Goal: Task Accomplishment & Management: Use online tool/utility

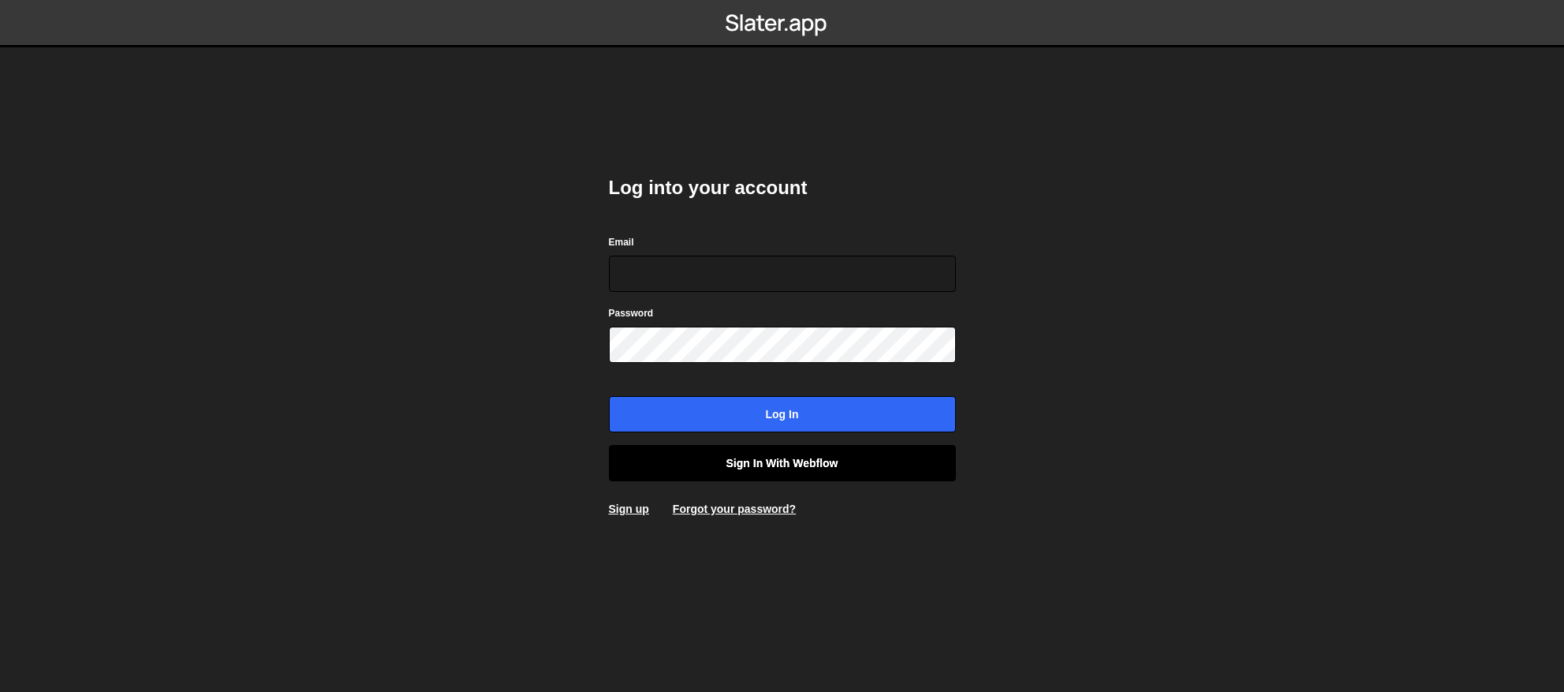
type input "contact@muratdesigns.com"
click at [763, 464] on link "Sign in with Webflow" at bounding box center [782, 463] width 347 height 36
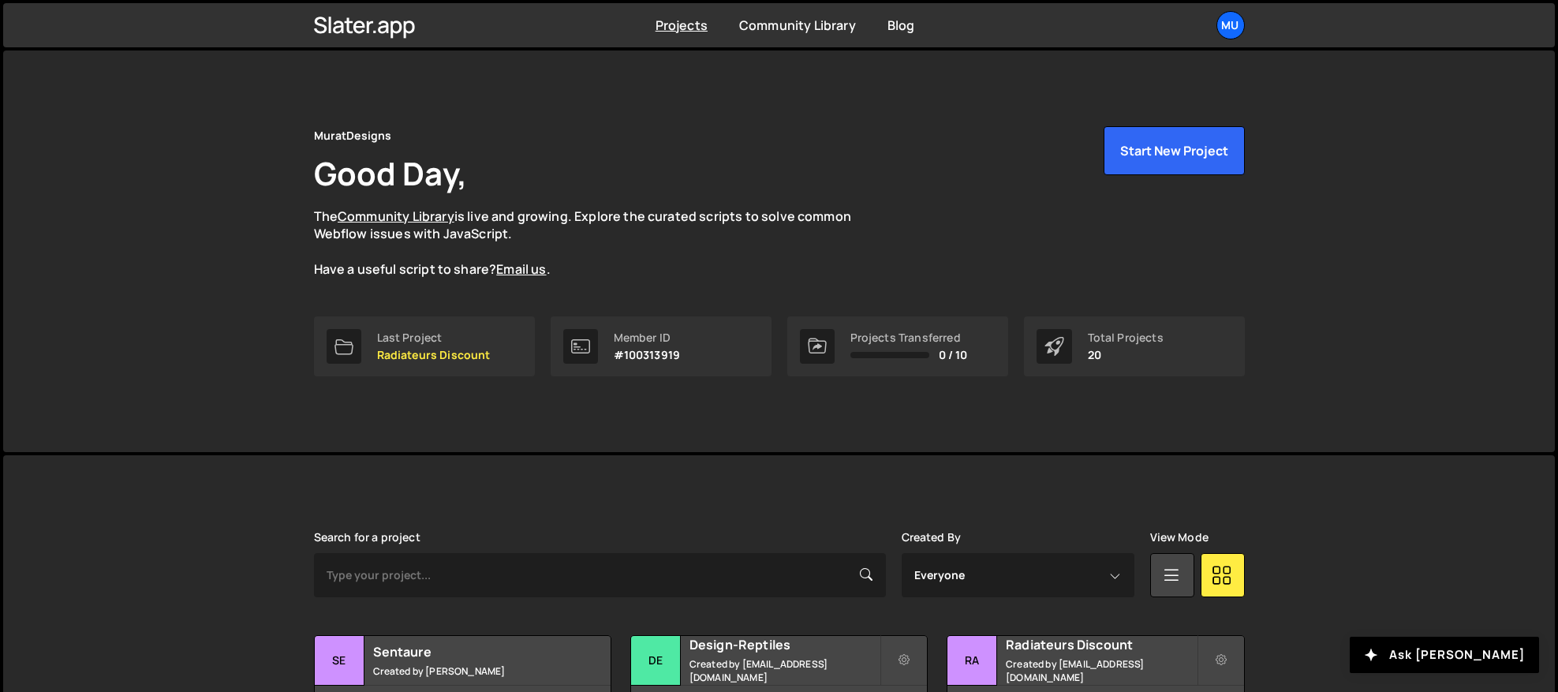
scroll to position [219, 0]
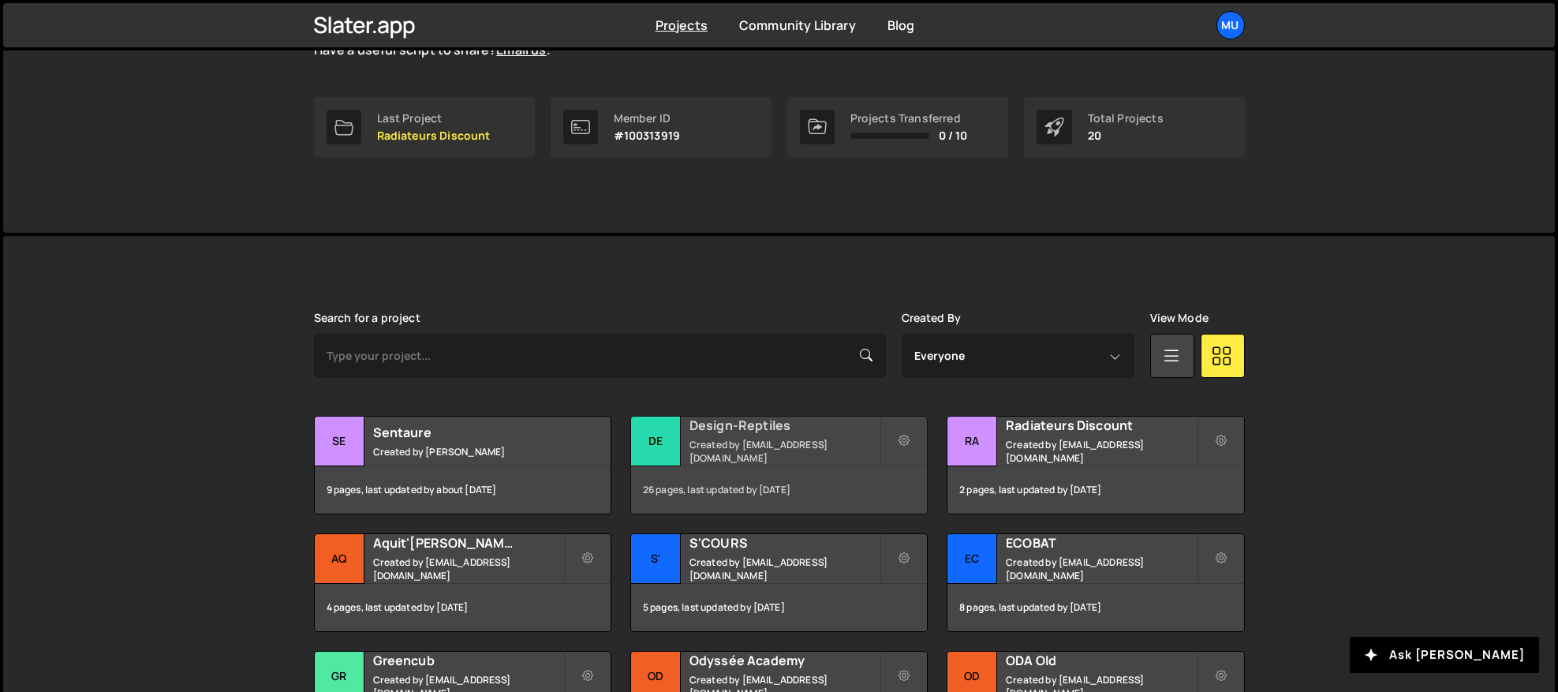
click at [745, 425] on h2 "Design-Reptiles" at bounding box center [784, 424] width 190 height 17
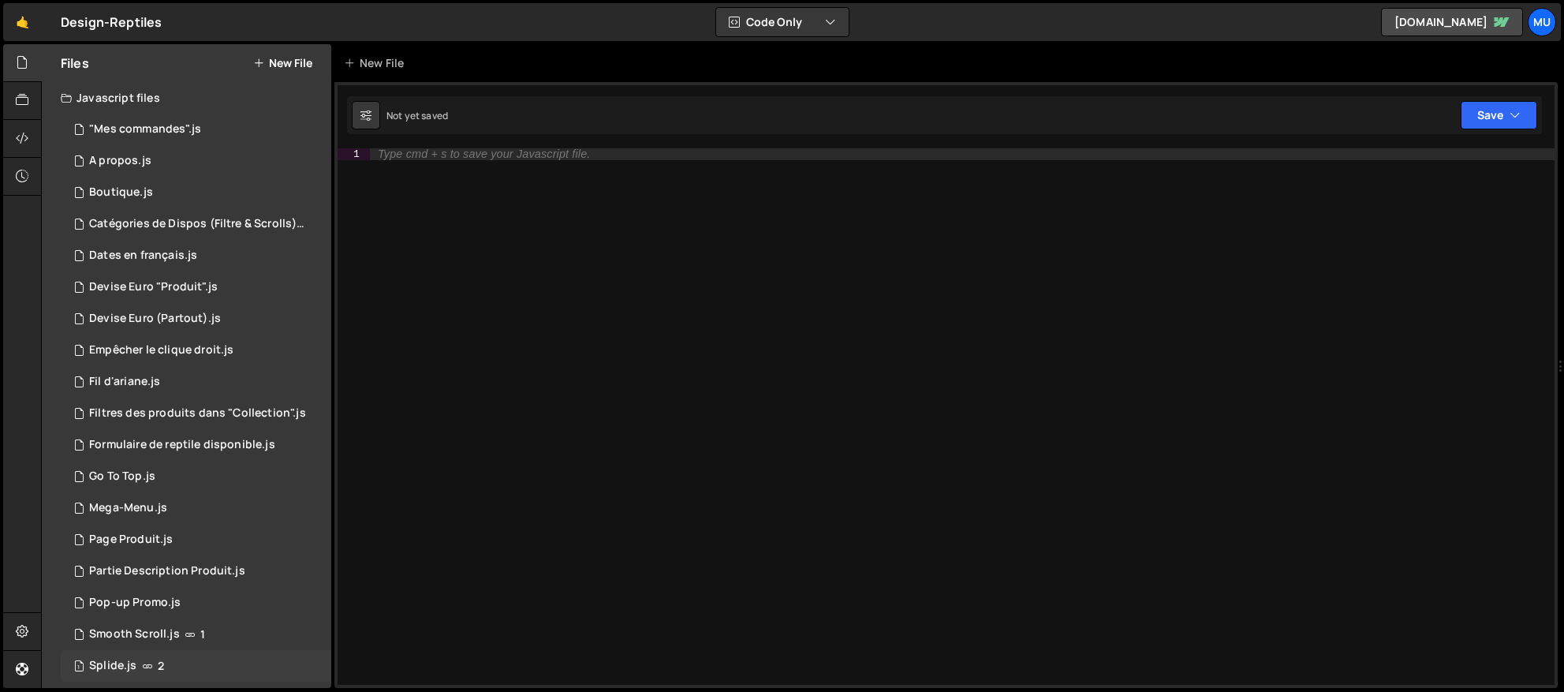
scroll to position [199, 0]
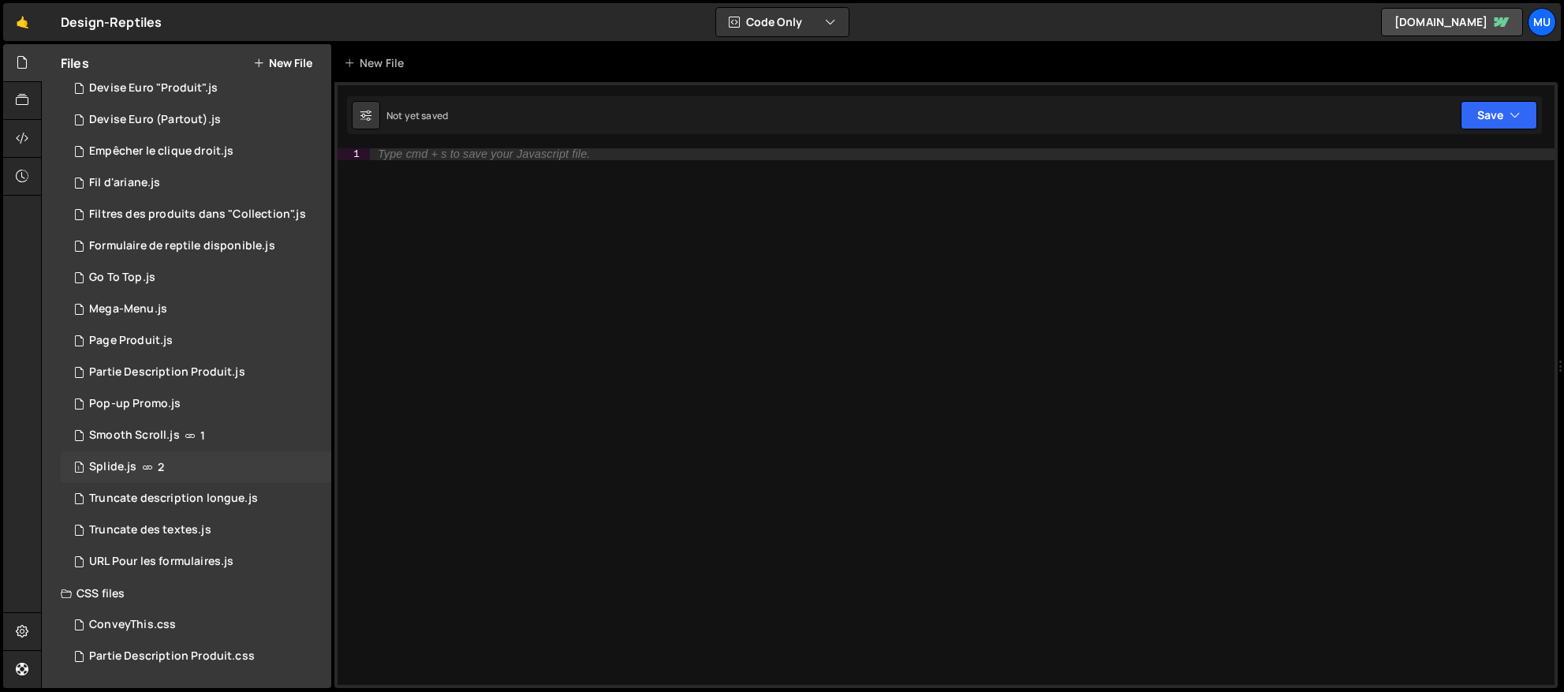
click at [141, 480] on div "1 Splide.js 2" at bounding box center [196, 467] width 271 height 32
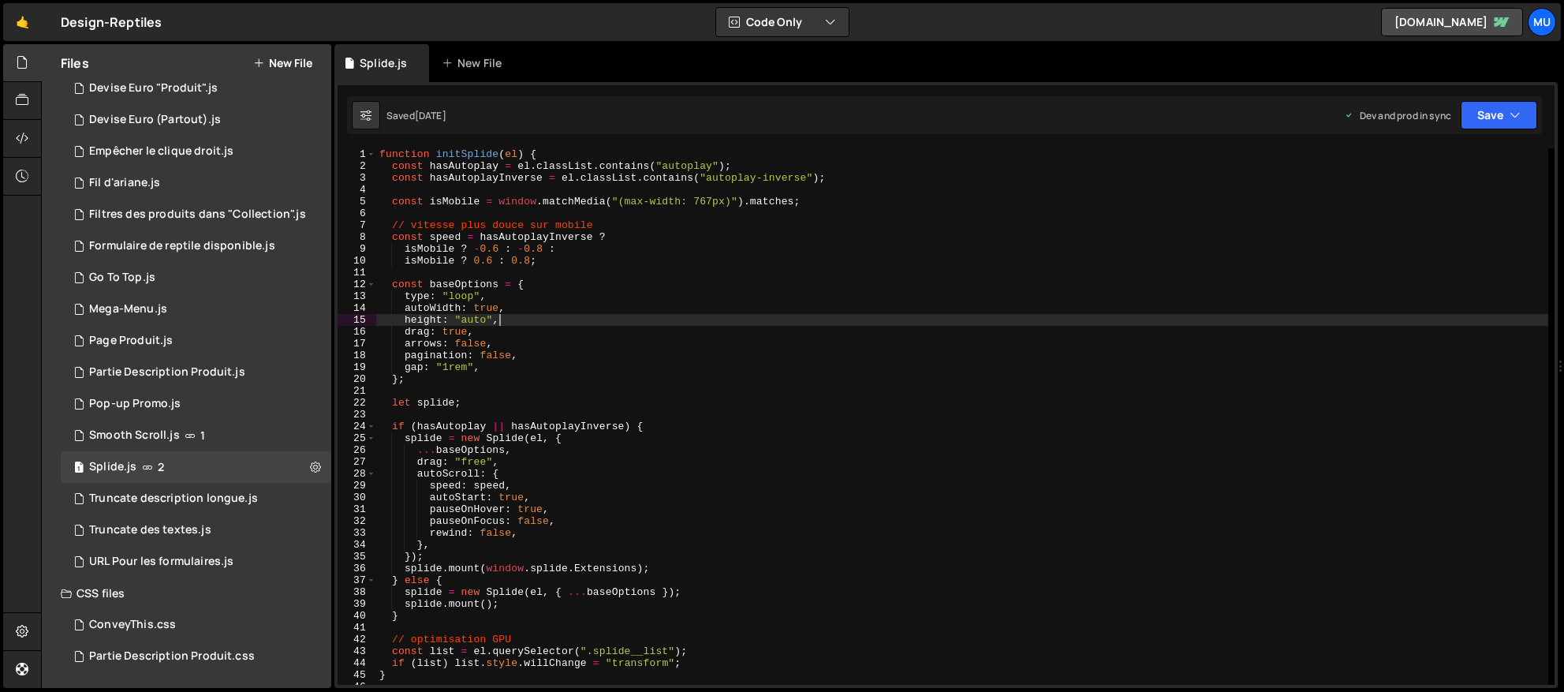
click at [728, 319] on div "function initSplide ( el ) { const hasAutoplay = el . classList . contains ( "a…" at bounding box center [962, 428] width 1172 height 560
type textarea "});"
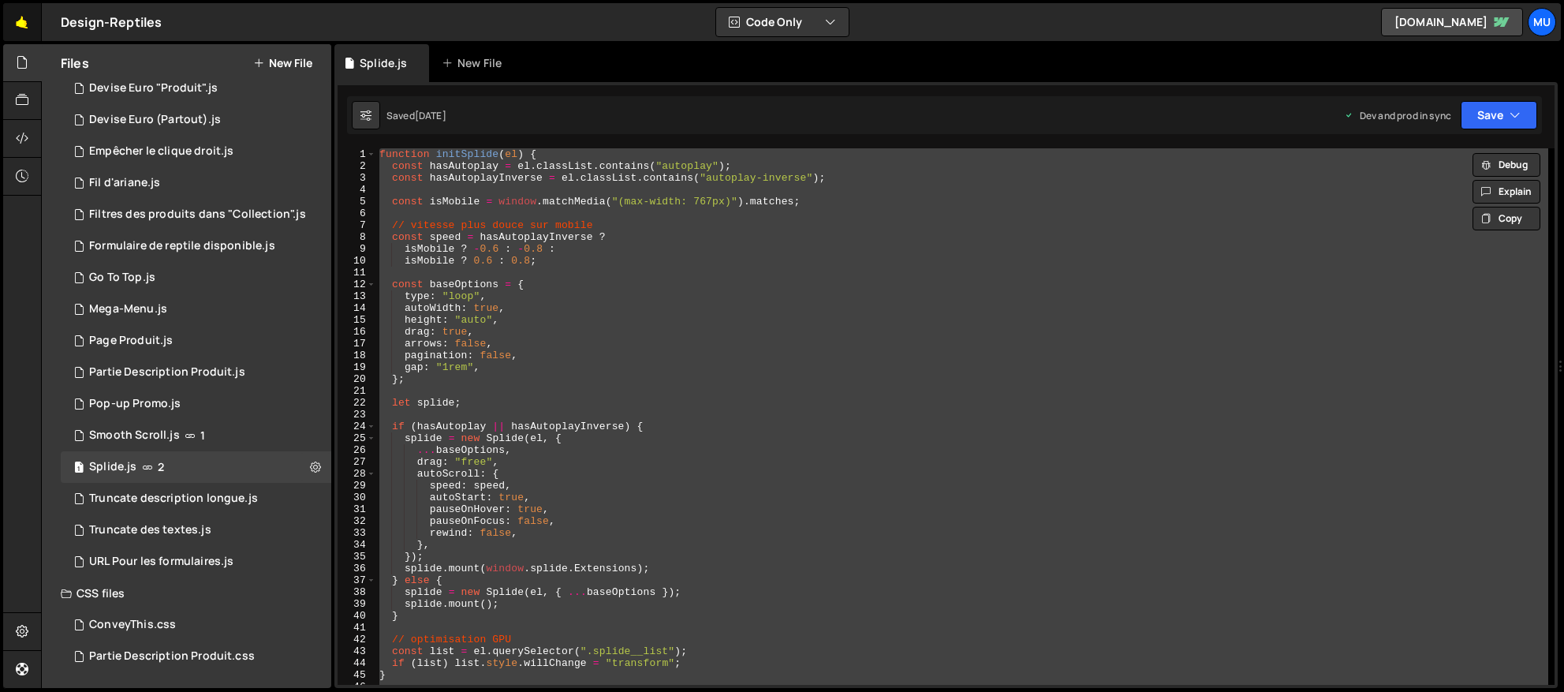
click at [28, 16] on link "🤙" at bounding box center [22, 22] width 39 height 38
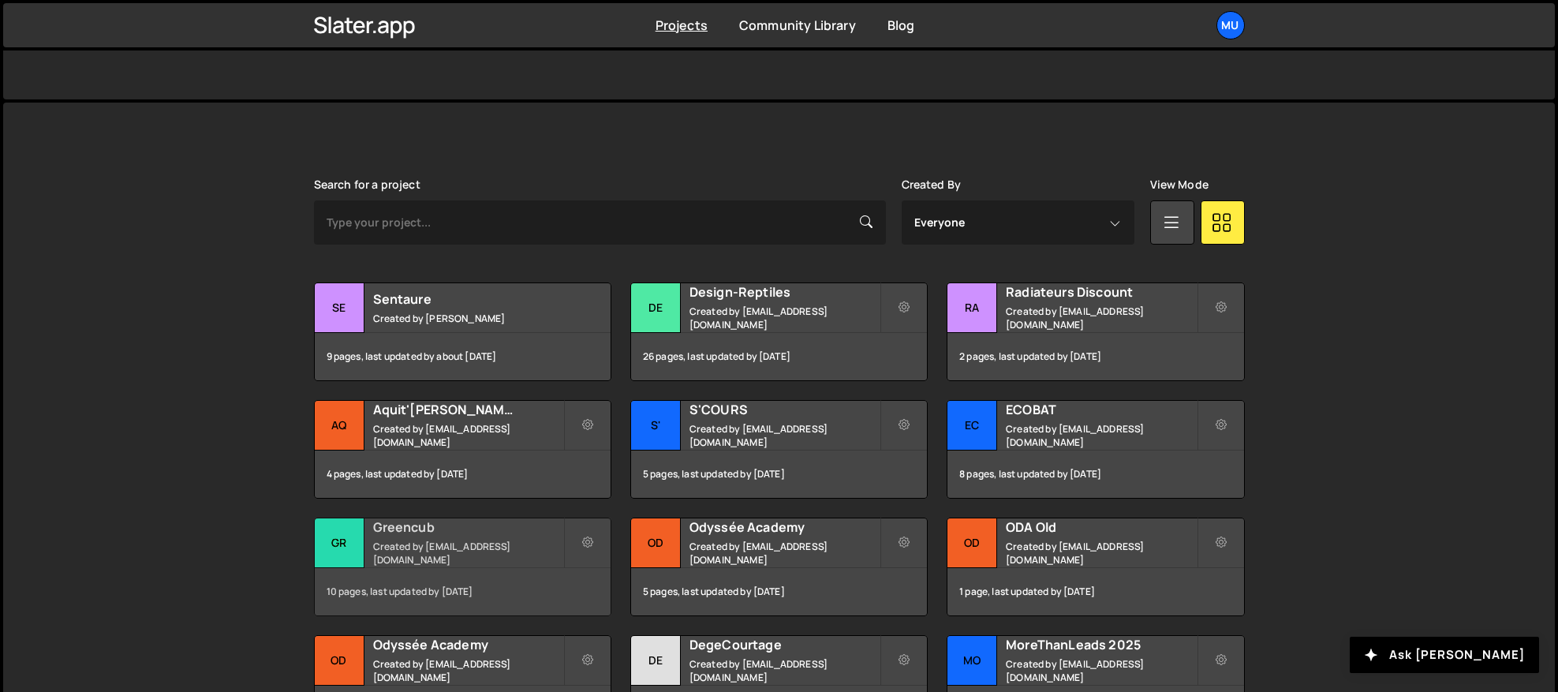
scroll to position [521, 0]
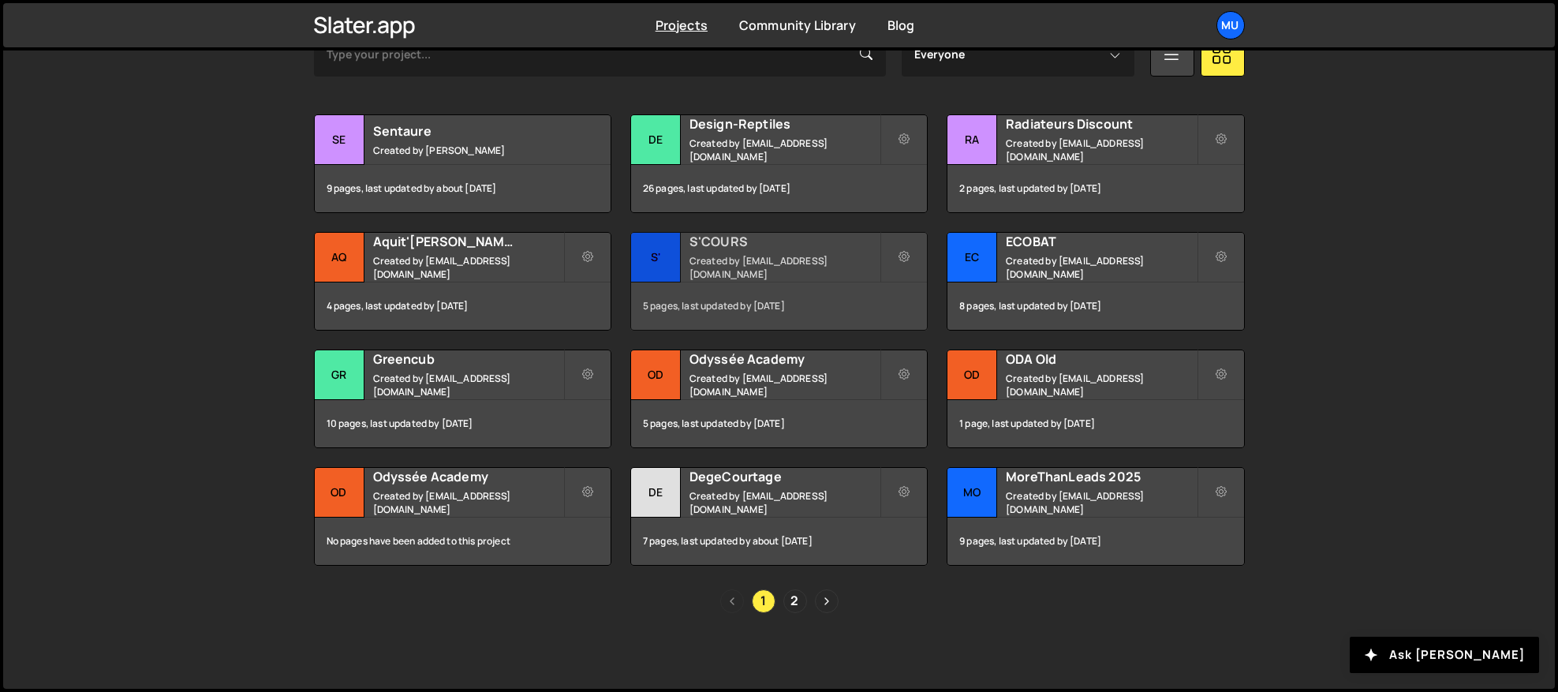
click at [698, 259] on div "S'COURS Created by [EMAIL_ADDRESS][DOMAIN_NAME]" at bounding box center [779, 257] width 296 height 49
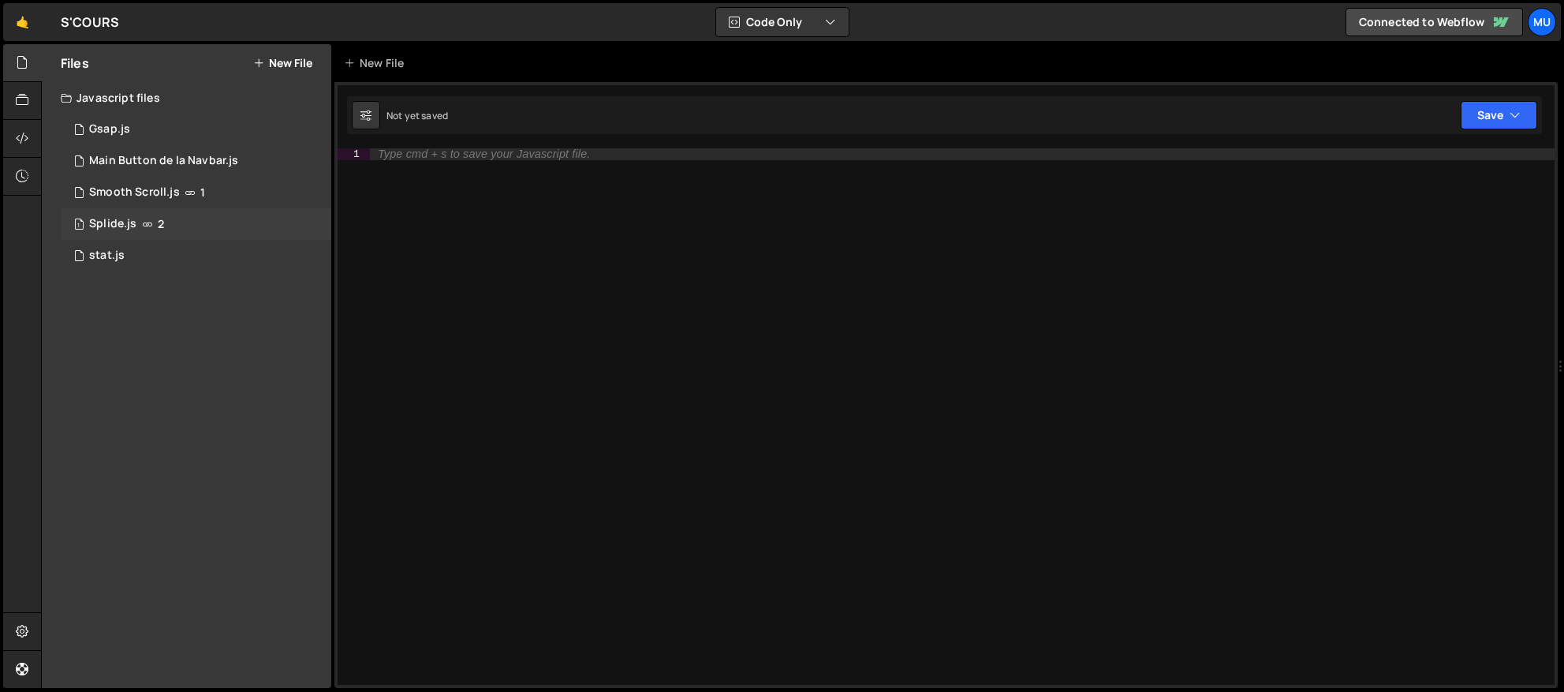
click at [206, 227] on div "1 Splide.js 2" at bounding box center [196, 224] width 271 height 32
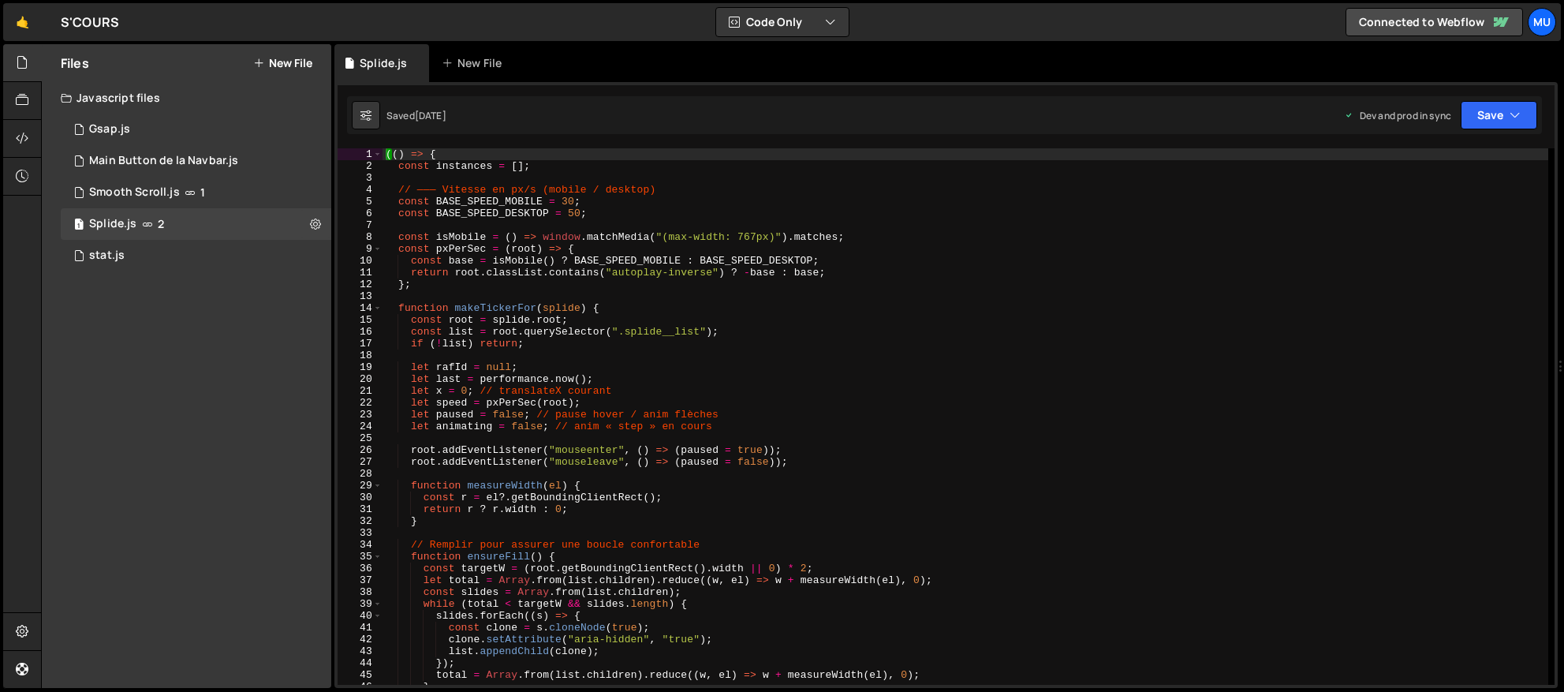
click at [554, 288] on div "(( ) => { const instances = [ ] ; // ——— Vitesse en px/s (mobile / desktop) con…" at bounding box center [966, 428] width 1166 height 560
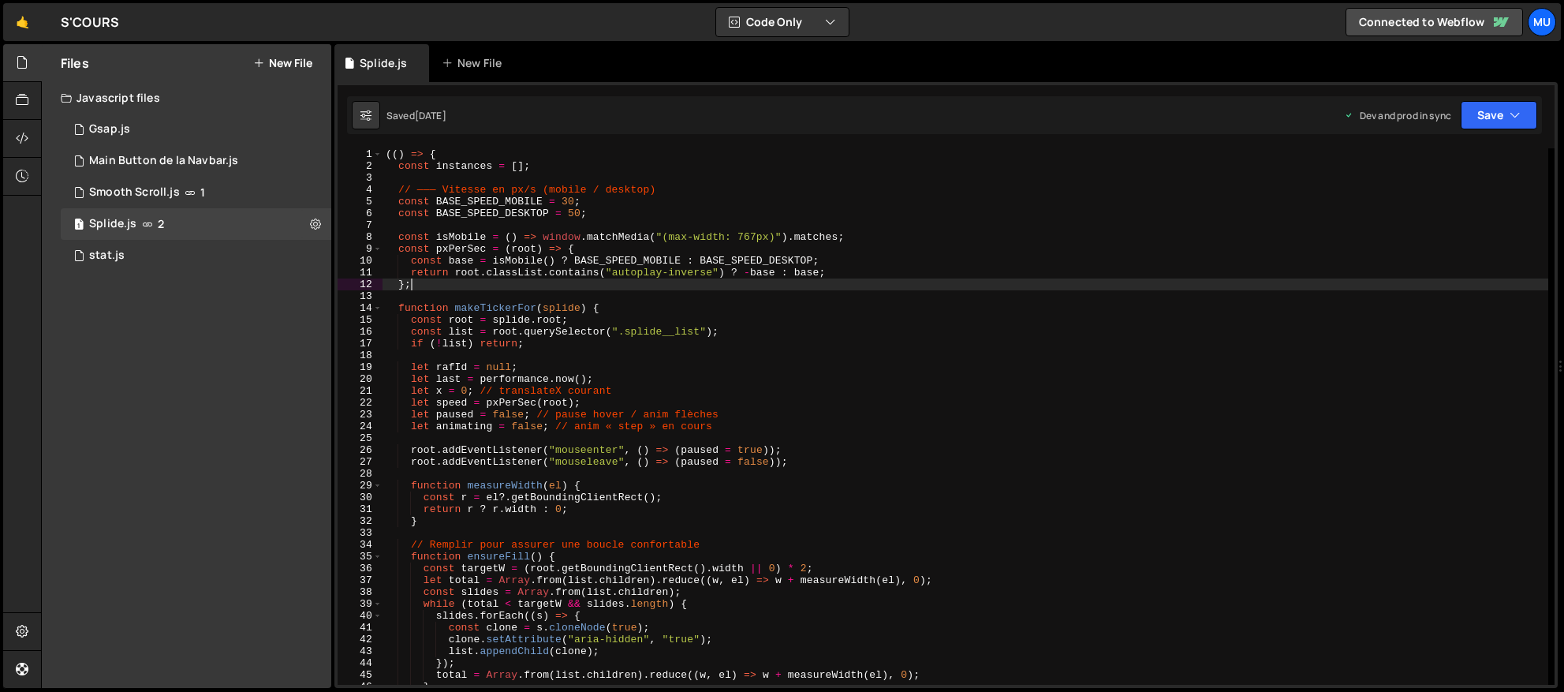
type textarea "})();"
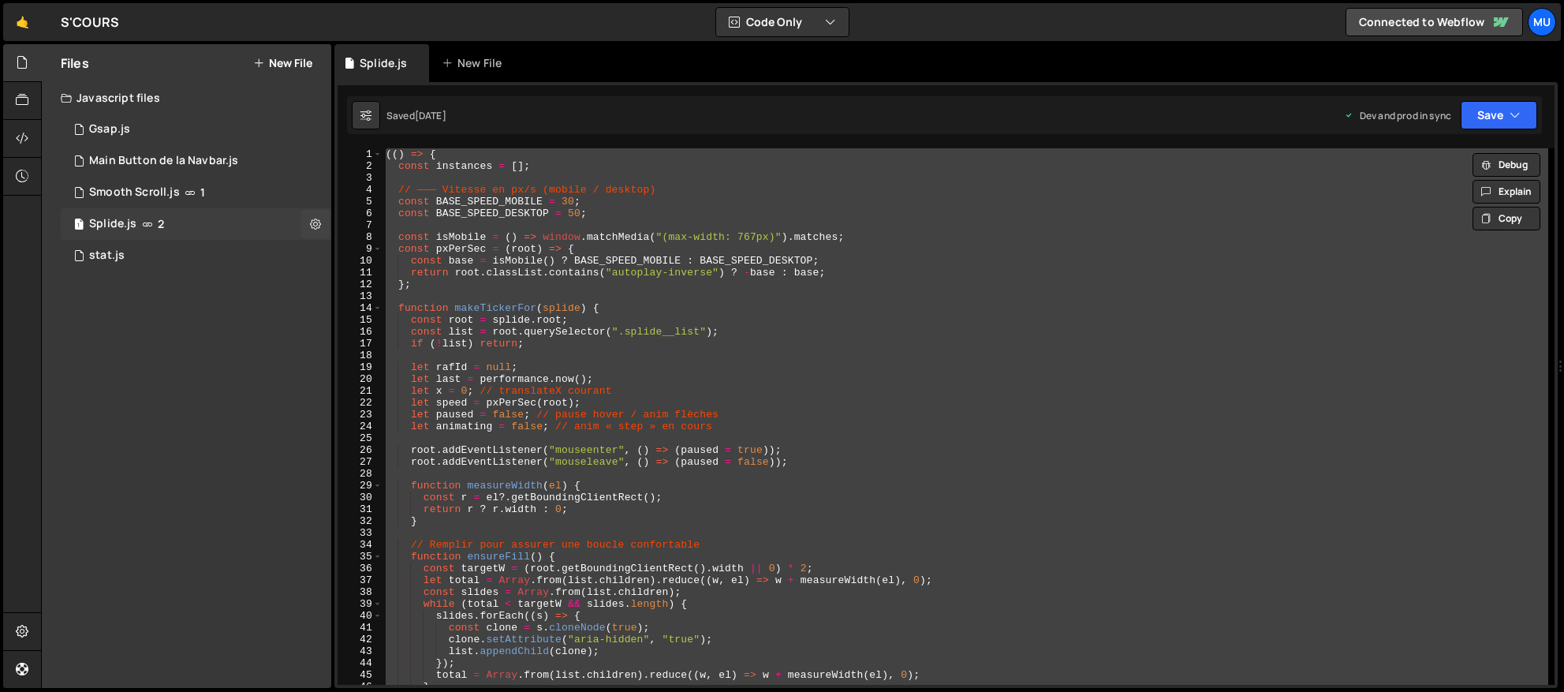
paste textarea
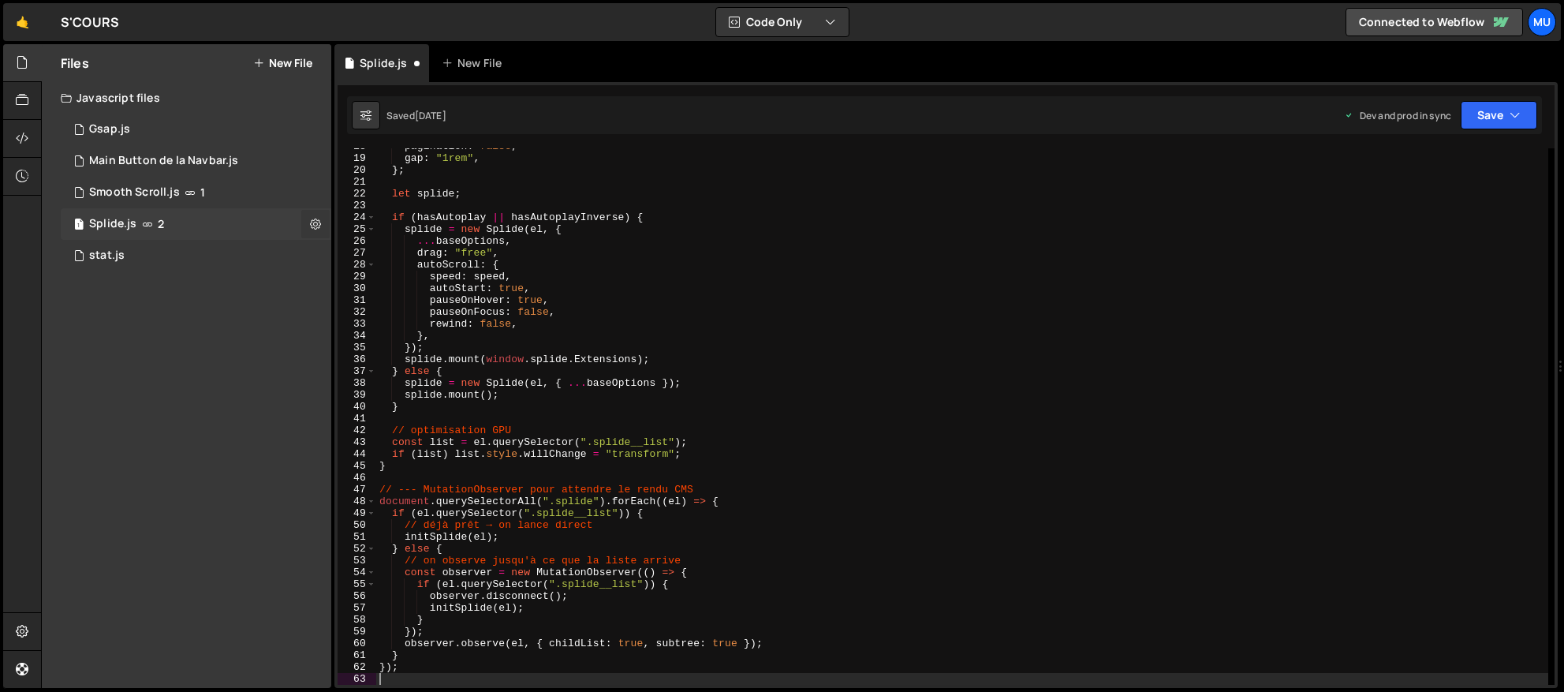
click at [314, 220] on icon at bounding box center [315, 223] width 11 height 15
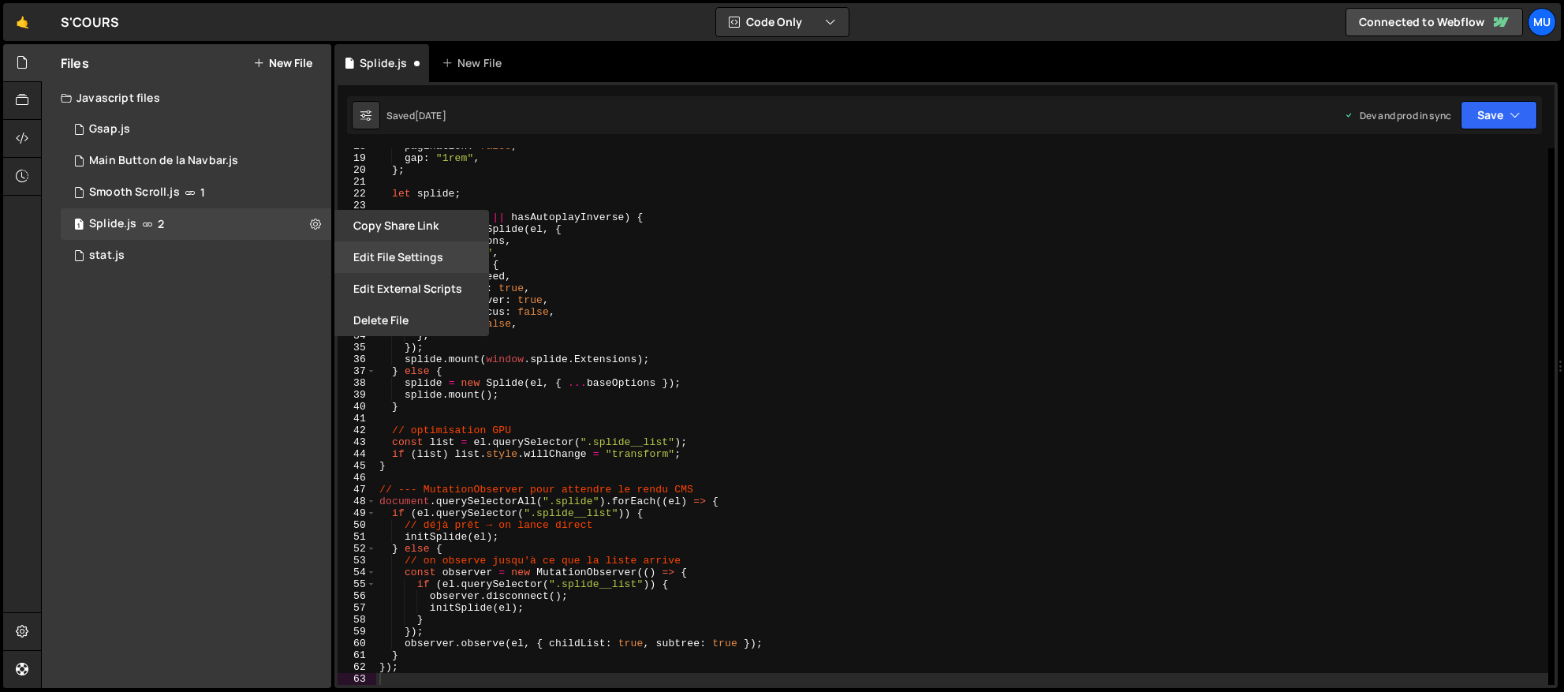
click at [404, 262] on button "Edit File Settings" at bounding box center [411, 257] width 155 height 32
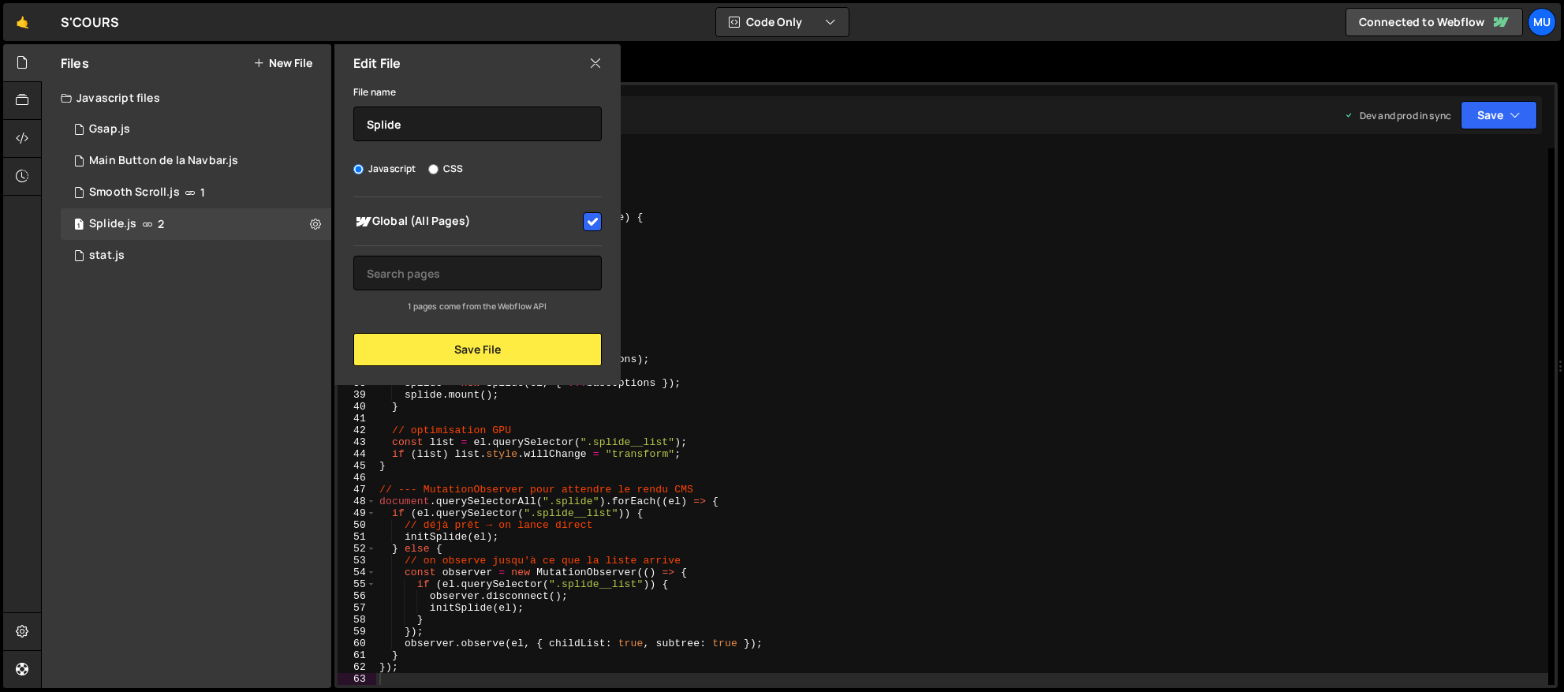
type textarea "splide = new Splide(el, { ...baseOptions });"
click at [753, 384] on div "pagination : false , gap : "1rem" , } ; let splide ; if ( hasAutoplay || hasAut…" at bounding box center [962, 420] width 1172 height 560
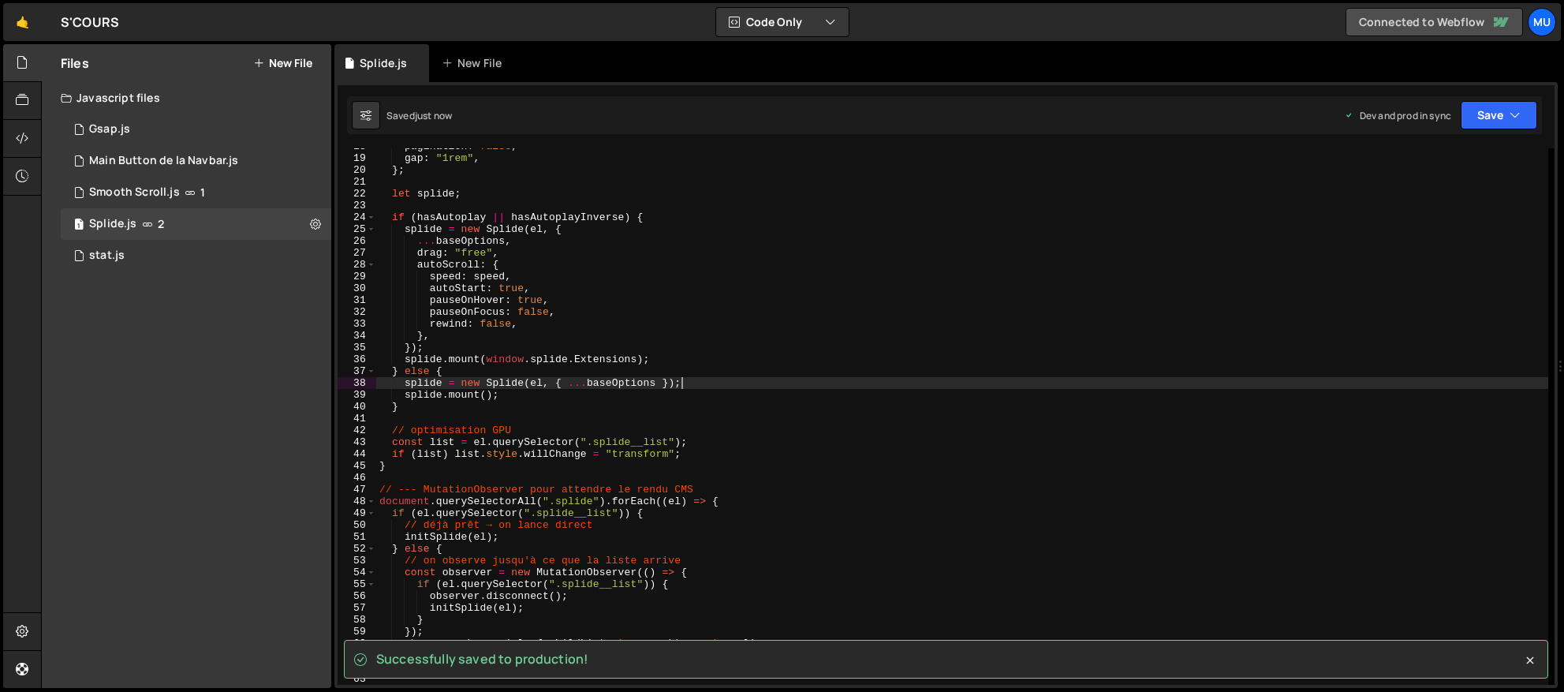
click at [1415, 32] on link "Connected to Webflow" at bounding box center [1433, 22] width 177 height 28
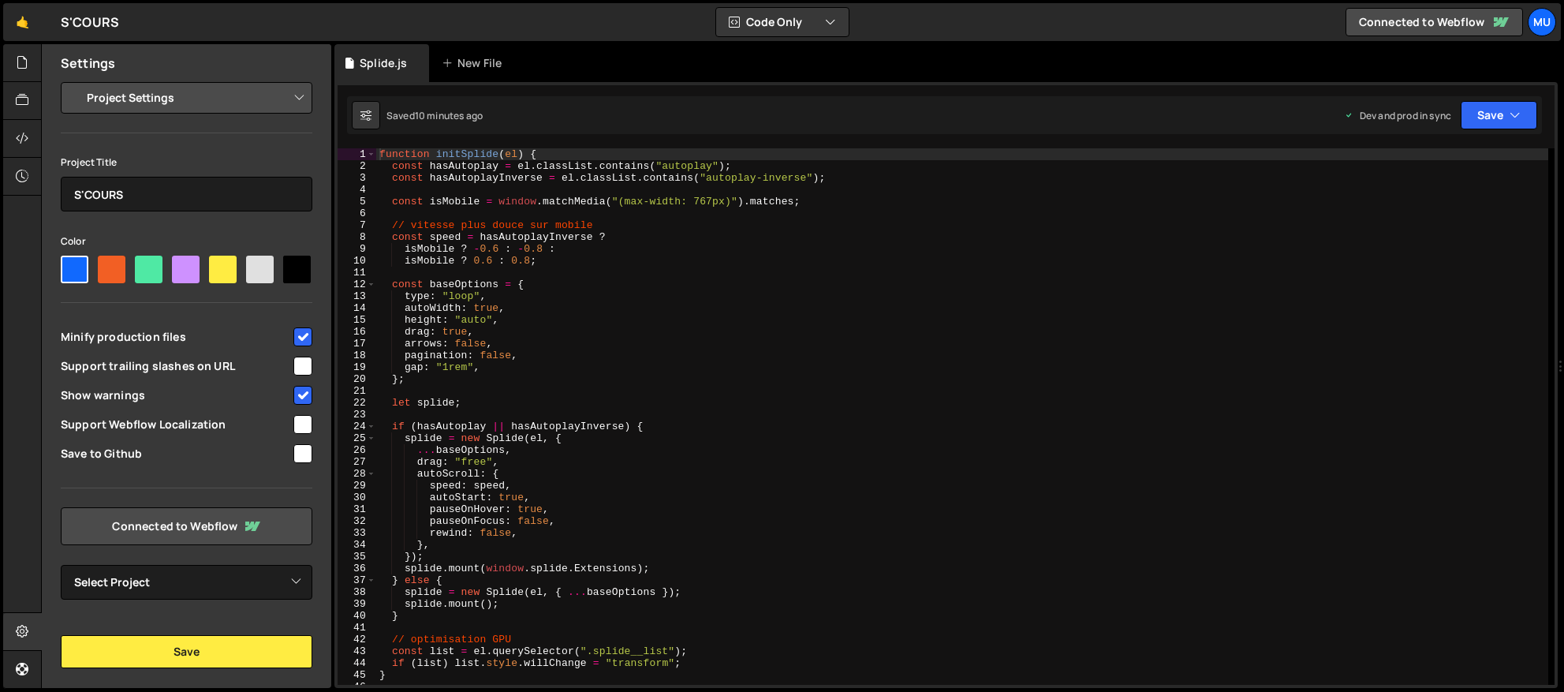
click at [222, 102] on select "Project Settings Code Editor Settings Chat Settings" at bounding box center [189, 97] width 231 height 35
click at [74, 80] on select "Project Settings Code Editor Settings Chat Settings" at bounding box center [189, 97] width 231 height 35
click at [20, 75] on div at bounding box center [22, 63] width 39 height 38
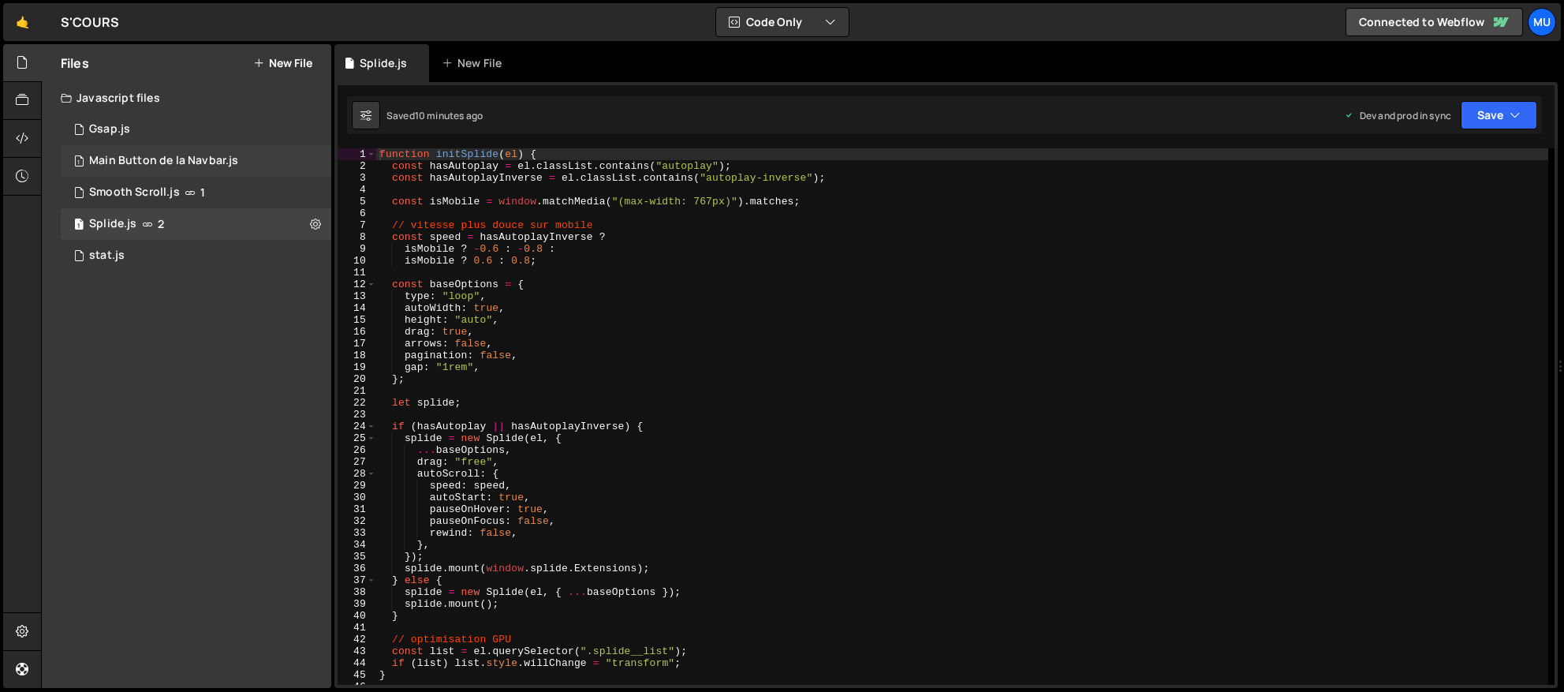
click at [170, 162] on div "Main Button de la Navbar.js" at bounding box center [163, 161] width 149 height 14
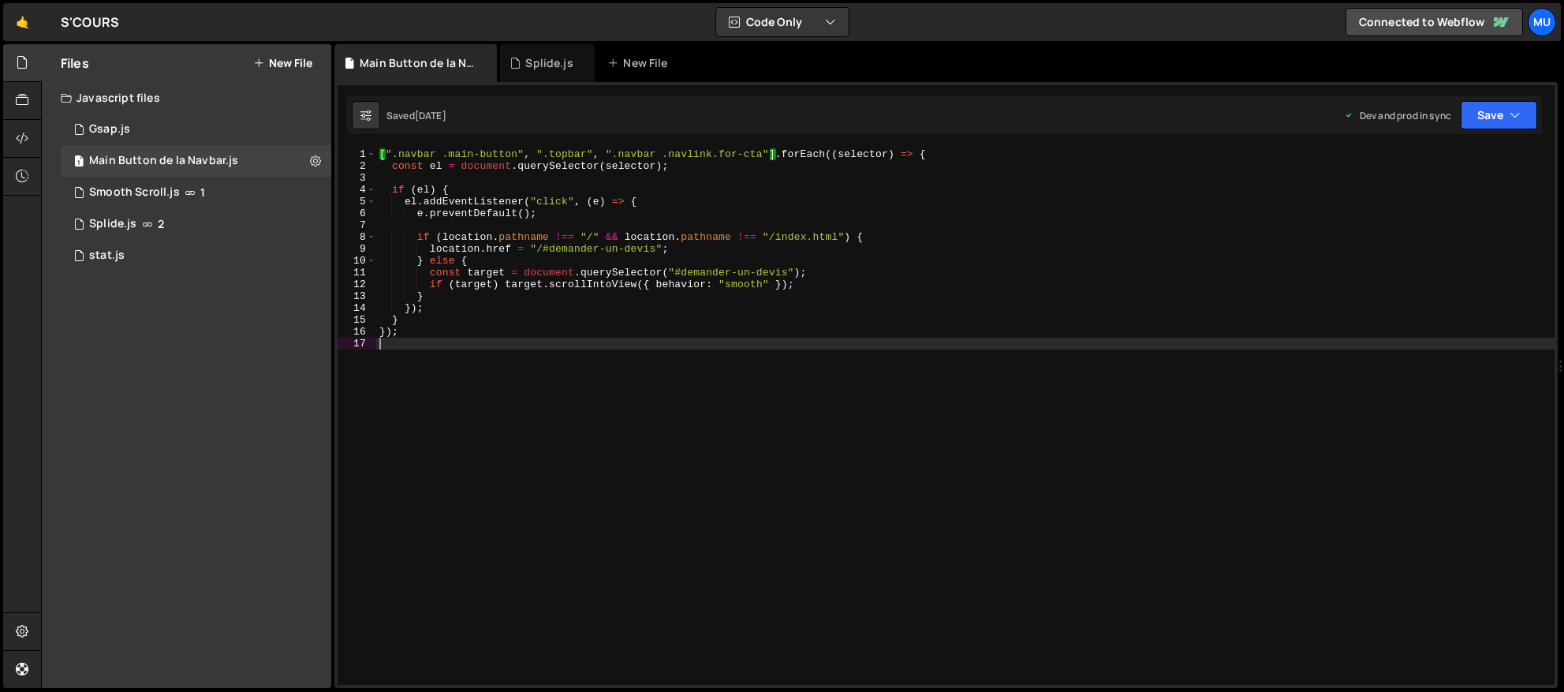
click at [671, 382] on div "[ ".navbar .main-button" , ".topbar" , ".navbar .navlink.for-cta" ] . forEach (…" at bounding box center [965, 428] width 1178 height 560
type textarea "});"
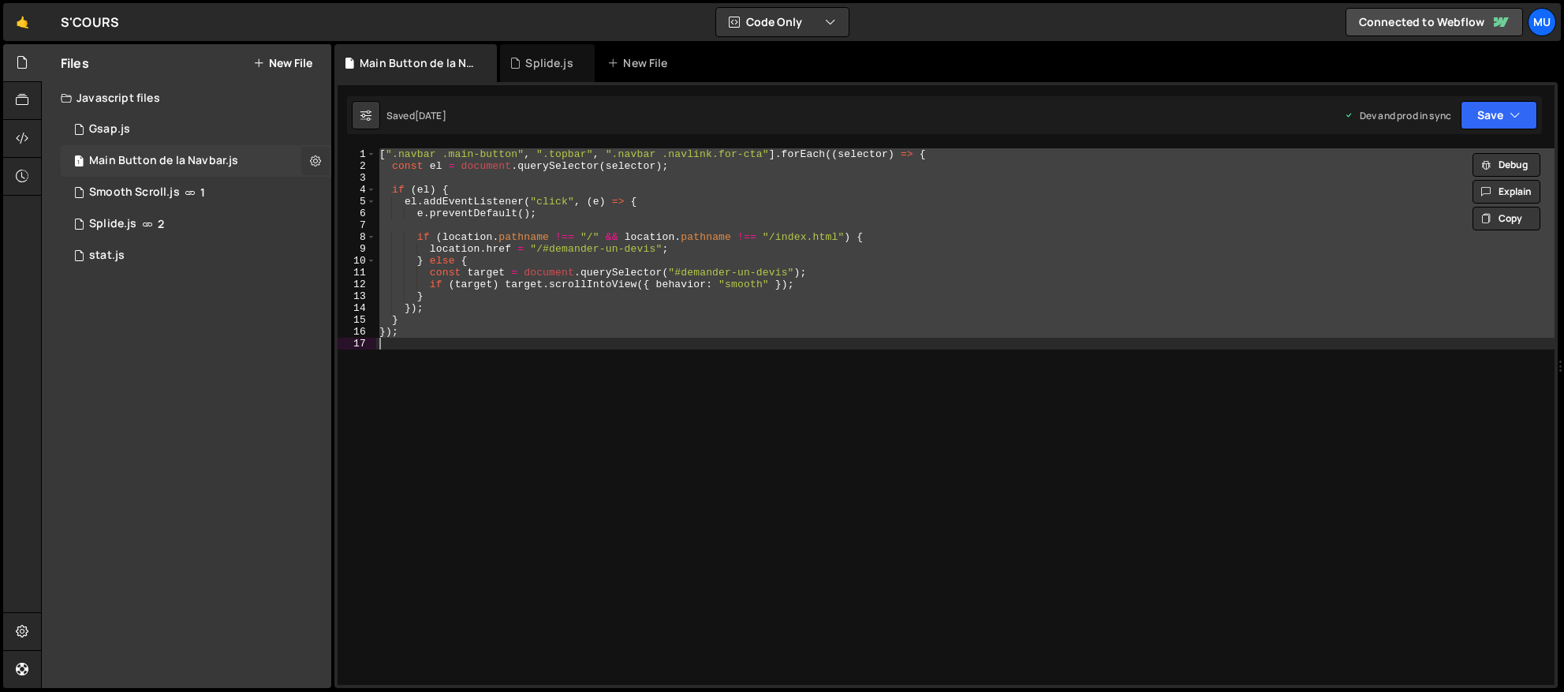
click at [304, 155] on button at bounding box center [315, 161] width 28 height 28
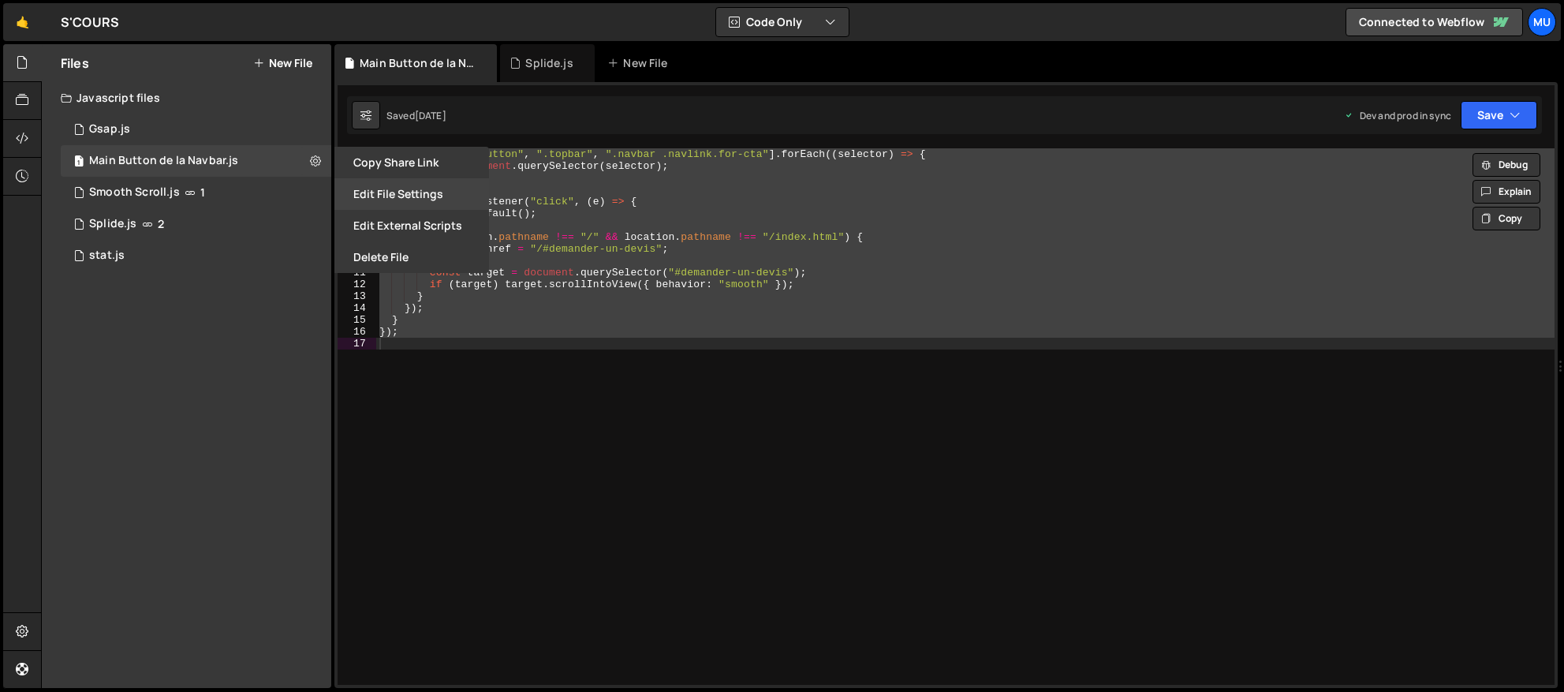
click at [374, 197] on button "Edit File Settings" at bounding box center [411, 194] width 155 height 32
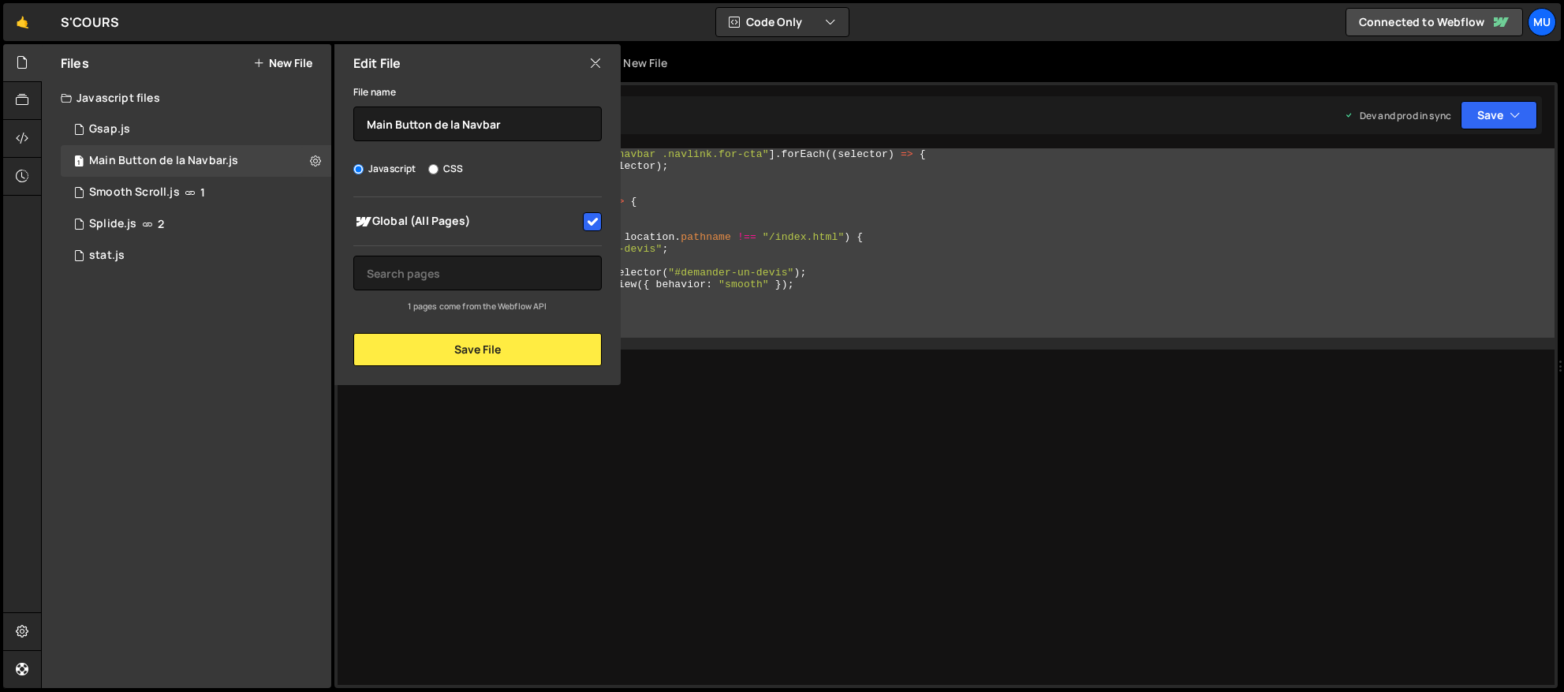
click at [595, 220] on input "checkbox" at bounding box center [592, 221] width 19 height 19
checkbox input "false"
click at [520, 362] on button "Save File" at bounding box center [477, 349] width 248 height 33
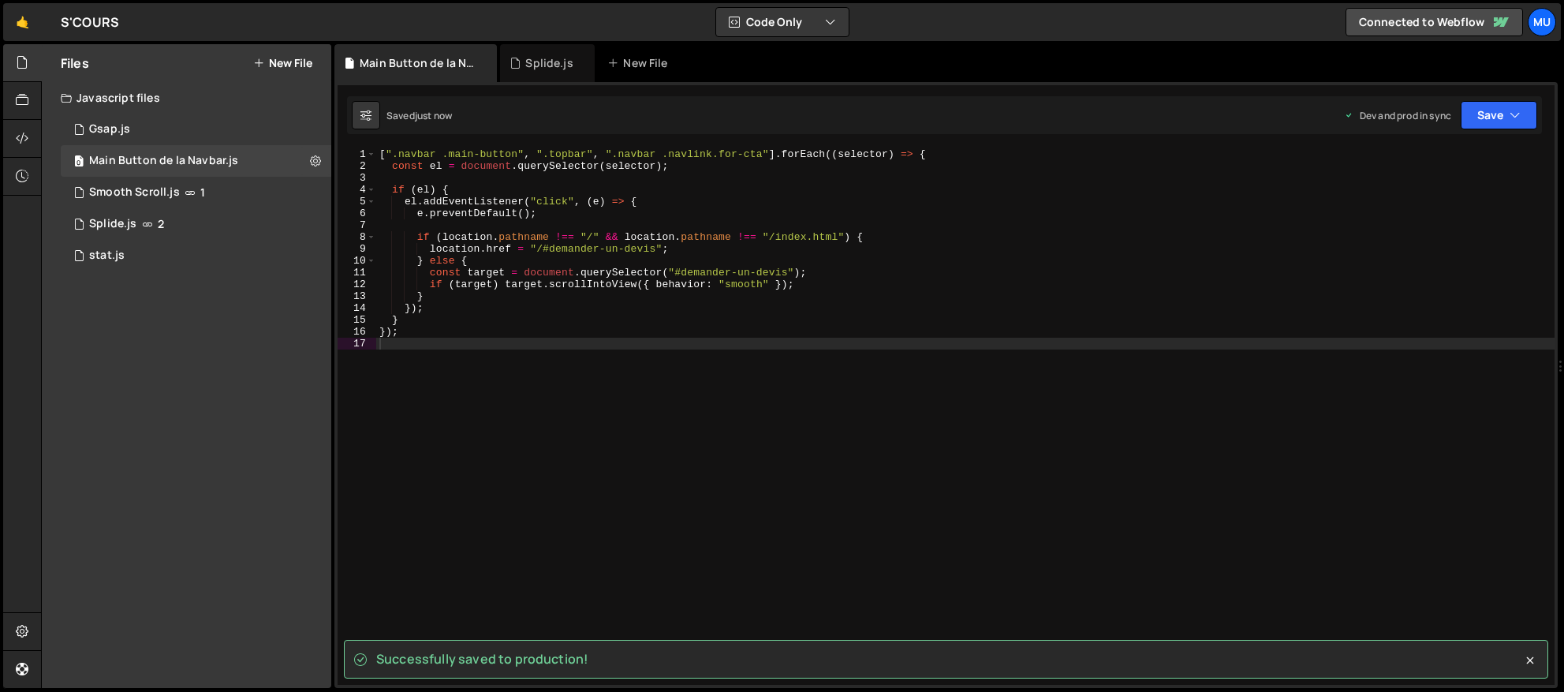
type textarea "if (target) target.scrollIntoView({ behavior: "smooth" });"
click at [569, 287] on div "[ ".navbar .main-button" , ".topbar" , ".navbar .navlink.for-cta" ] . forEach (…" at bounding box center [965, 428] width 1178 height 560
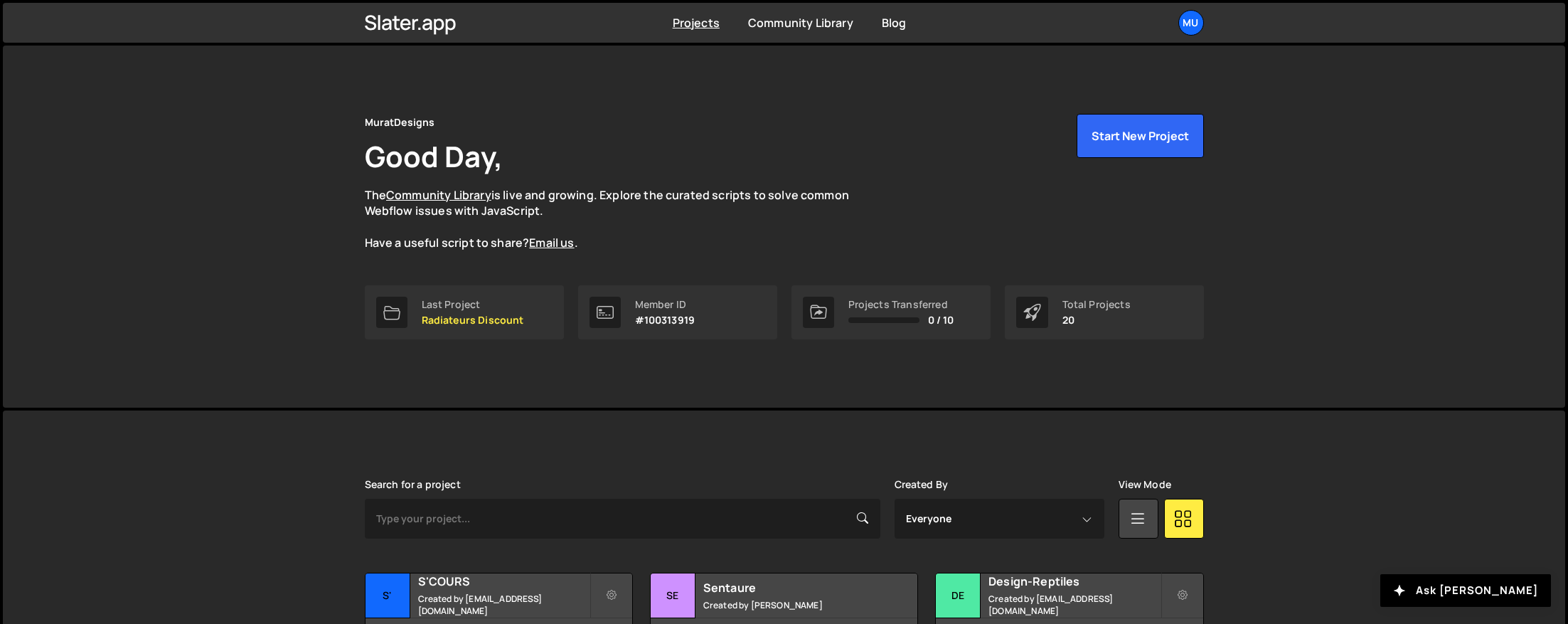
scroll to position [395, 0]
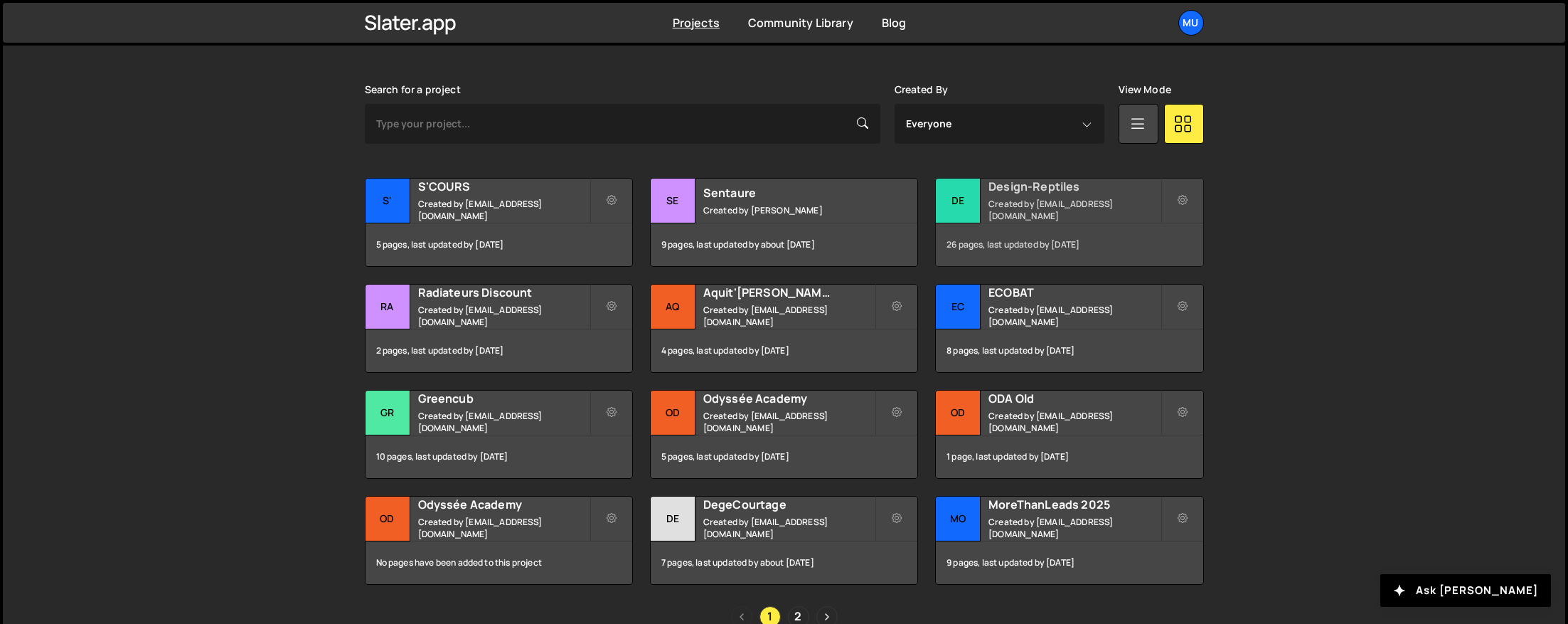
click at [1008, 210] on small "Created by muratdesigns1@gmail.com" at bounding box center [1074, 209] width 171 height 24
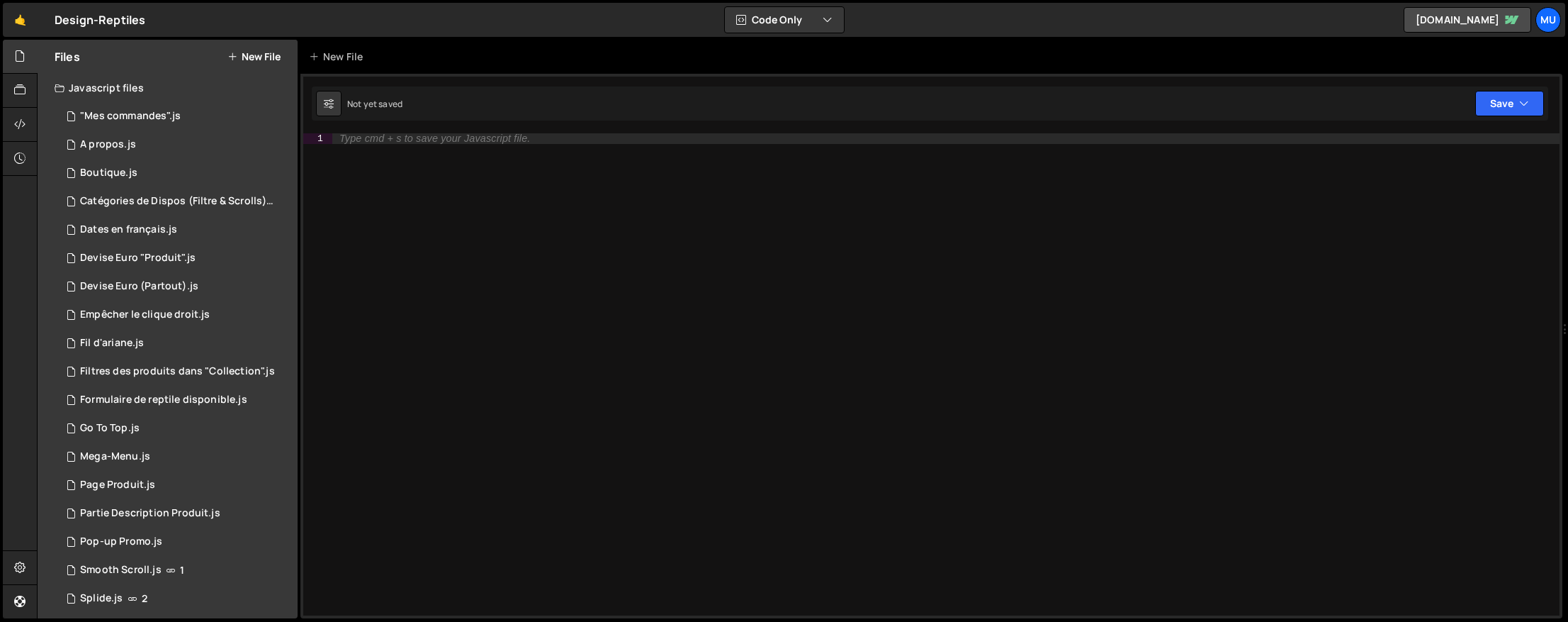
click at [267, 51] on button "New File" at bounding box center [253, 57] width 53 height 12
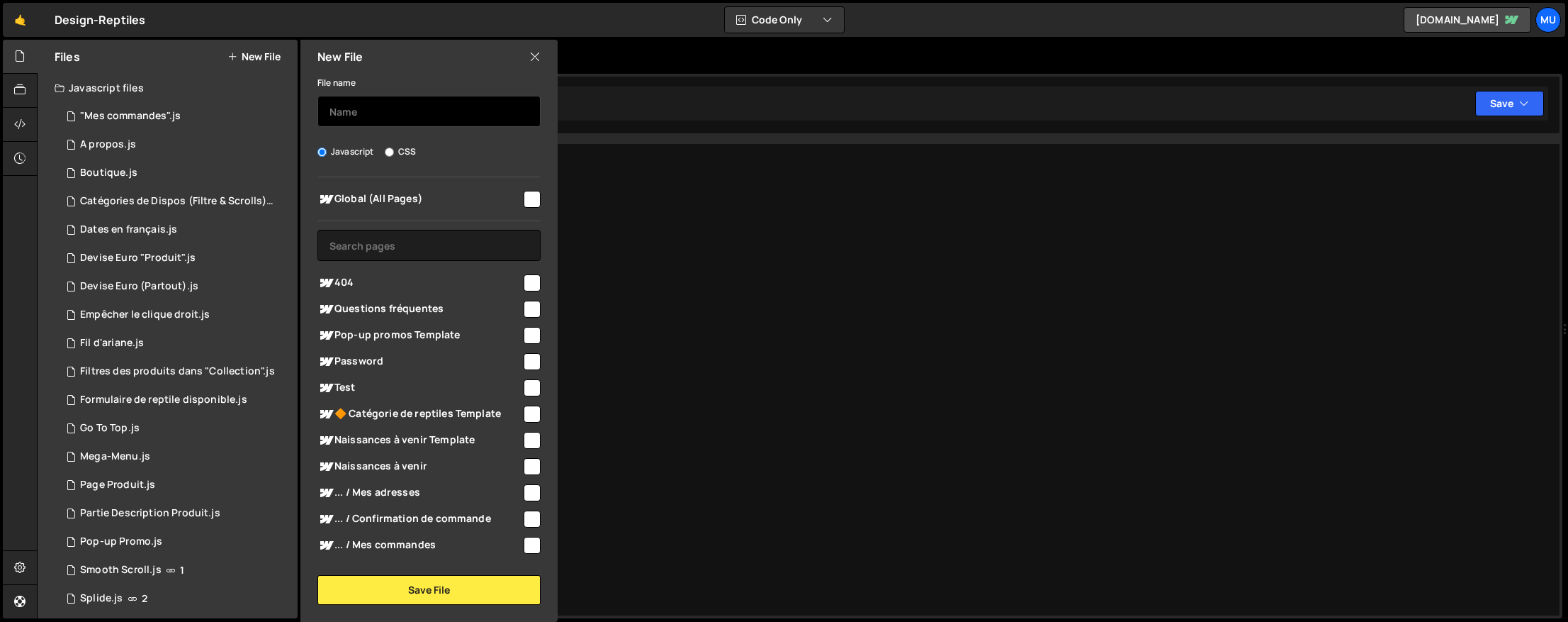
click at [426, 119] on input "text" at bounding box center [429, 111] width 223 height 31
type input "Panier"
click at [500, 202] on span "Global (All Pages)" at bounding box center [419, 199] width 204 height 17
checkbox input "true"
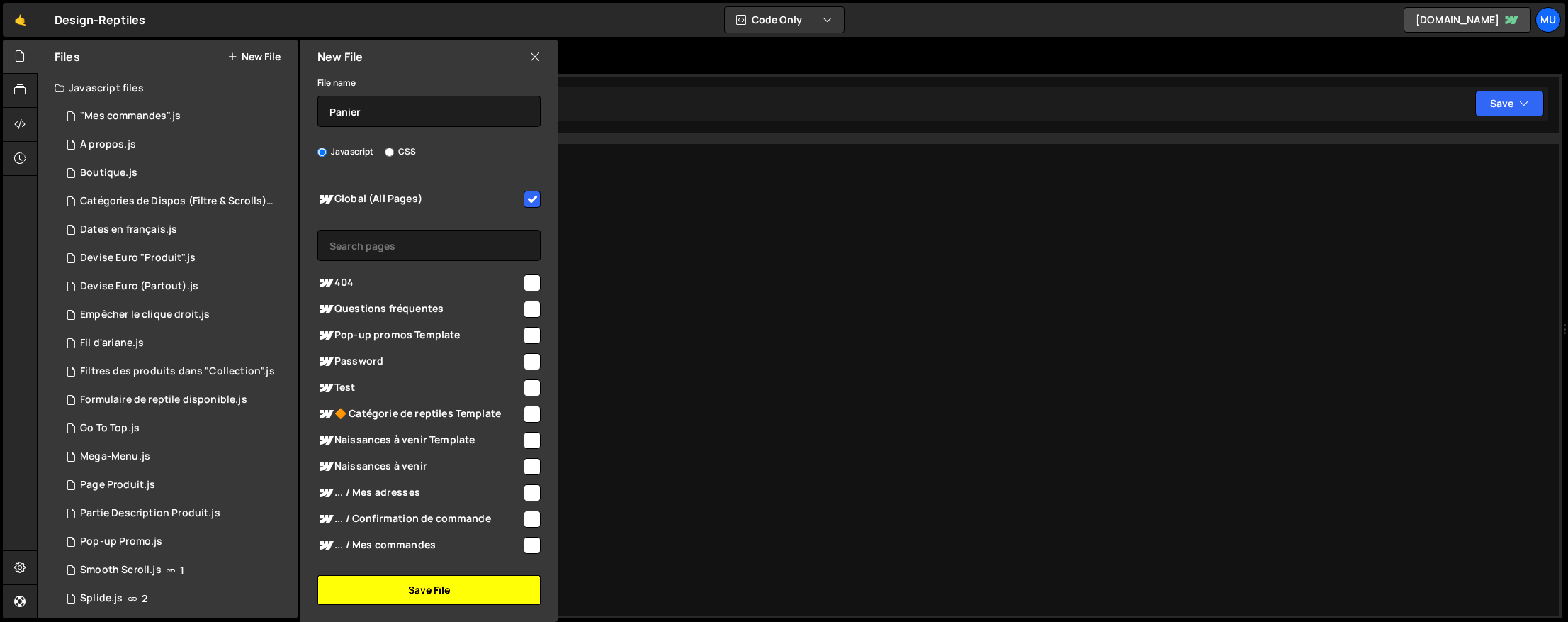
click at [423, 589] on button "Save File" at bounding box center [429, 590] width 223 height 30
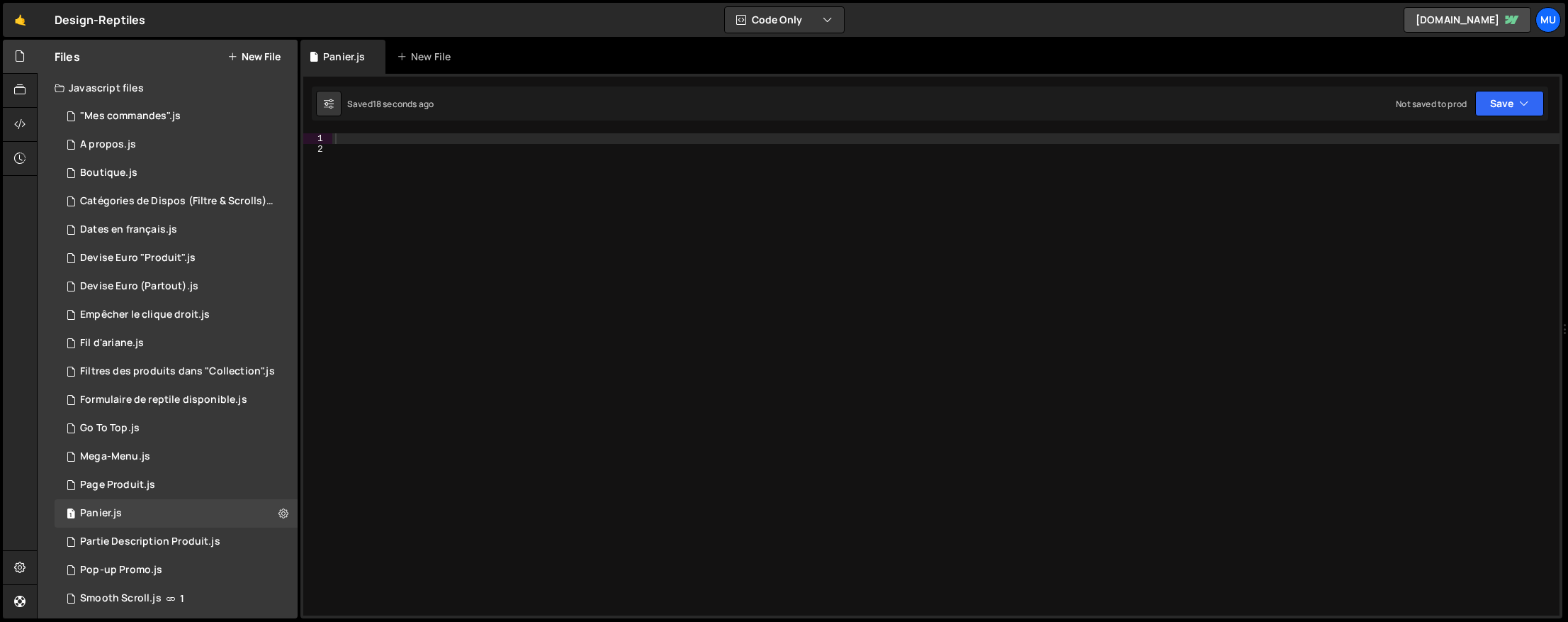
drag, startPoint x: 672, startPoint y: 174, endPoint x: 676, endPoint y: 160, distance: 14.6
click at [672, 173] on div at bounding box center [946, 385] width 1227 height 503
click at [687, 142] on div at bounding box center [946, 385] width 1227 height 503
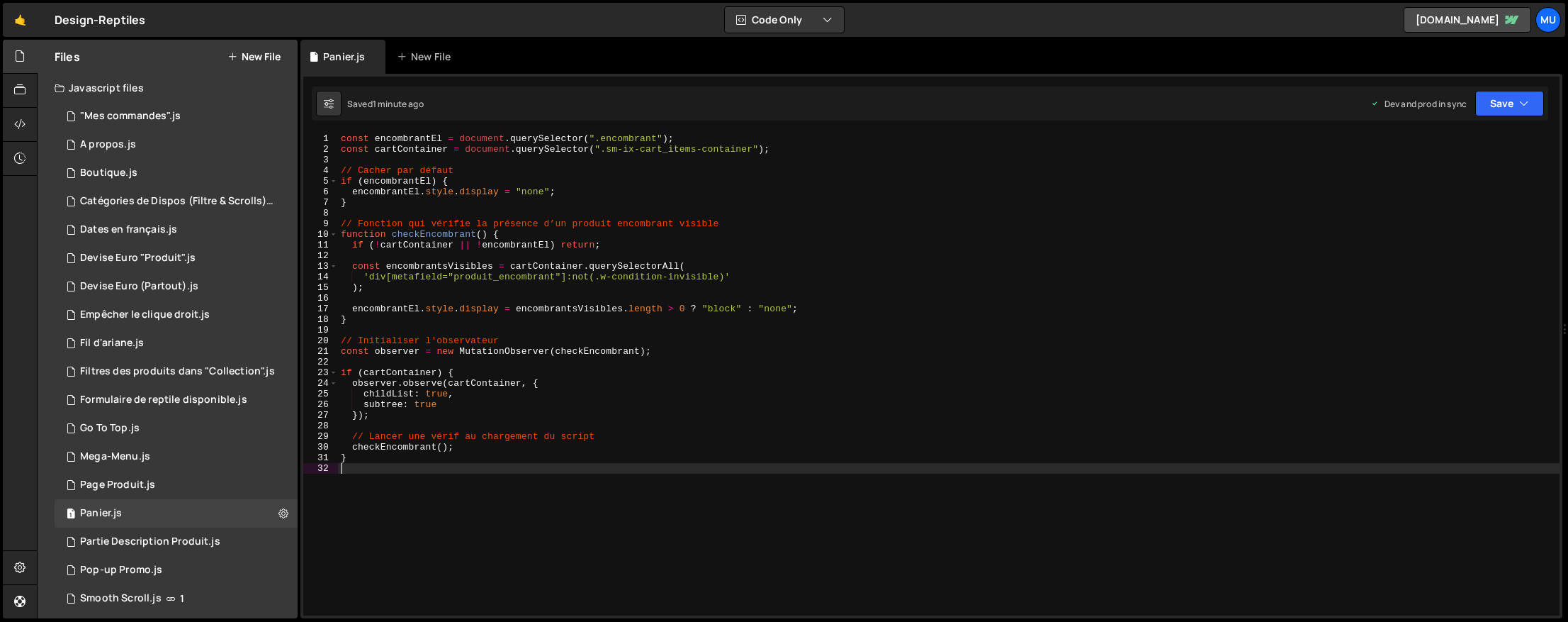
click at [813, 338] on div "const encombrantEl = document . querySelector ( ".encombrant" ) ; const cartCon…" at bounding box center [949, 385] width 1222 height 503
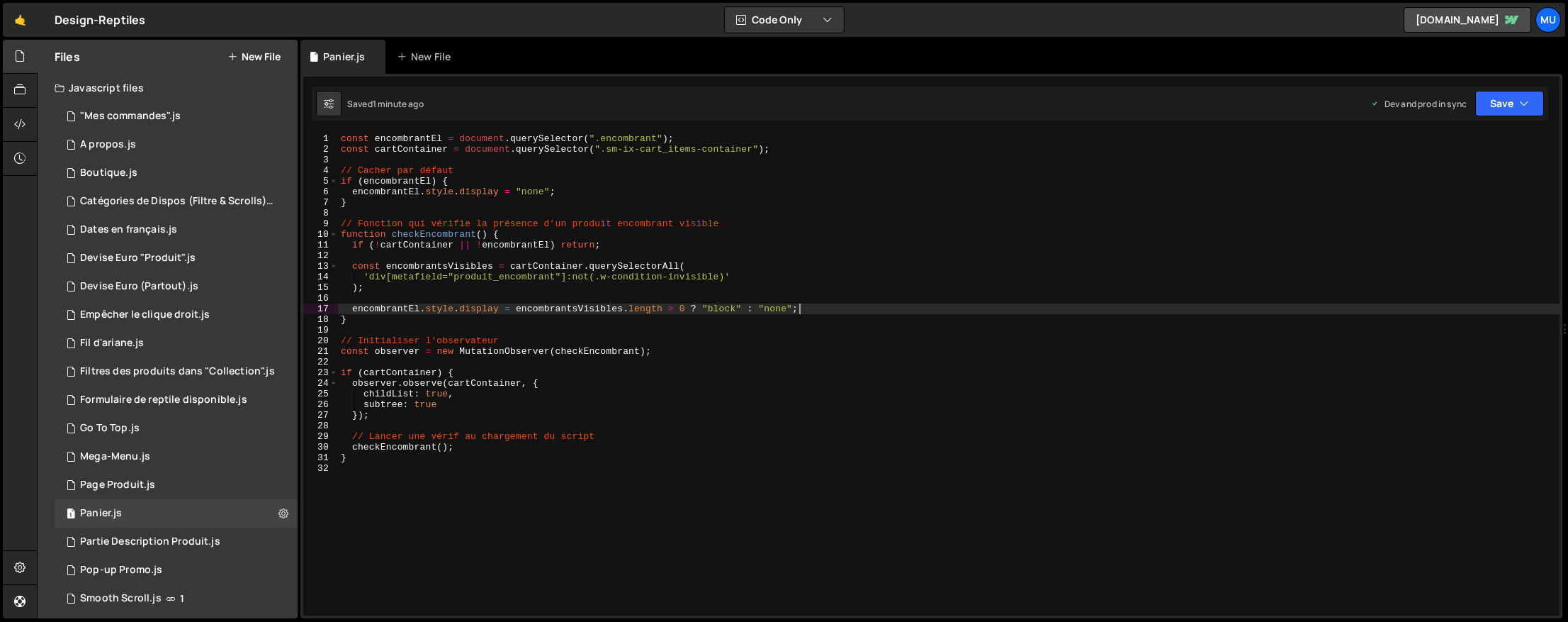
click at [797, 314] on div "const encombrantEl = document . querySelector ( ".encombrant" ) ; const cartCon…" at bounding box center [949, 385] width 1222 height 503
type textarea "}"
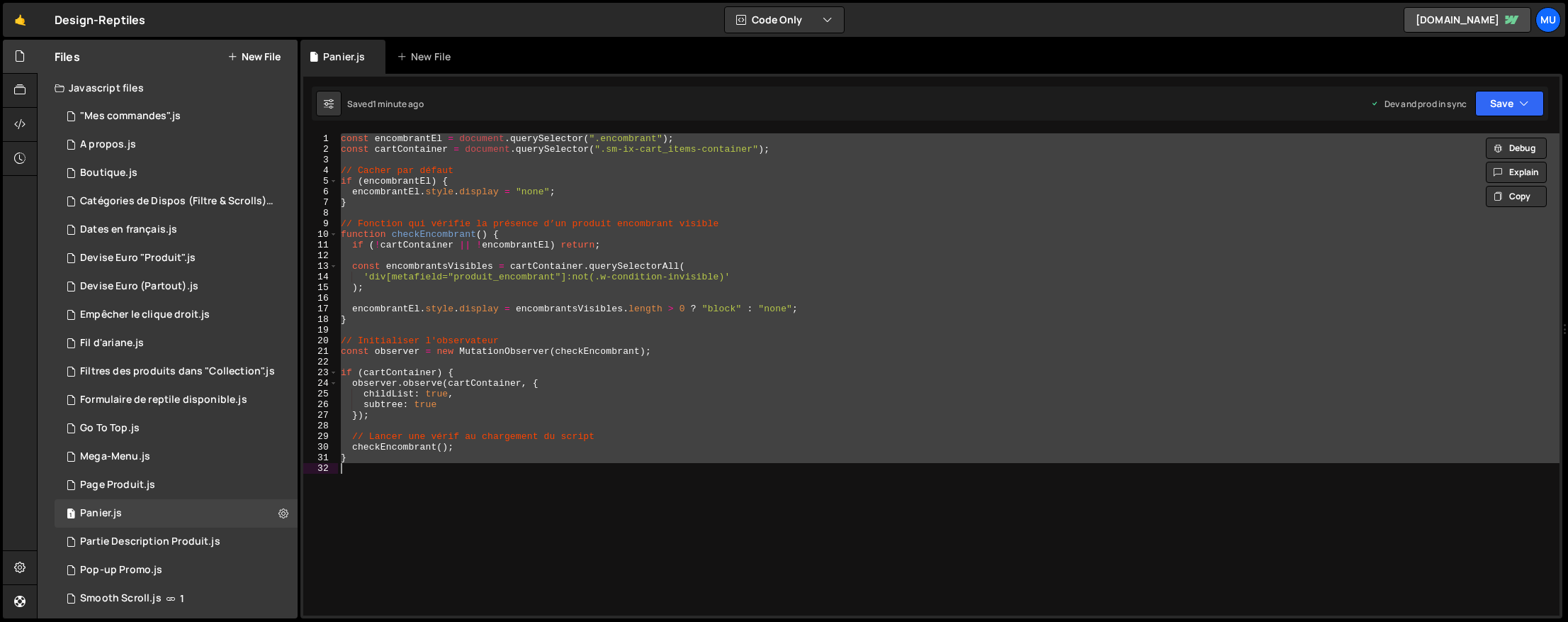
paste textarea
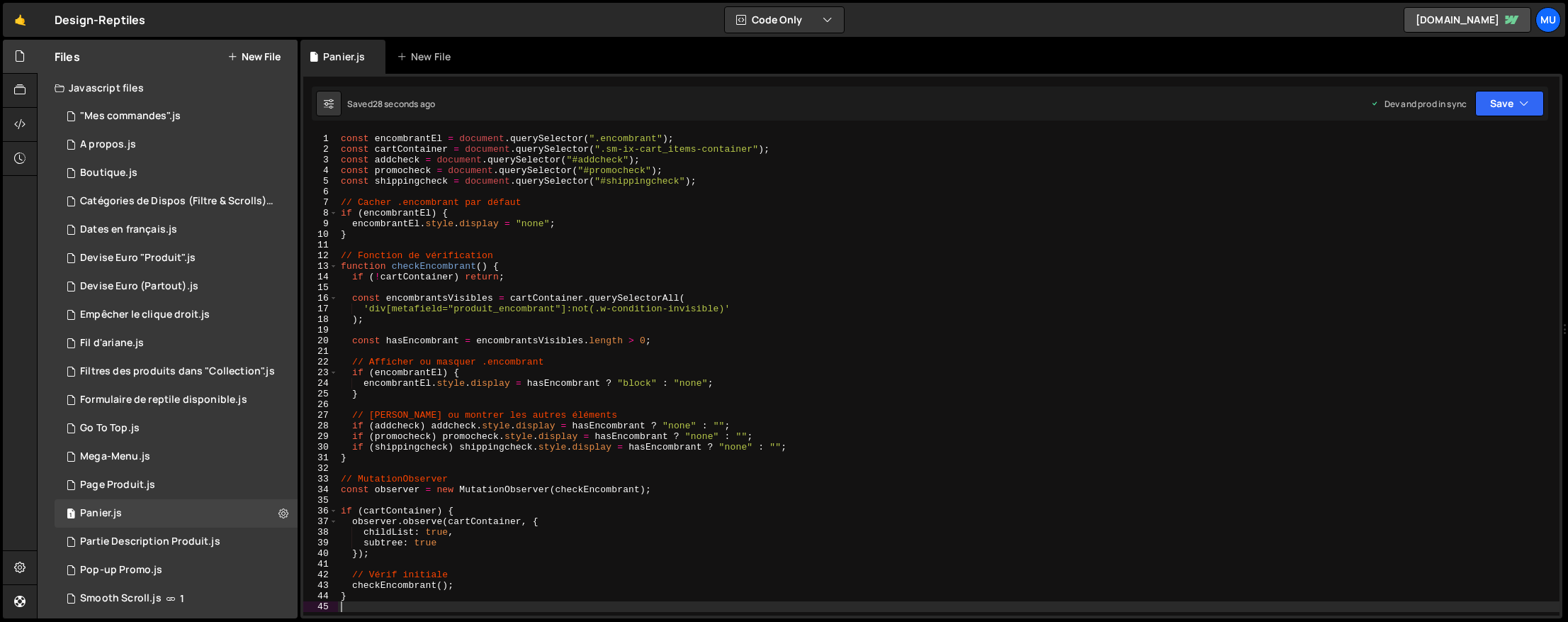
click at [884, 306] on div "const encombrantEl = document . querySelector ( ".encombrant" ) ; const cartCon…" at bounding box center [949, 385] width 1222 height 503
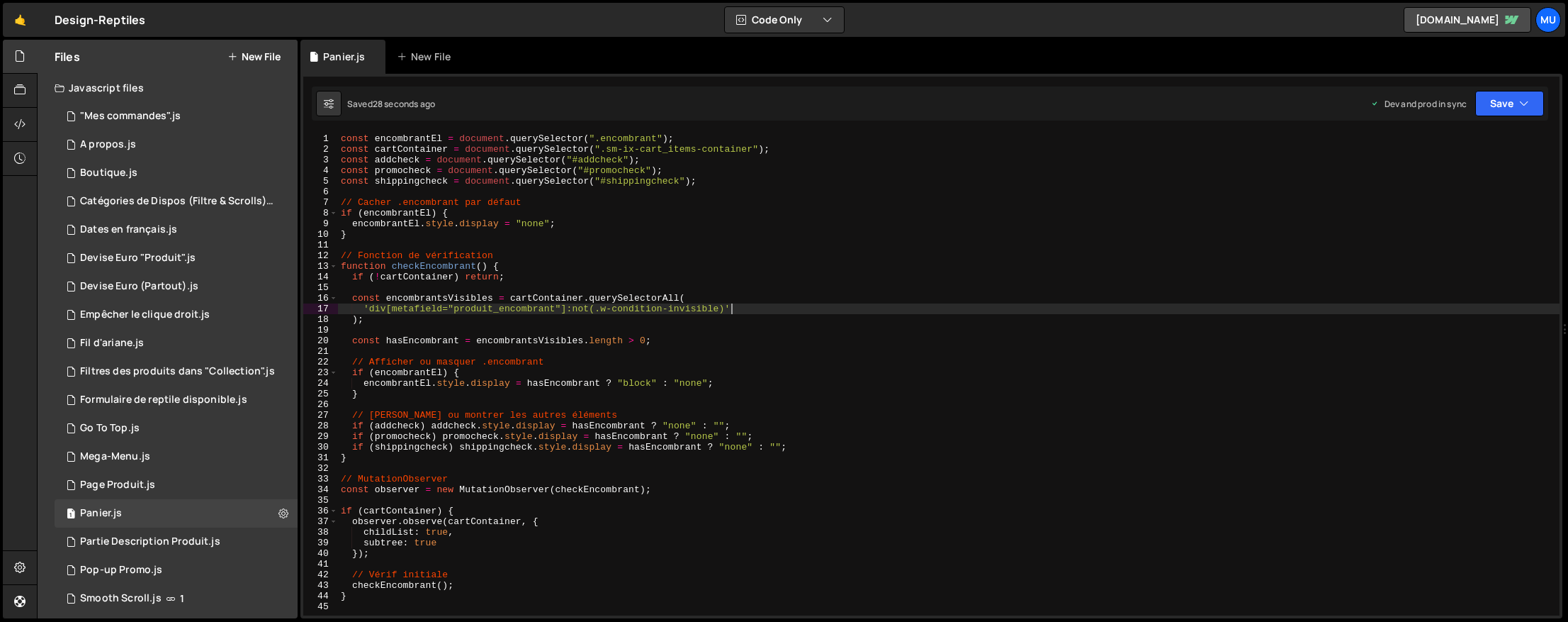
type textarea "}"
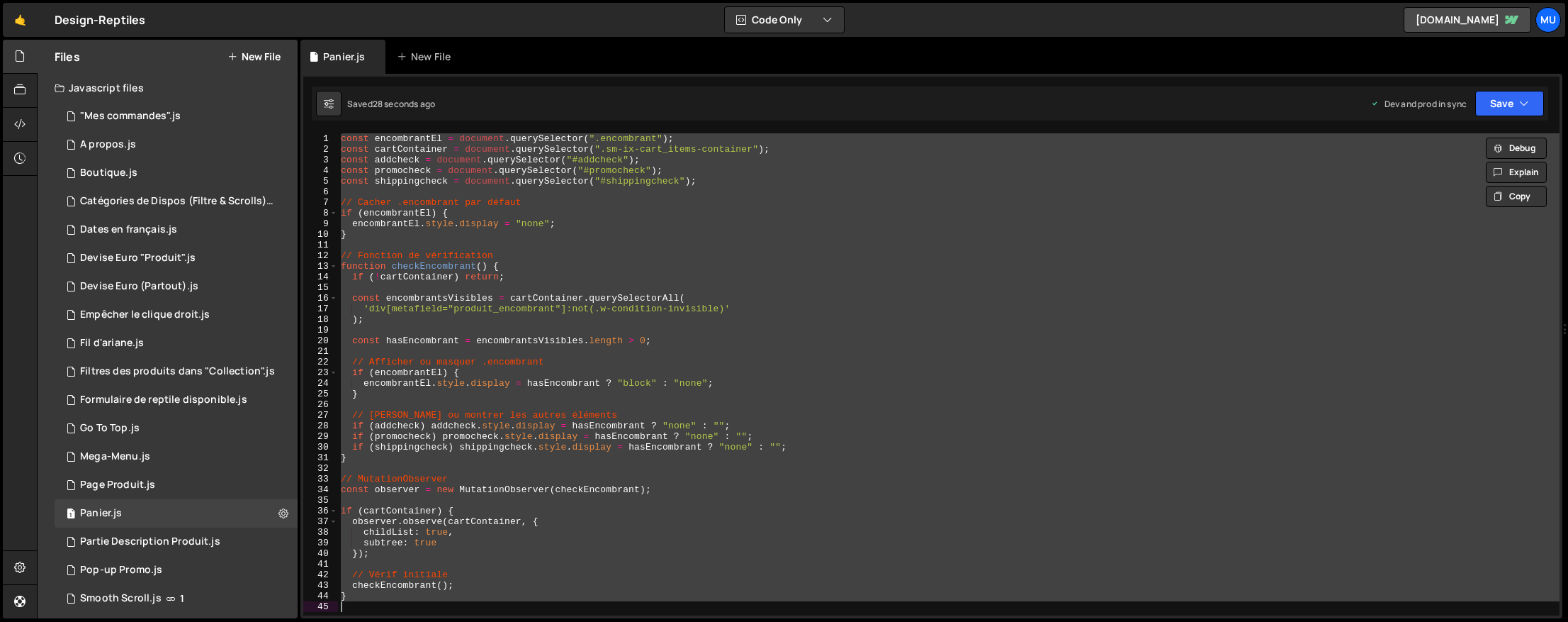
paste textarea
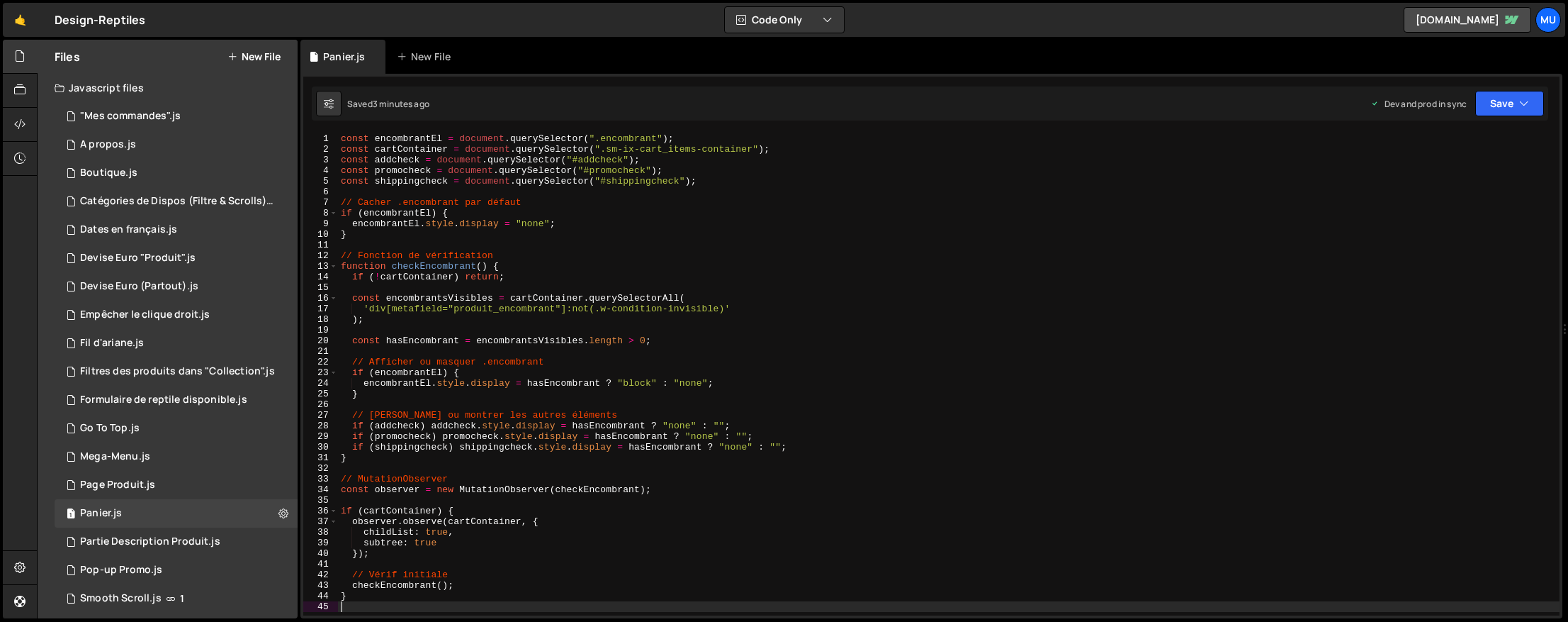
click at [672, 206] on div "const encombrantEl = document . querySelector ( ".encombrant" ) ; const cartCon…" at bounding box center [949, 385] width 1222 height 503
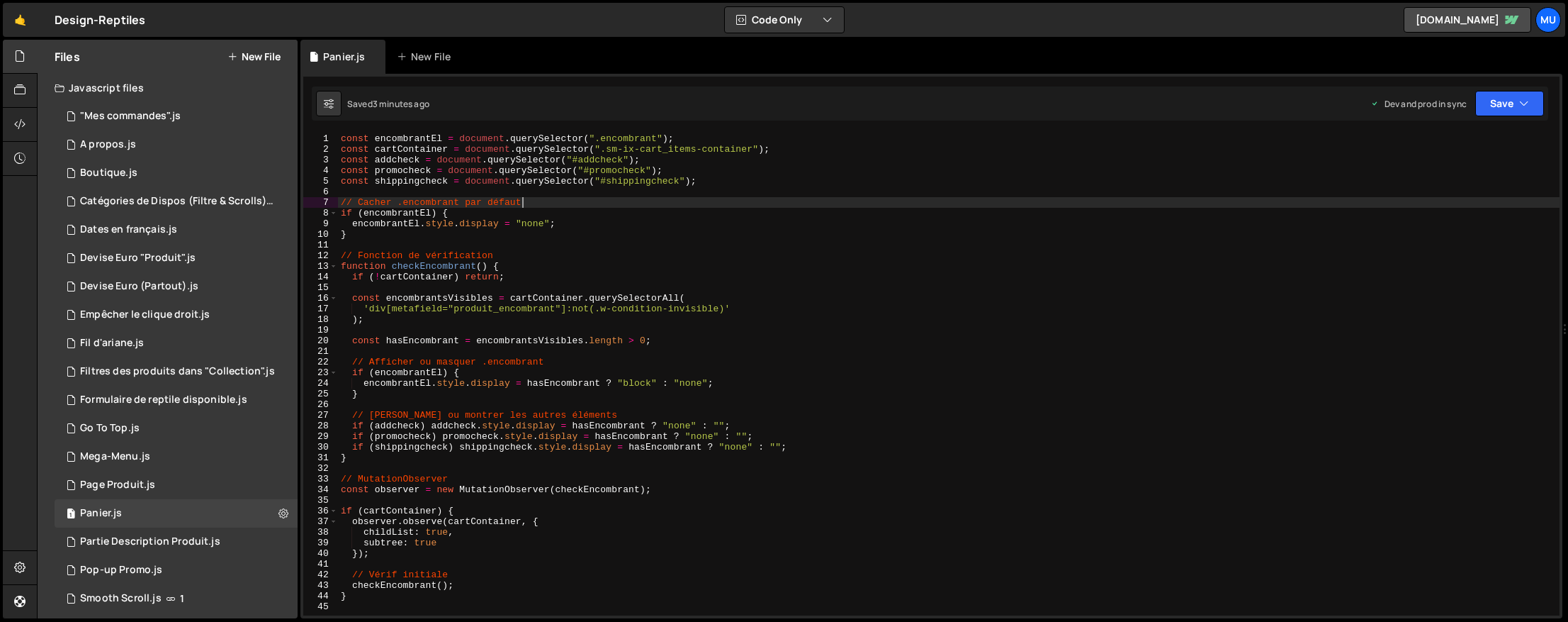
type textarea "}"
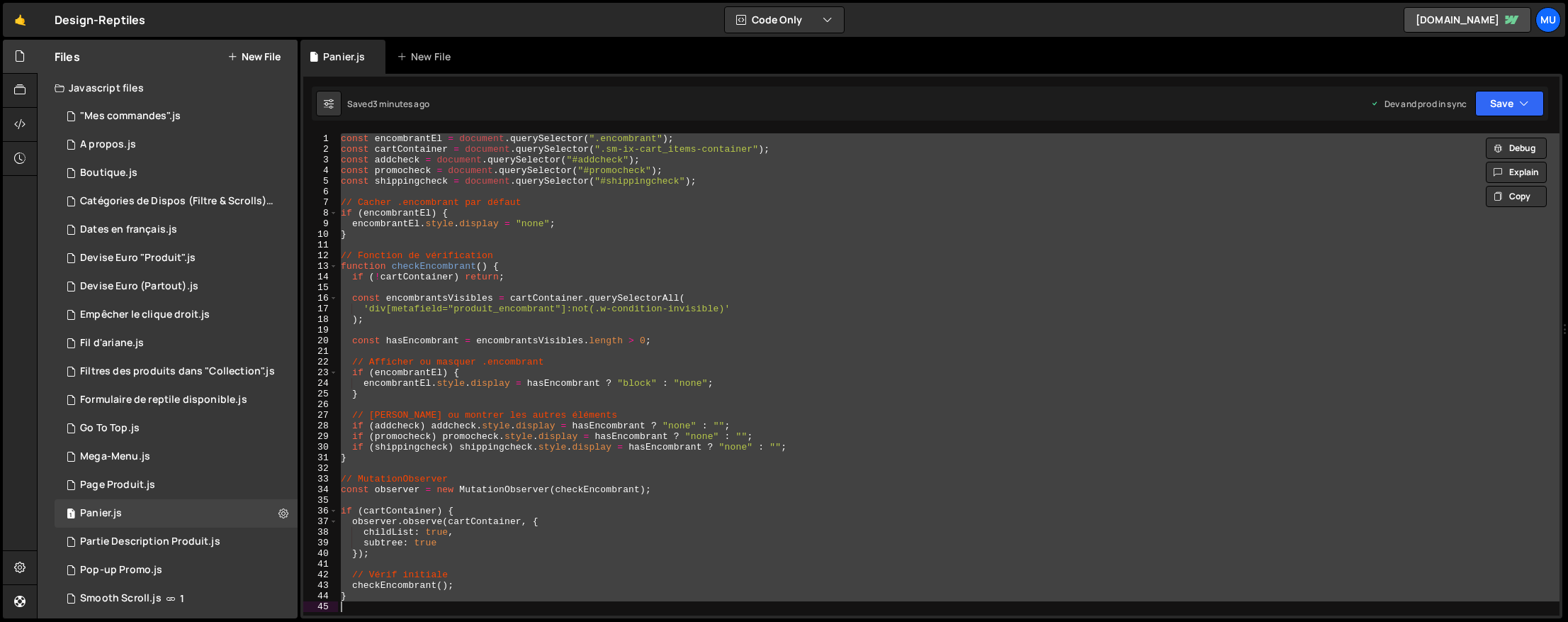
paste textarea
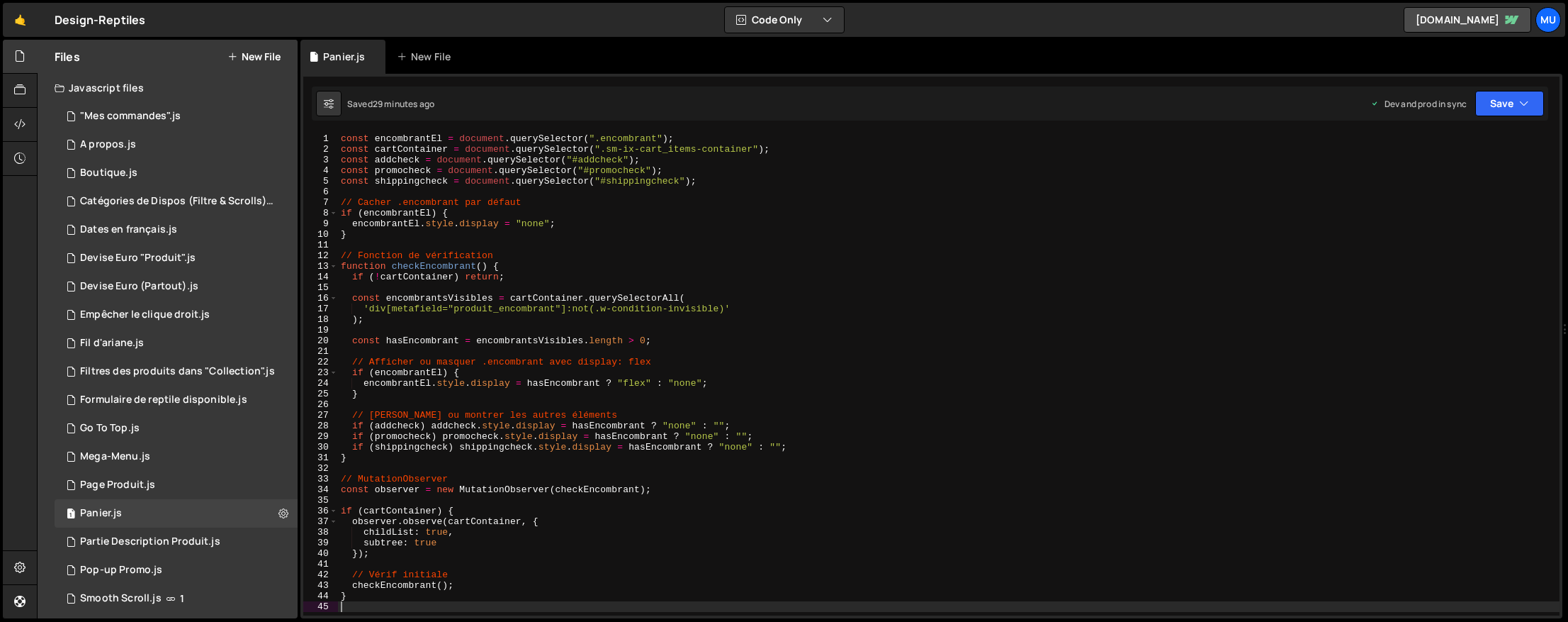
click at [607, 342] on div "const encombrantEl = document . querySelector ( ".encombrant" ) ; const cartCon…" at bounding box center [949, 385] width 1222 height 503
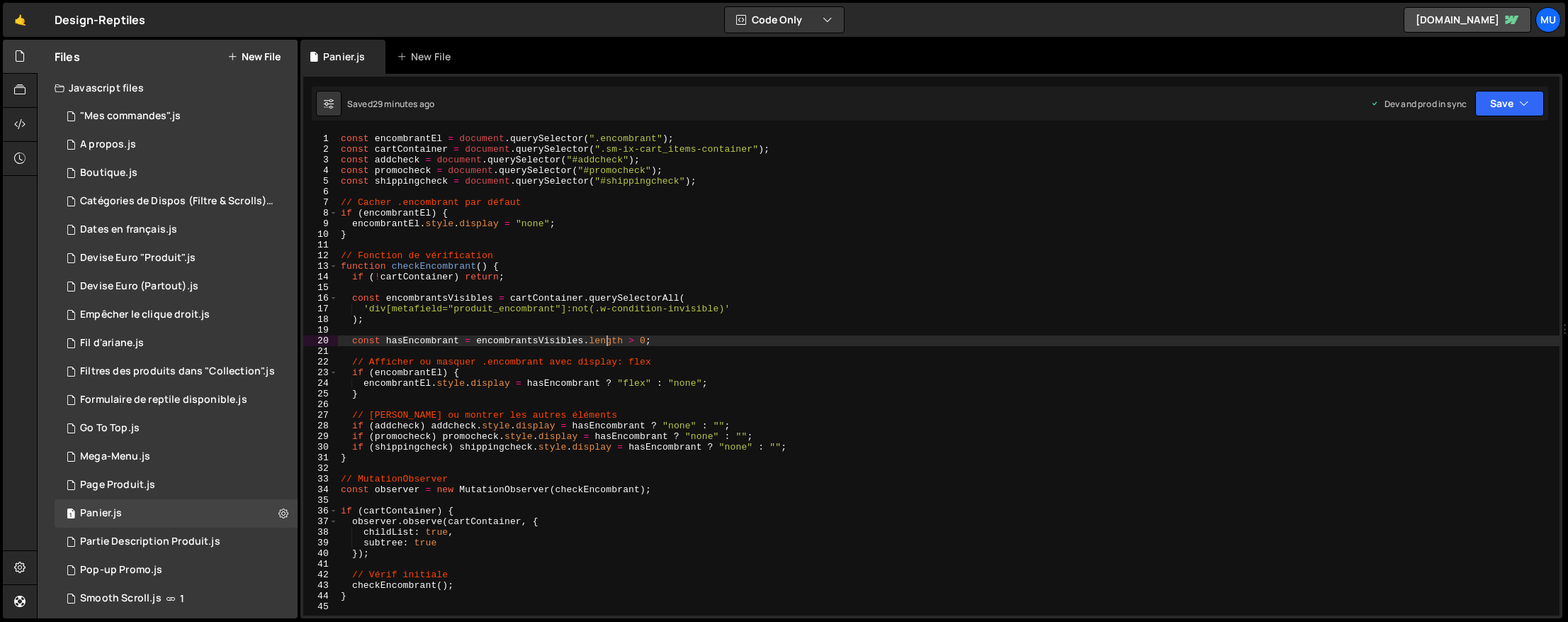
type textarea "}"
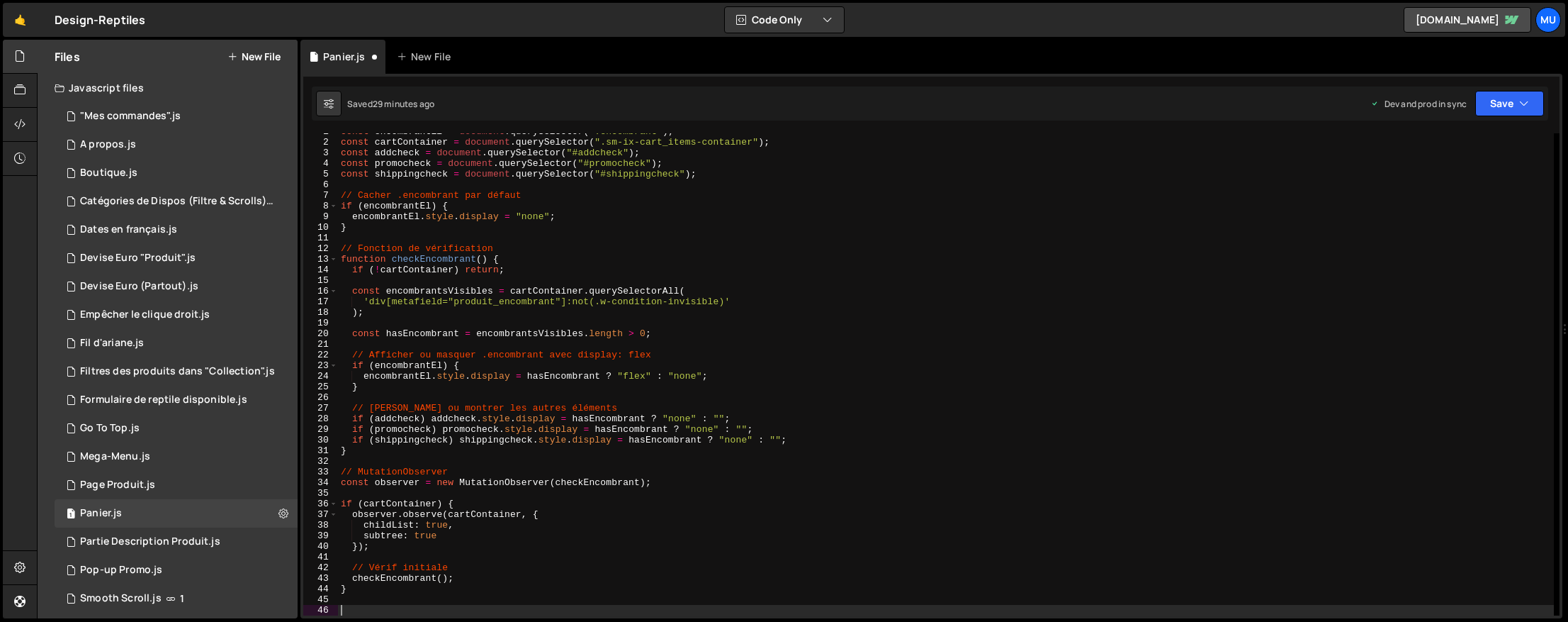
scroll to position [18, 0]
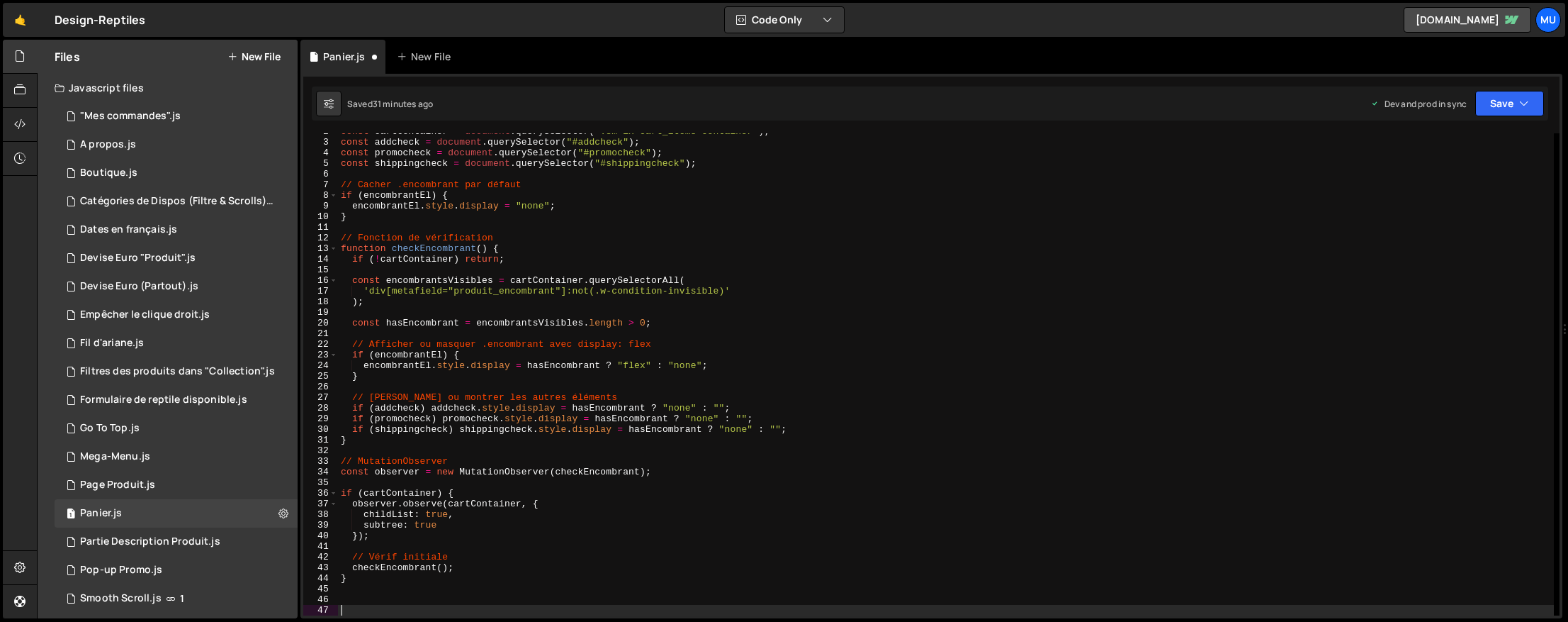
click at [713, 384] on div "const cartContainer = document . querySelector ( ".sm-ix-cart_items-container" …" at bounding box center [945, 378] width 1216 height 503
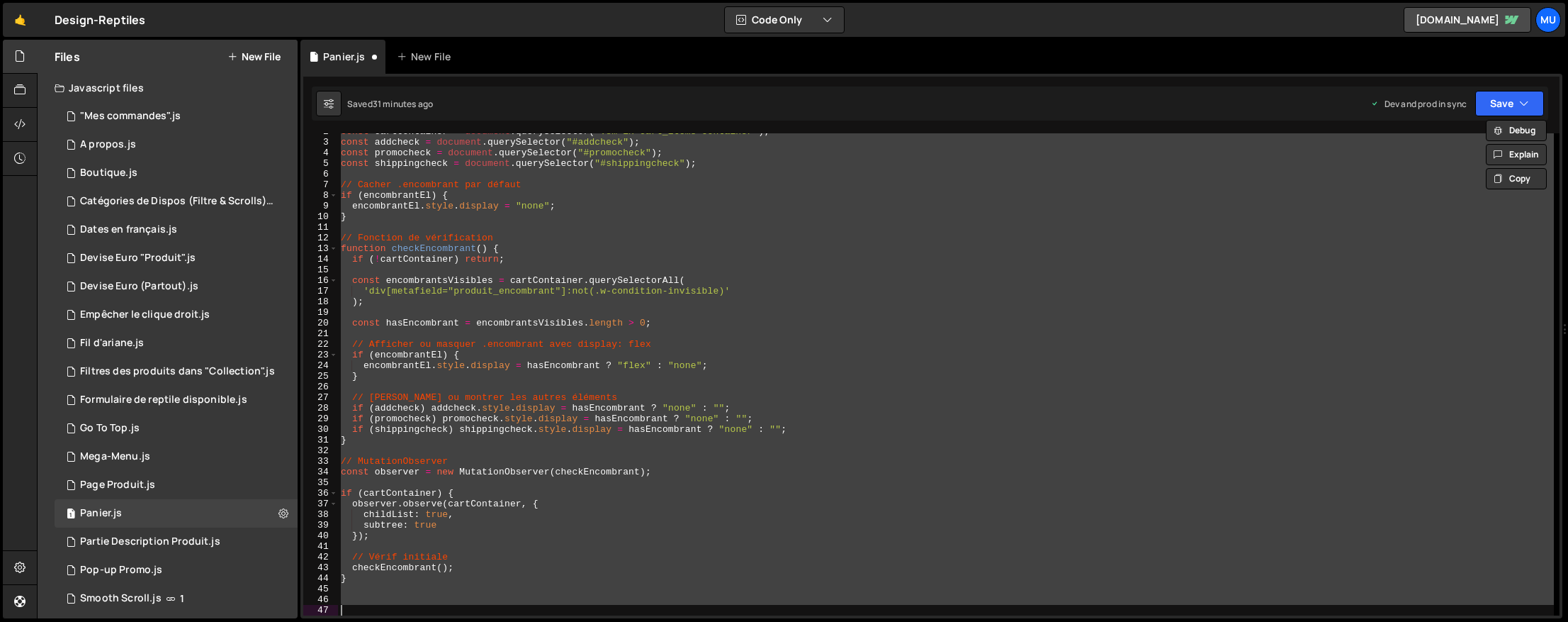
paste textarea
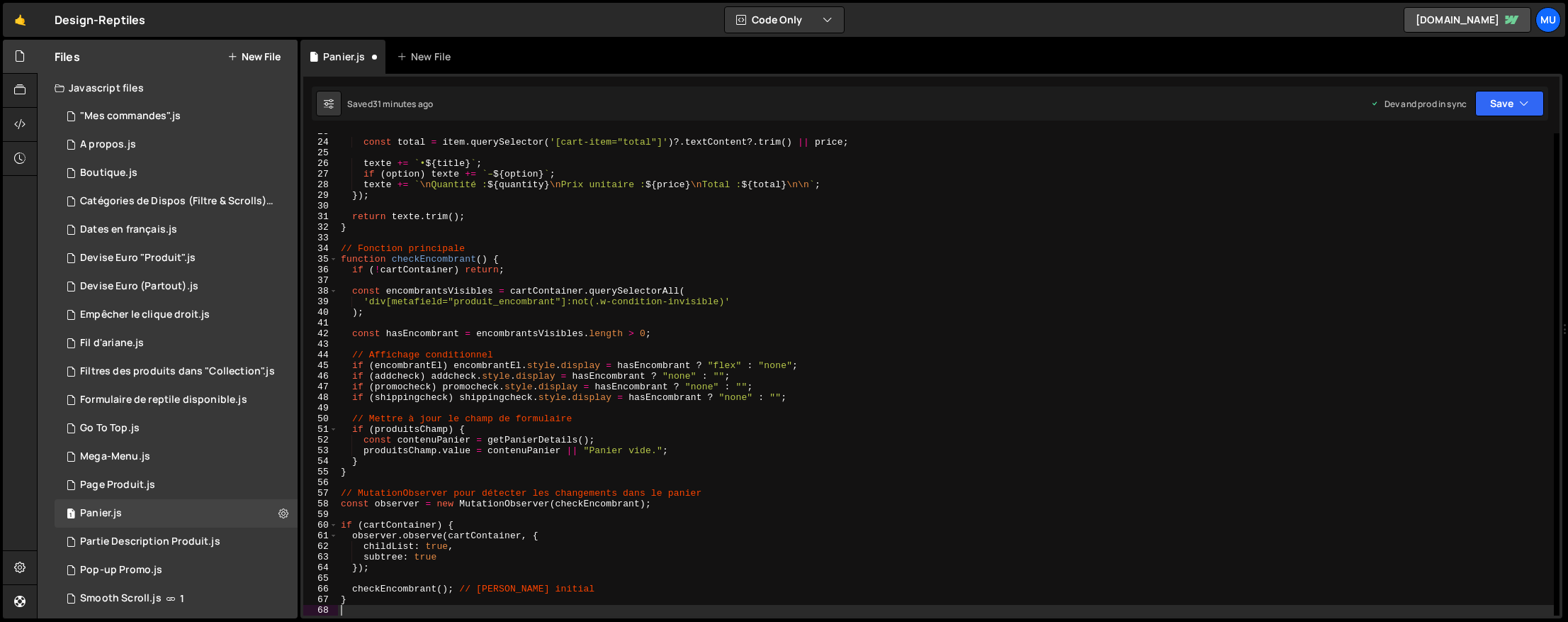
scroll to position [241, 0]
type textarea "}"
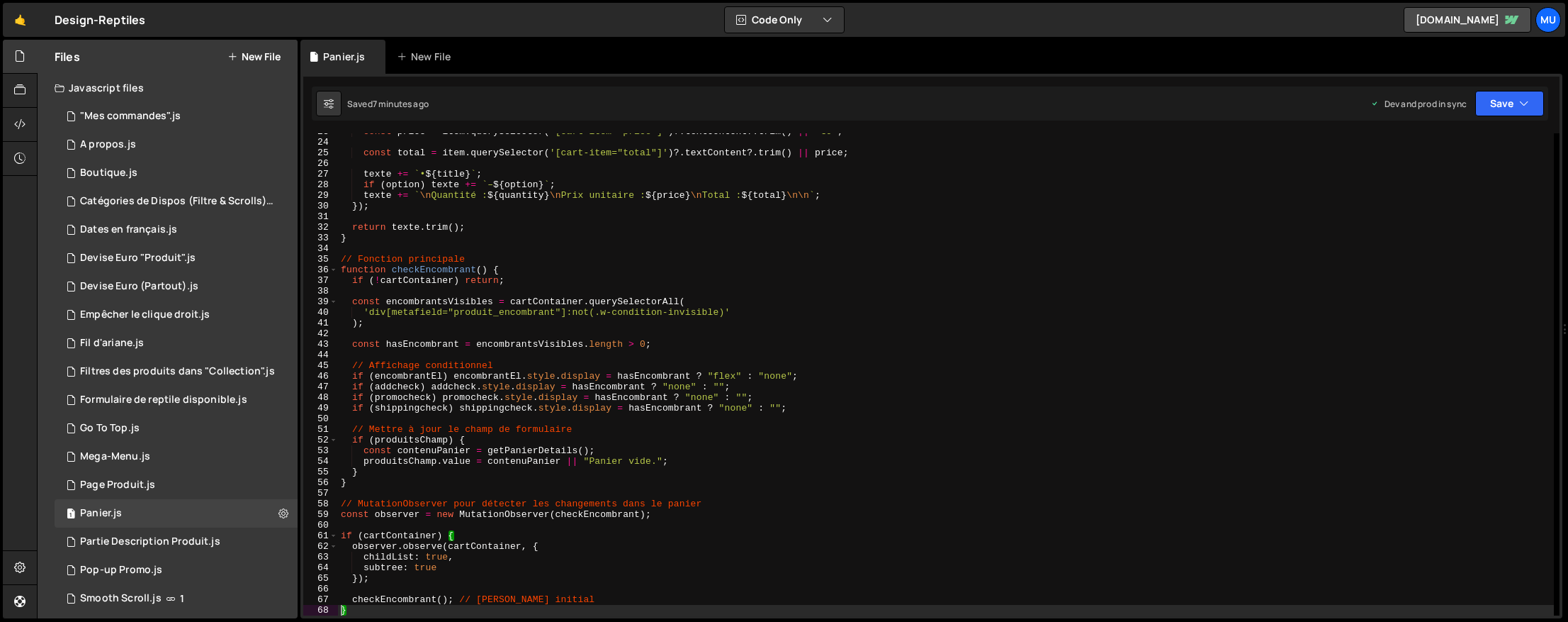
click at [240, 58] on button "New File" at bounding box center [253, 57] width 53 height 12
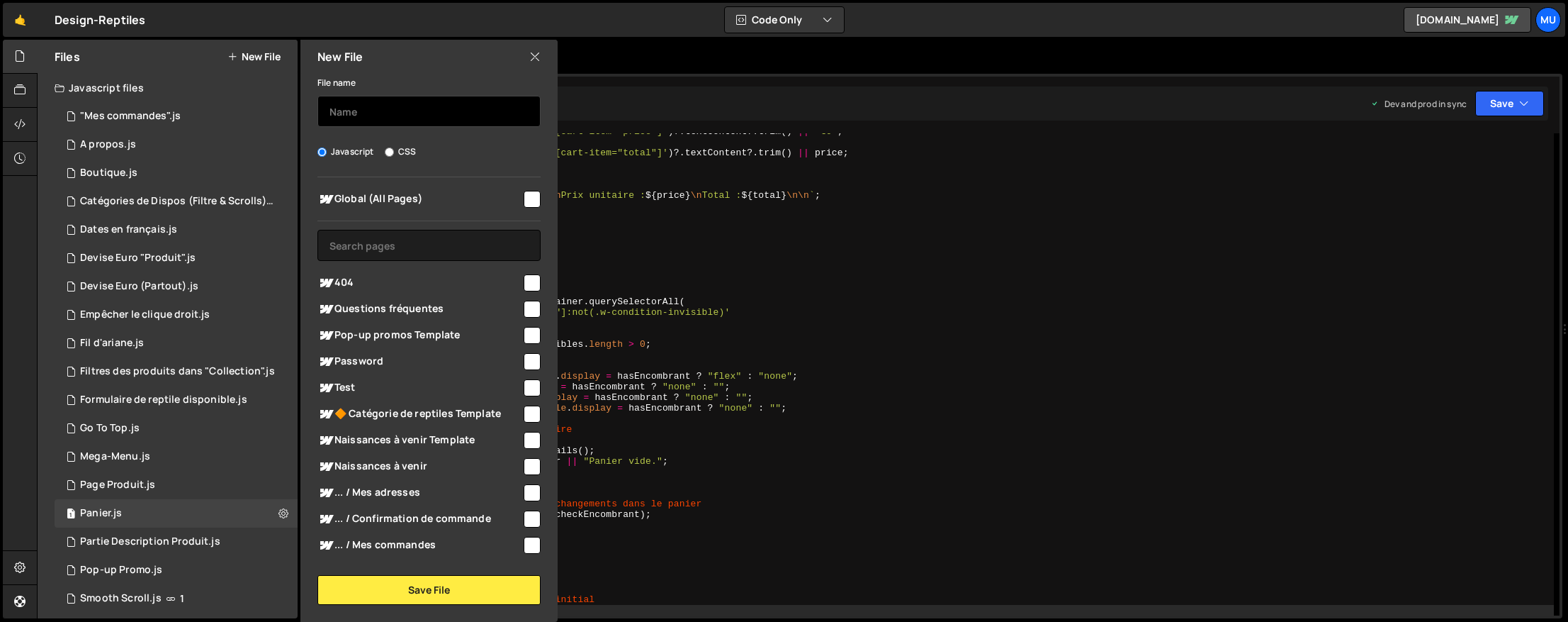
click at [402, 111] on input "text" at bounding box center [429, 111] width 223 height 31
type input "Fil d'ariane page produit"
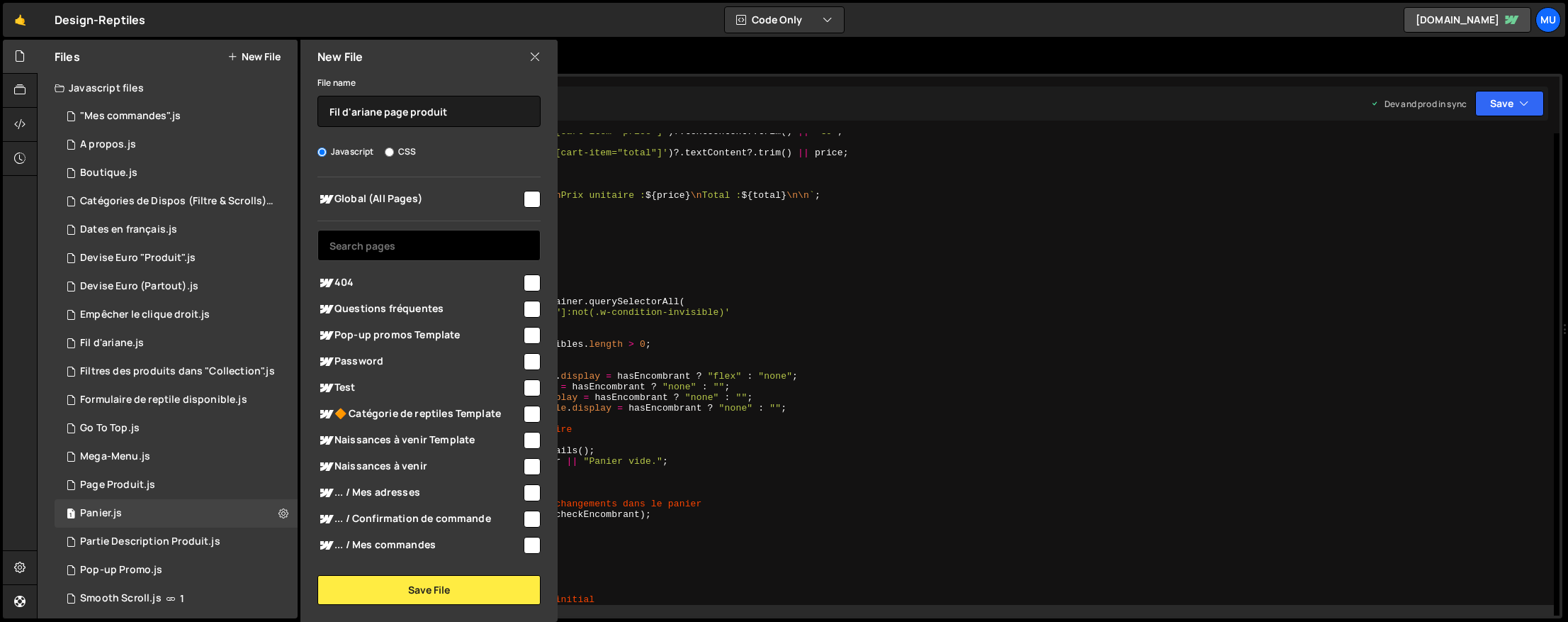
click at [404, 233] on input "text" at bounding box center [429, 245] width 223 height 31
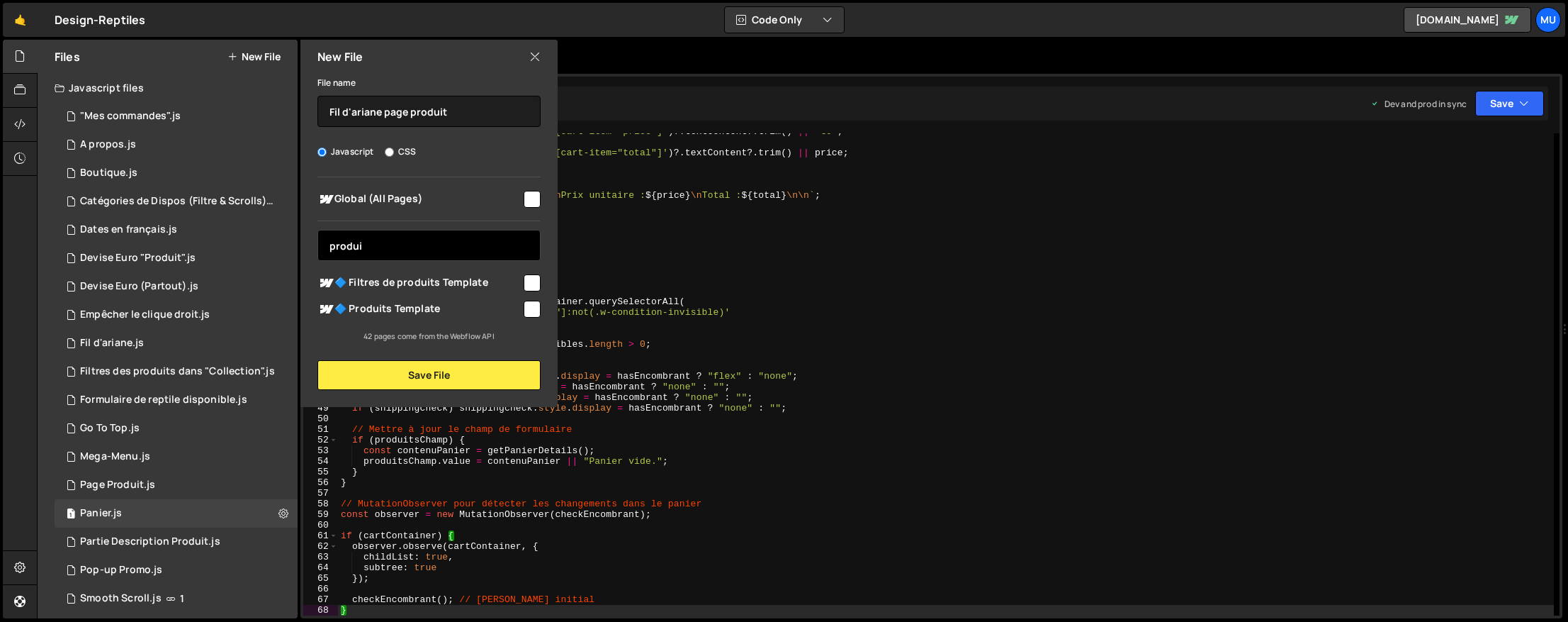
type input "produi"
click at [437, 309] on span "🔷 Produits Template" at bounding box center [419, 308] width 204 height 17
checkbox input "true"
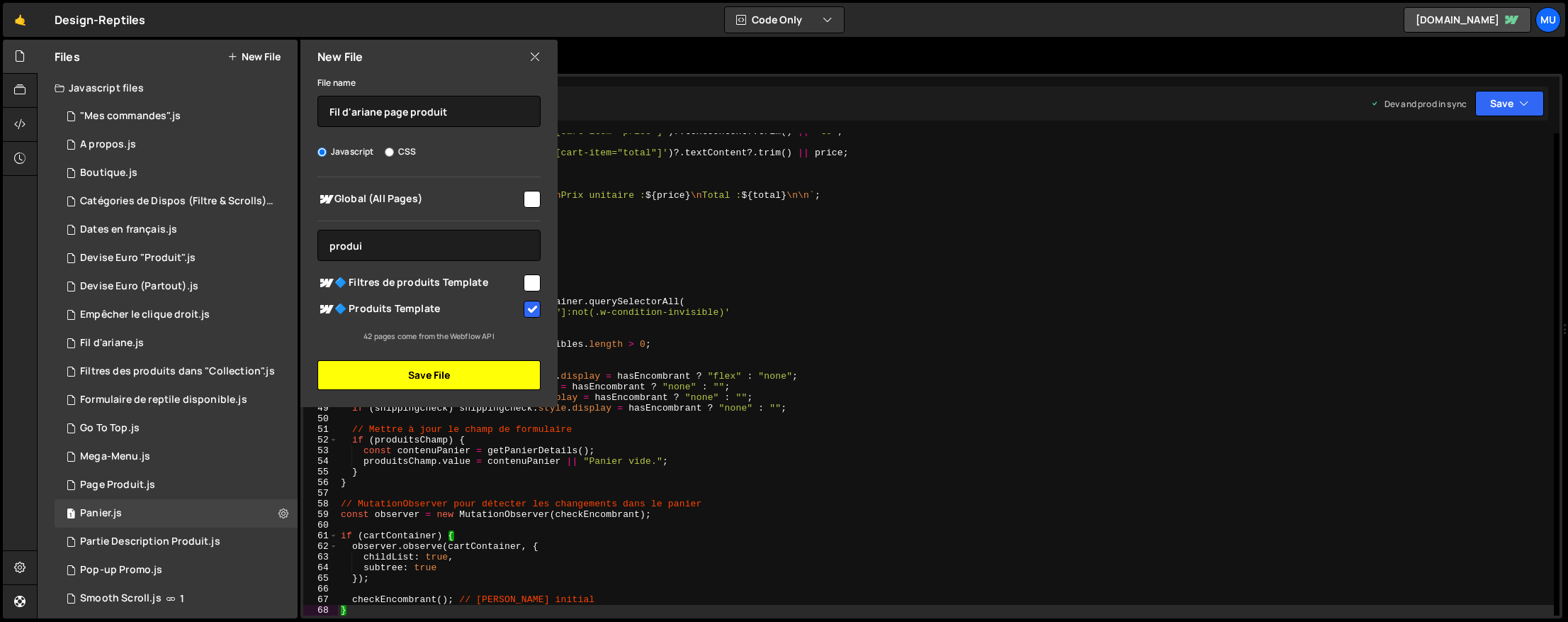
click at [447, 384] on button "Save File" at bounding box center [429, 375] width 223 height 30
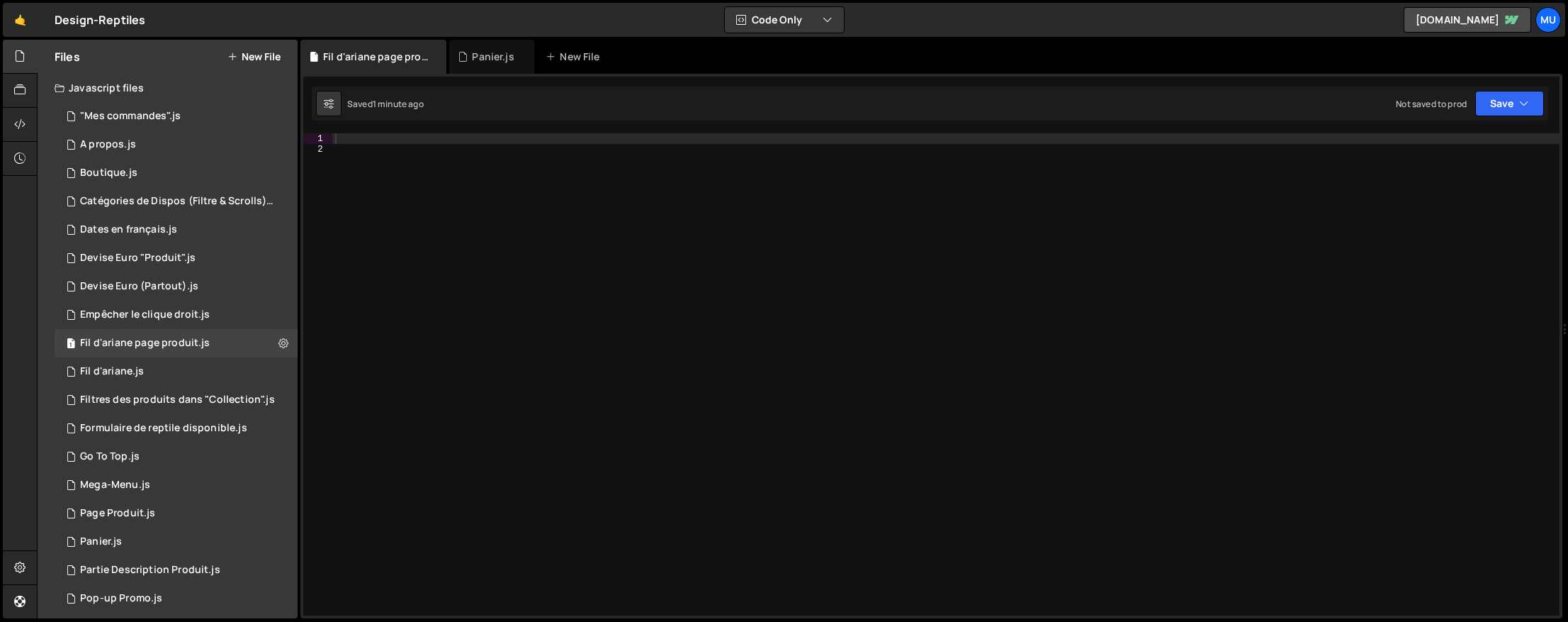
click at [807, 242] on div at bounding box center [946, 385] width 1227 height 503
click at [515, 121] on div "1 Type cmd + s to save your Javascript file. הההההההההההההההההההההההההההההההההה…" at bounding box center [931, 346] width 1262 height 545
click at [474, 132] on div "1 Type cmd + s to save your Javascript file. הההההההההההההההההההההההההההההההההה…" at bounding box center [931, 346] width 1262 height 545
drag, startPoint x: 457, startPoint y: 136, endPoint x: 433, endPoint y: 143, distance: 25.0
click at [457, 136] on div at bounding box center [946, 385] width 1227 height 503
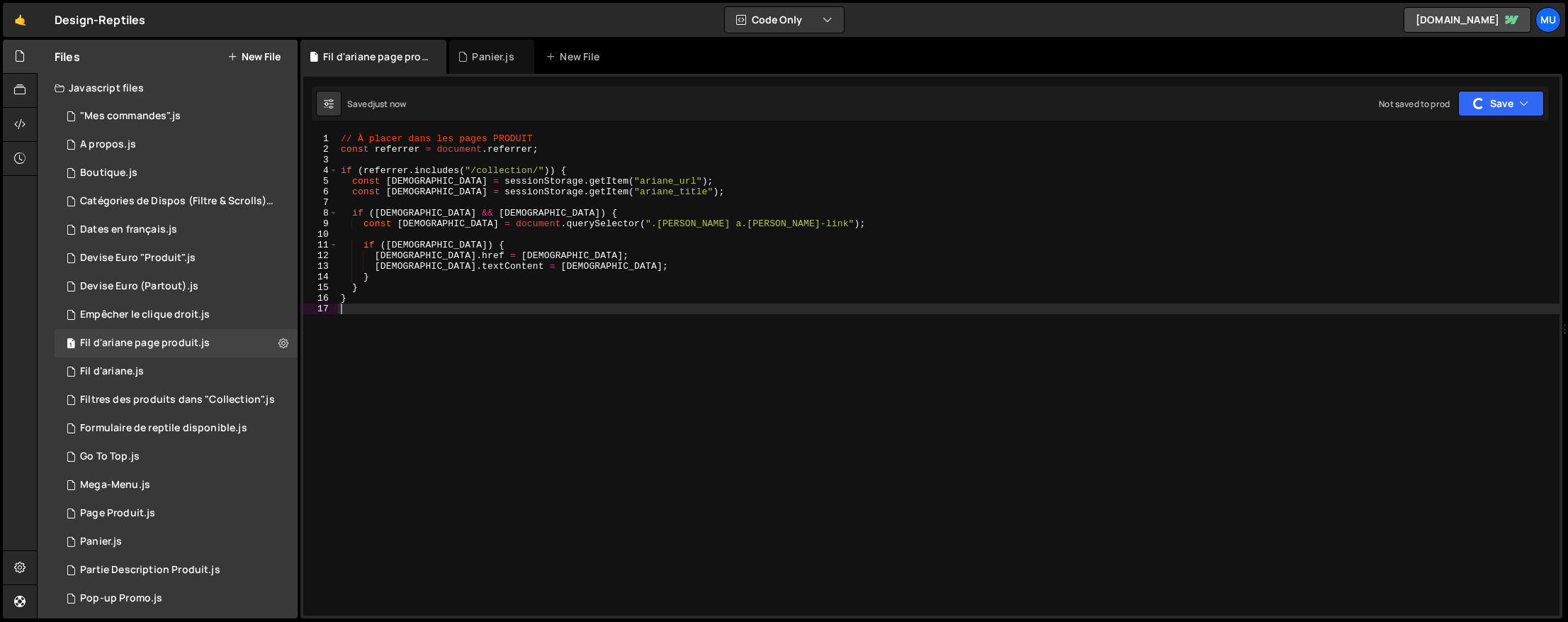
click at [266, 54] on button "New File" at bounding box center [253, 57] width 53 height 12
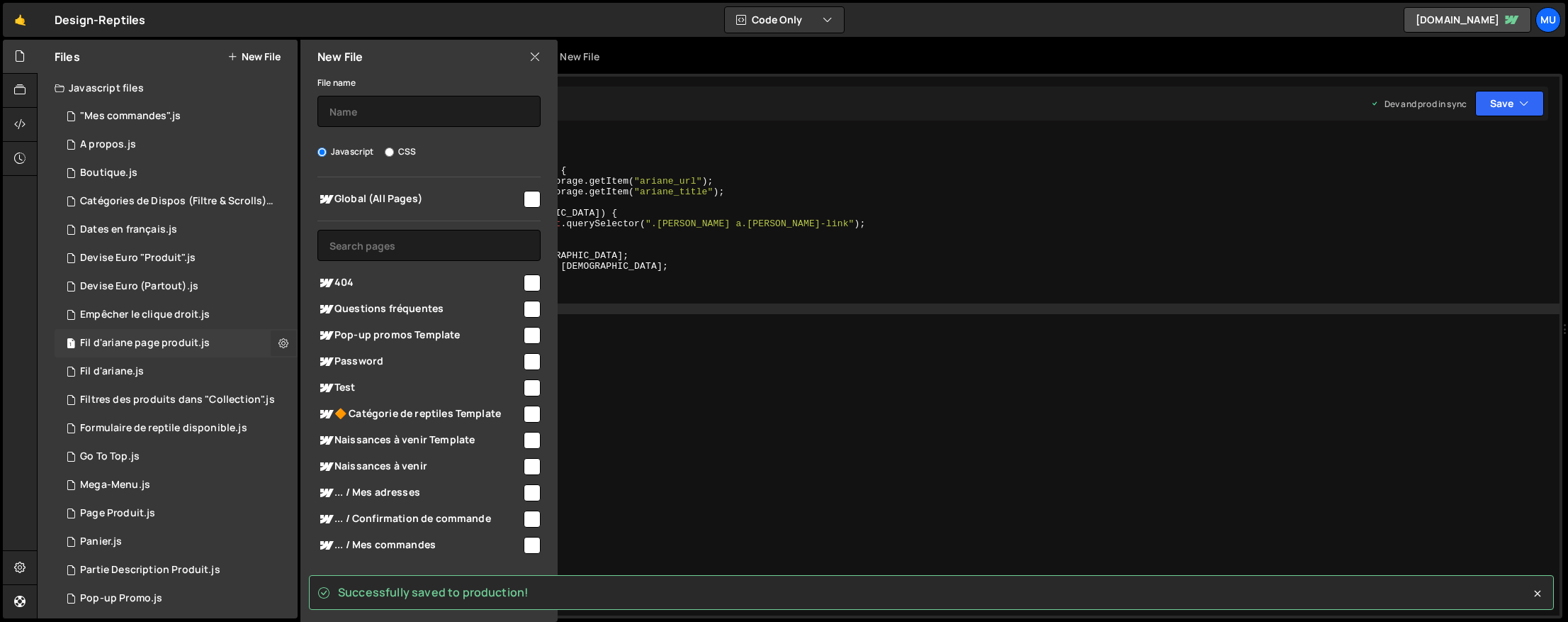
click at [280, 342] on icon at bounding box center [283, 342] width 10 height 13
type input "Fil d'ariane page produit"
radio input "true"
checkbox input "true"
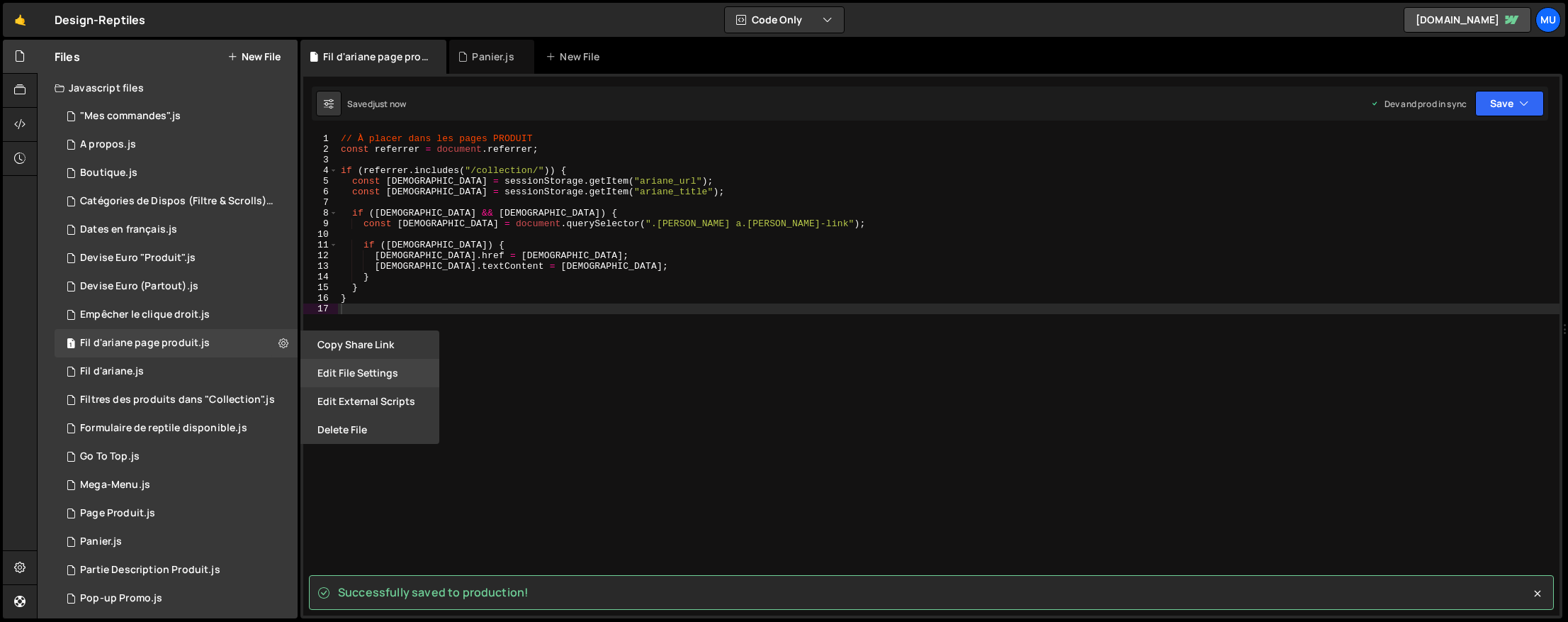
click at [363, 373] on button "Edit File Settings" at bounding box center [369, 373] width 139 height 29
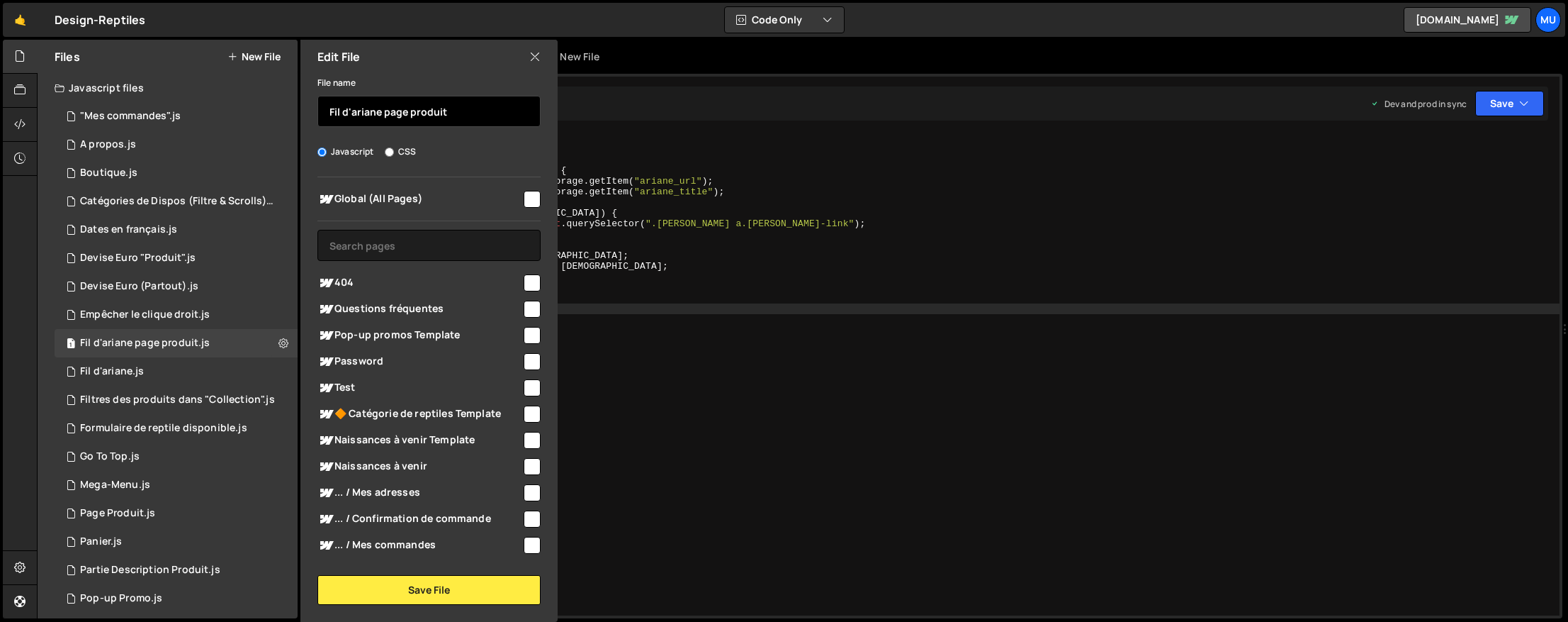
click at [389, 108] on input "Fil d'ariane page produit" at bounding box center [429, 111] width 223 height 31
click at [538, 58] on icon at bounding box center [535, 56] width 12 height 15
checkbox input "false"
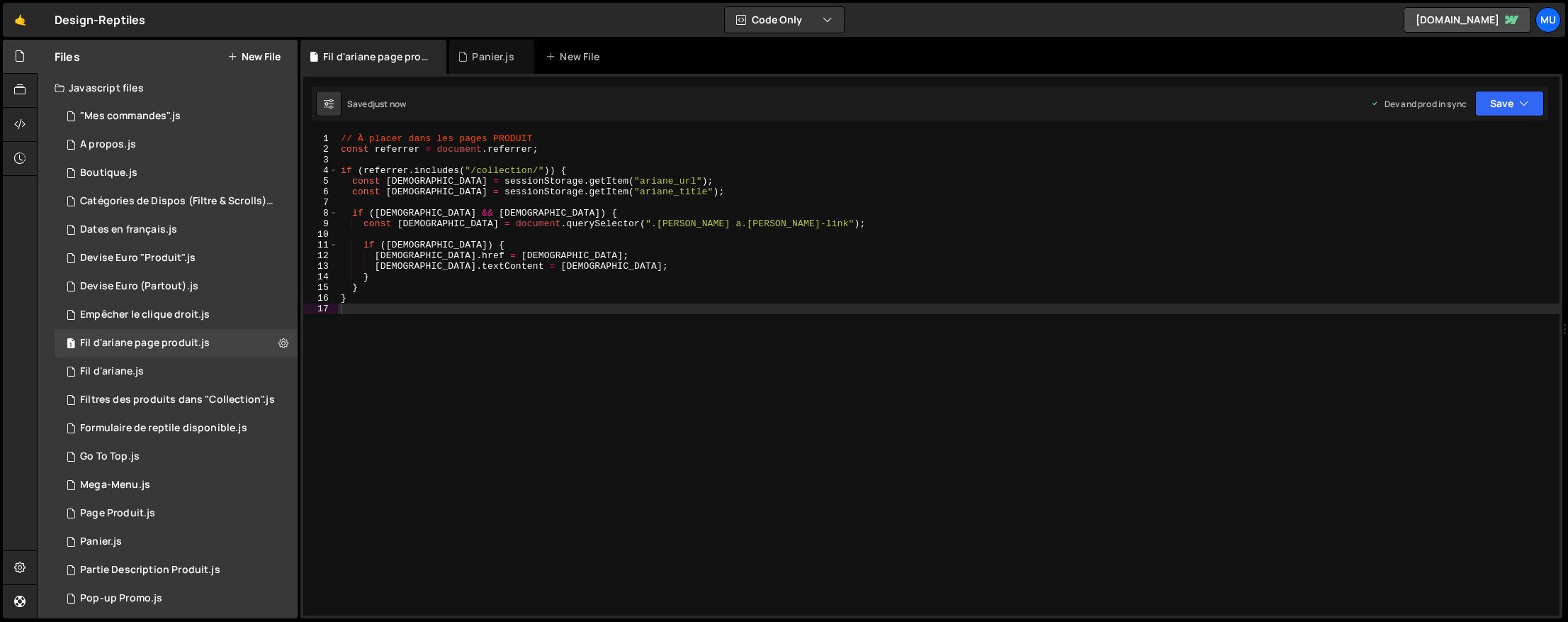
click at [270, 51] on button "New File" at bounding box center [253, 57] width 53 height 12
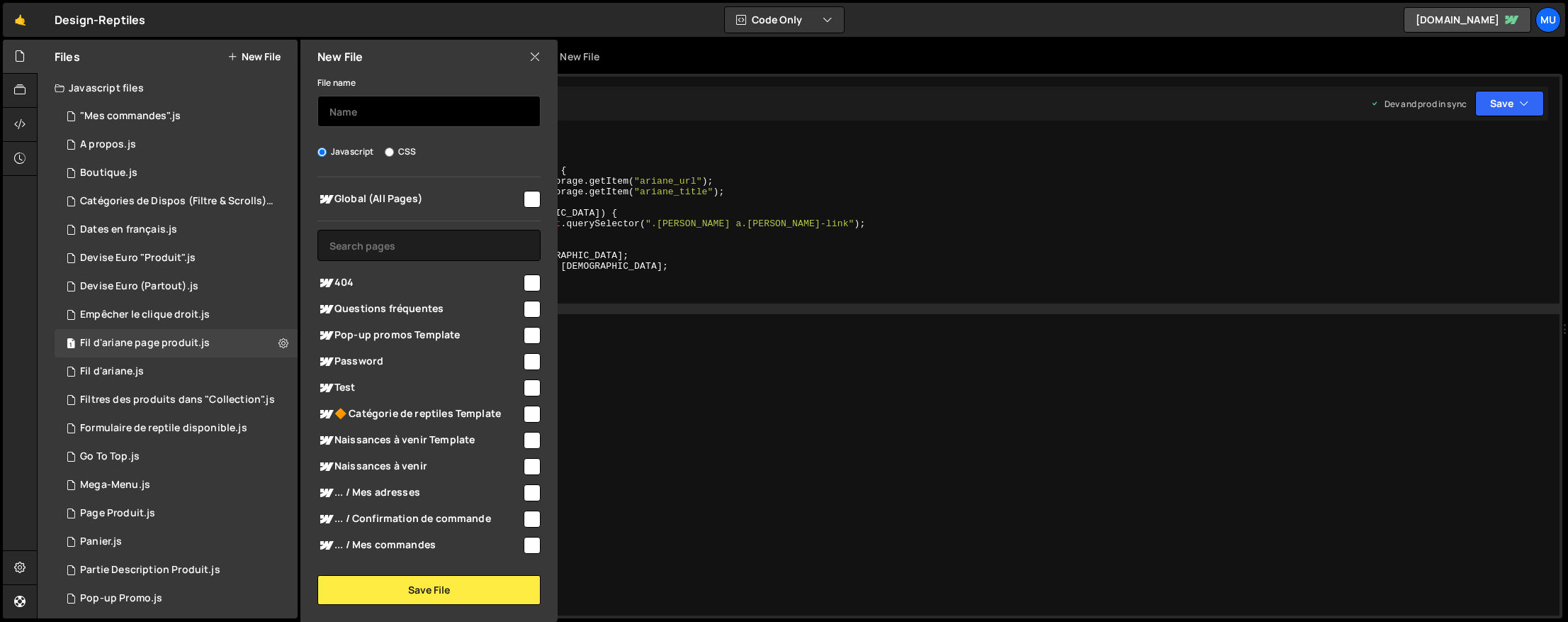
click at [364, 114] on input "text" at bounding box center [429, 111] width 223 height 31
paste input "Fil d'ariane page produit"
type input "Fil d'ariane page produit step1"
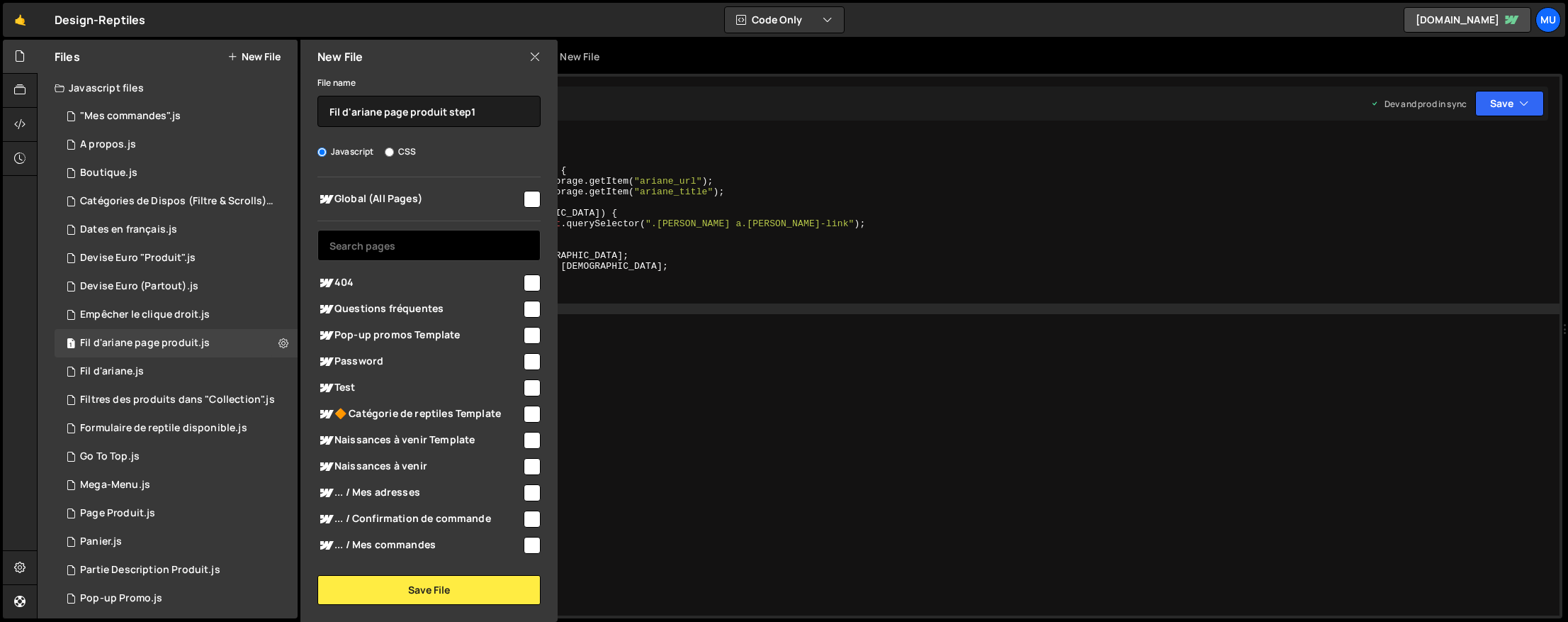
click at [451, 233] on input "text" at bounding box center [429, 245] width 223 height 31
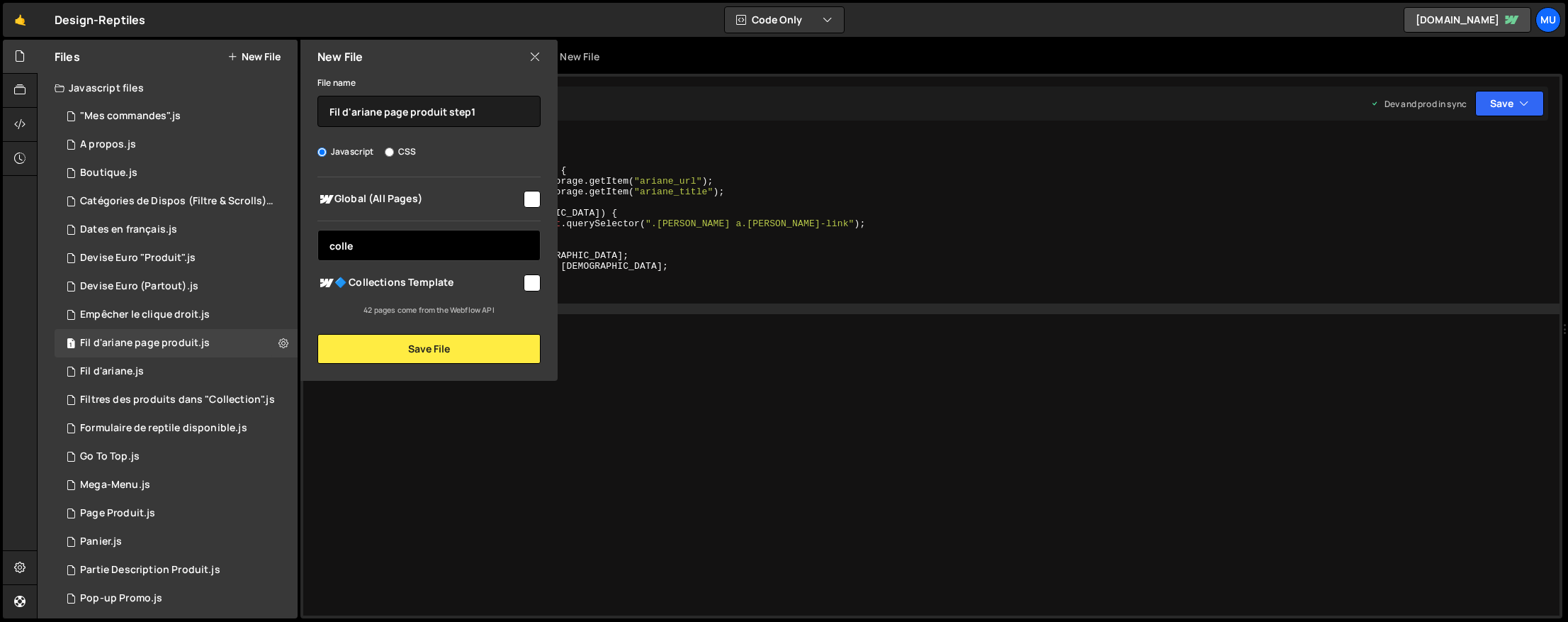
type input "colle"
click at [421, 277] on span "🔷 Collections Template" at bounding box center [419, 282] width 204 height 17
checkbox input "true"
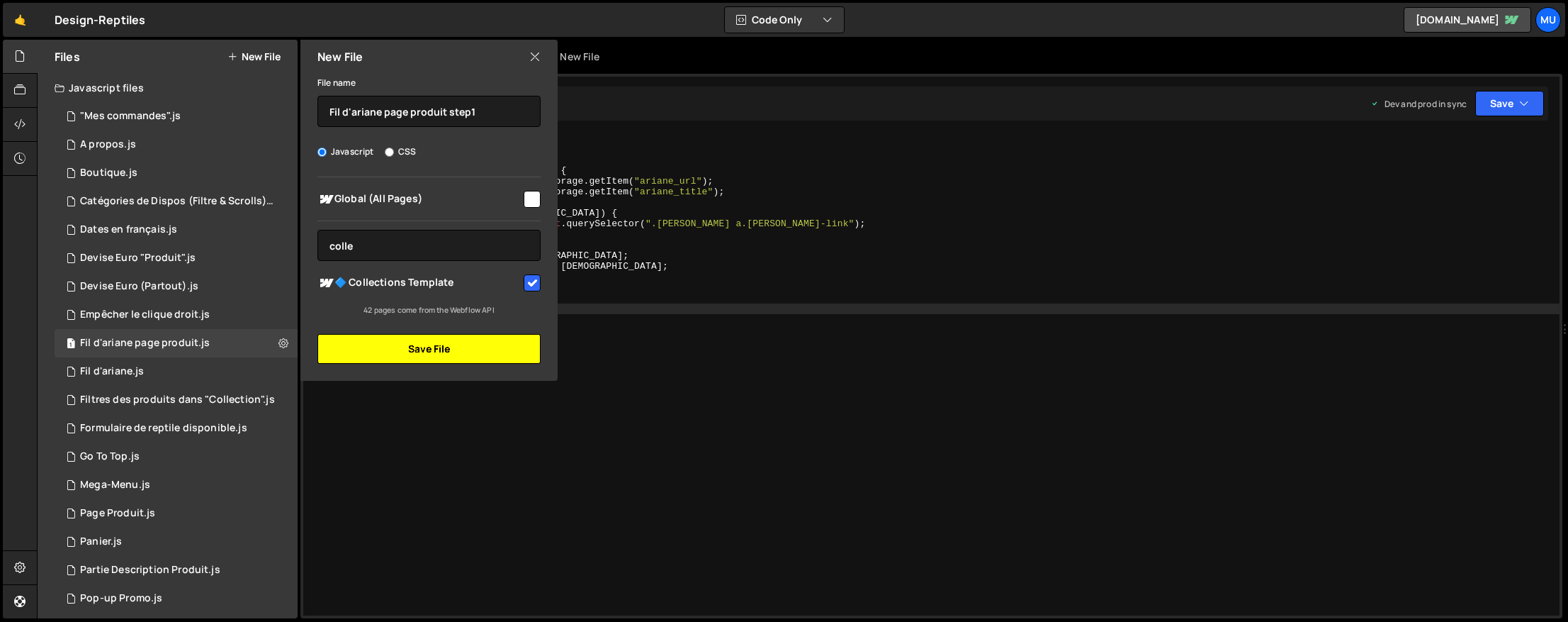
click at [418, 346] on button "Save File" at bounding box center [429, 348] width 223 height 30
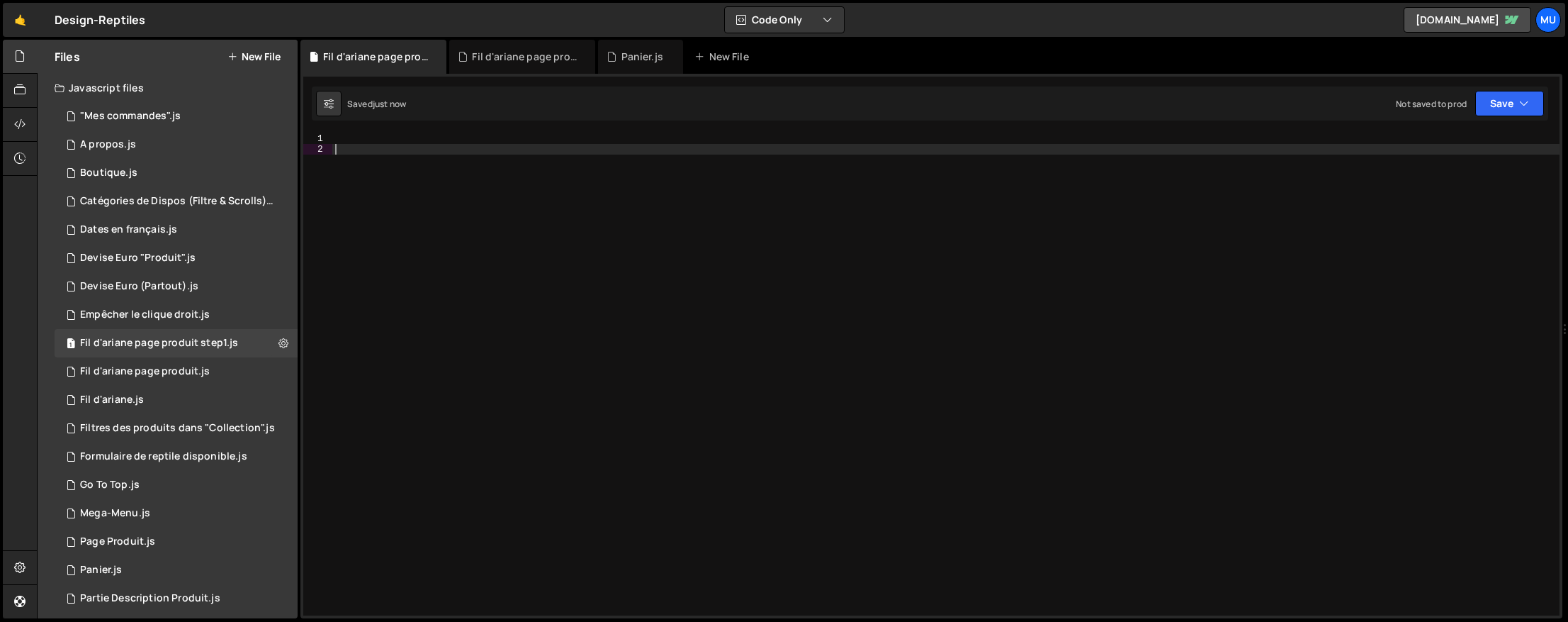
click at [970, 233] on div at bounding box center [946, 385] width 1227 height 503
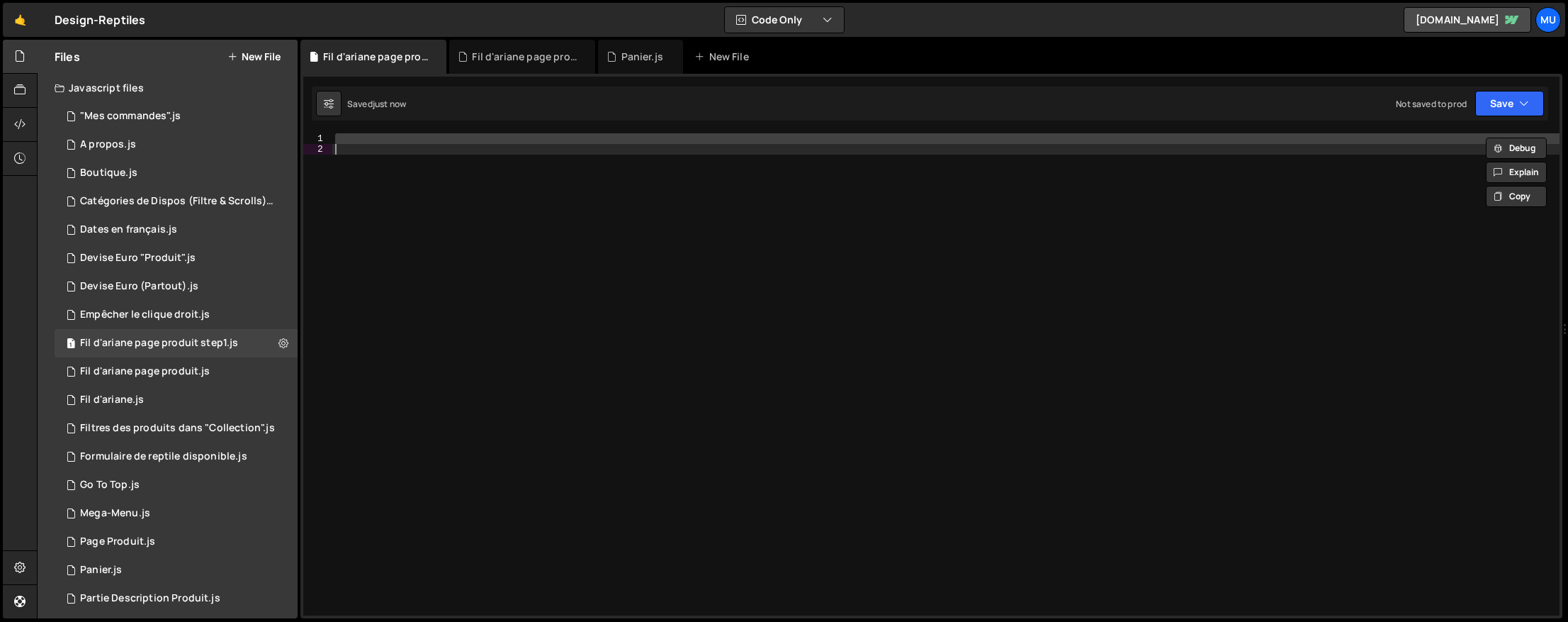
paste textarea
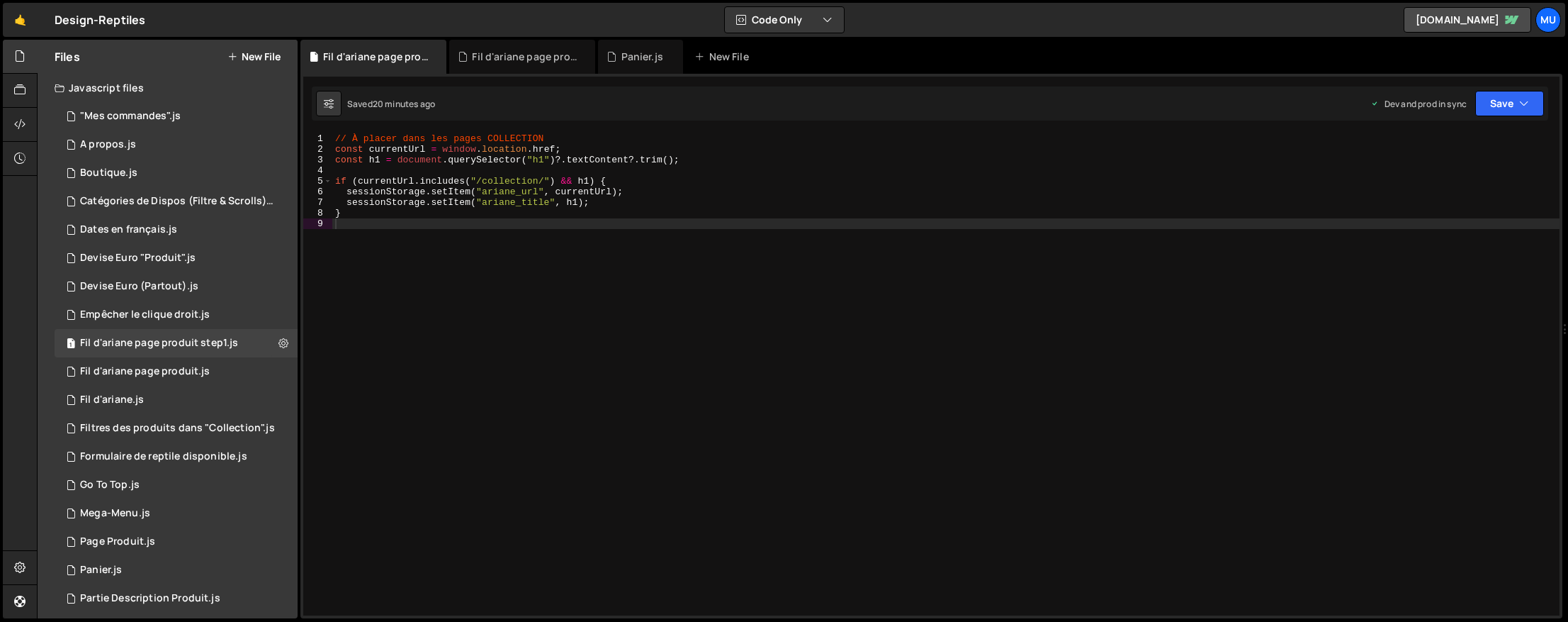
click at [270, 58] on button "New File" at bounding box center [253, 57] width 53 height 12
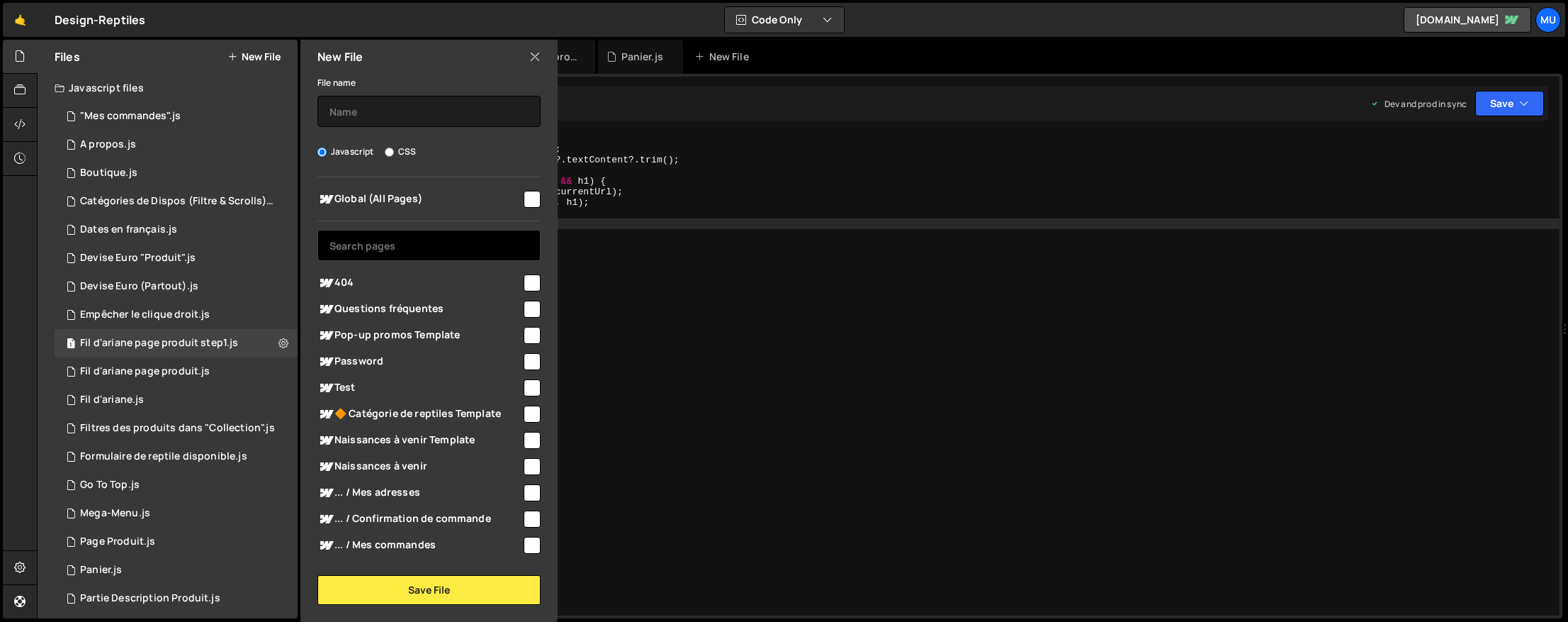
click at [359, 244] on input "text" at bounding box center [429, 245] width 223 height 31
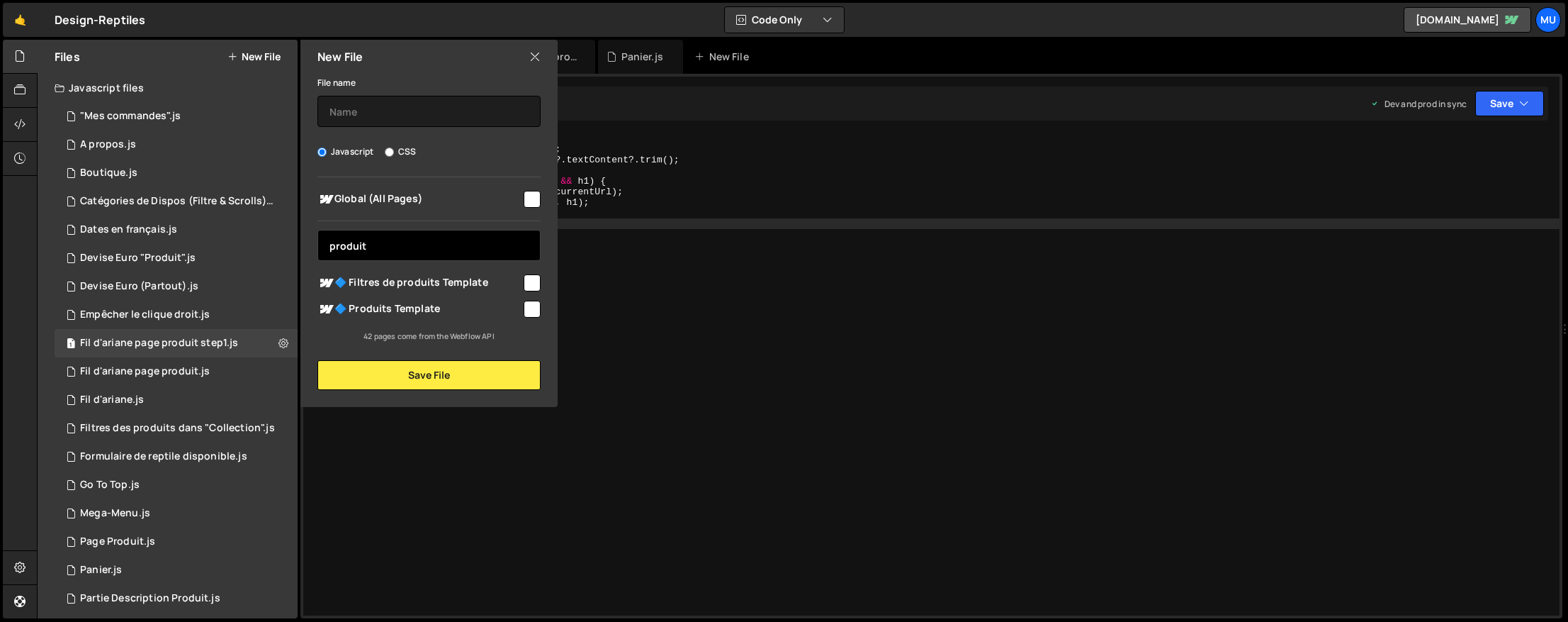
type input "produit"
click at [360, 309] on span "🔷 Produits Template" at bounding box center [419, 308] width 204 height 17
checkbox input "true"
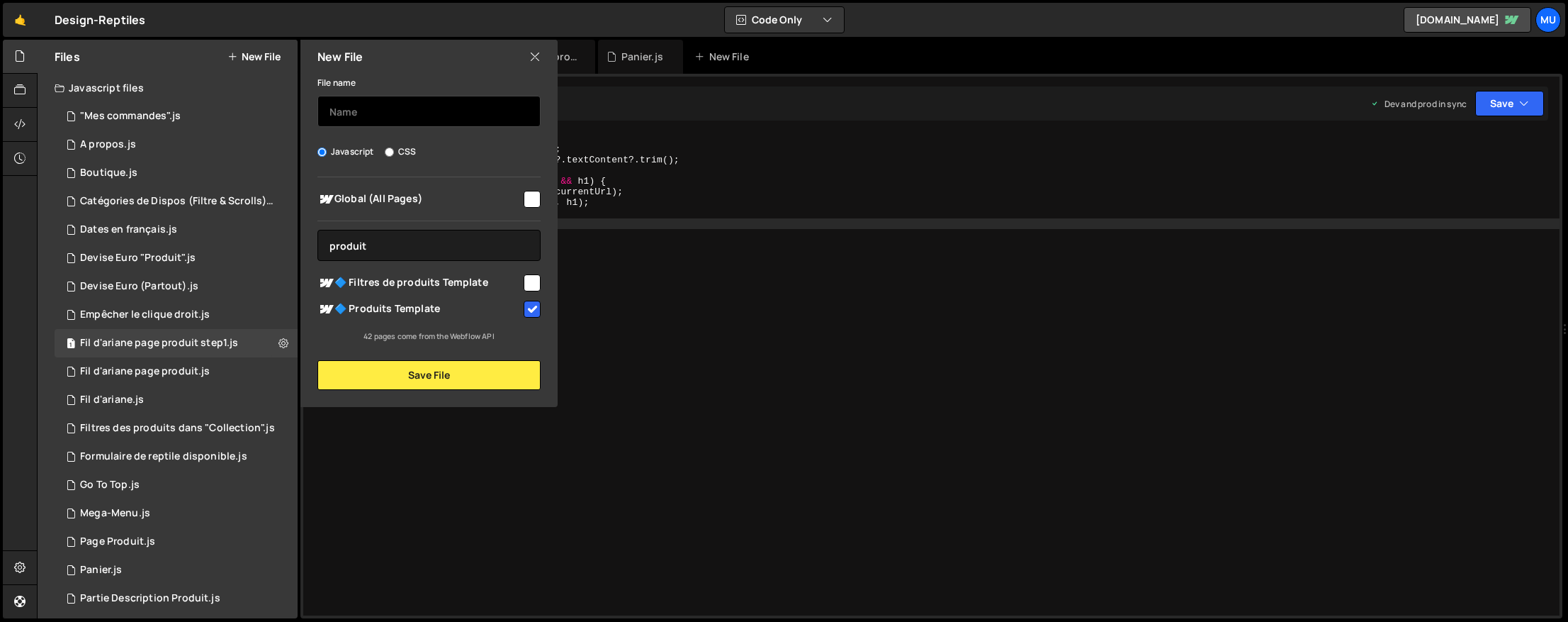
click at [384, 112] on input "text" at bounding box center [429, 111] width 223 height 31
type input "Photo Produit"
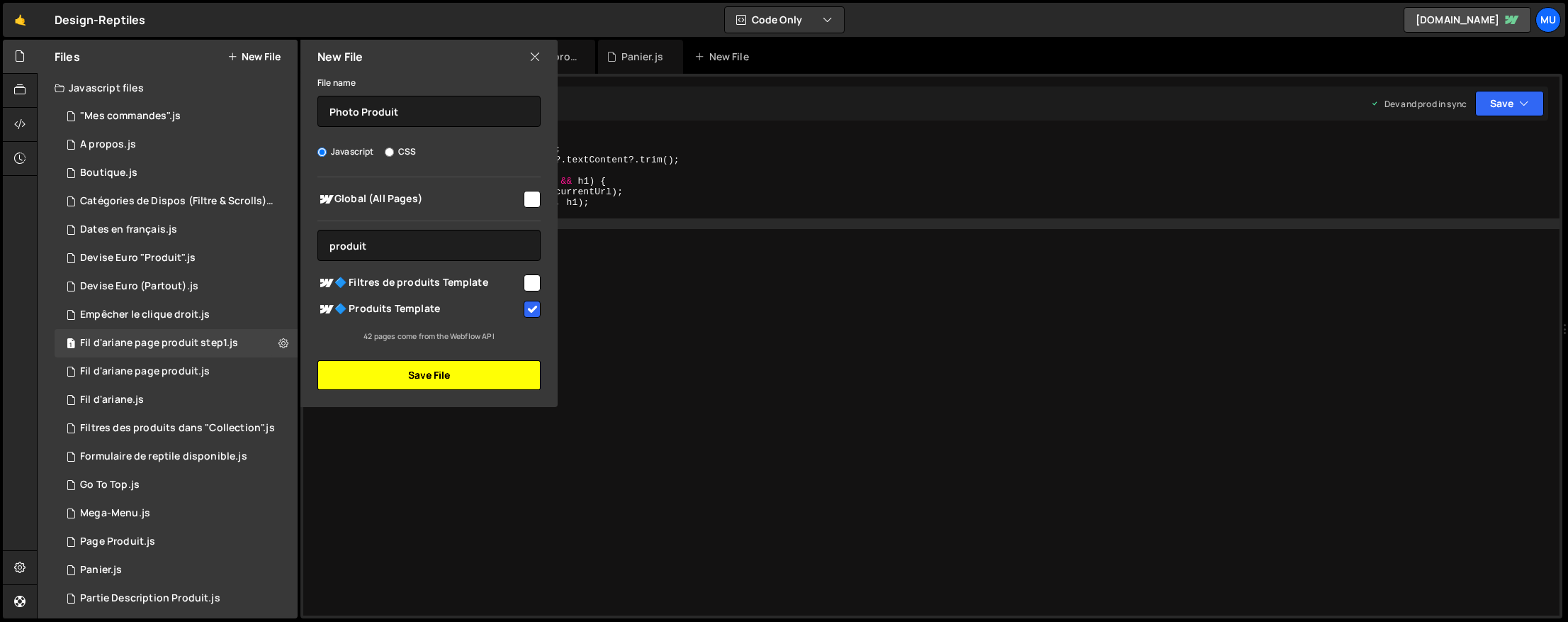
click at [378, 368] on button "Save File" at bounding box center [429, 375] width 223 height 30
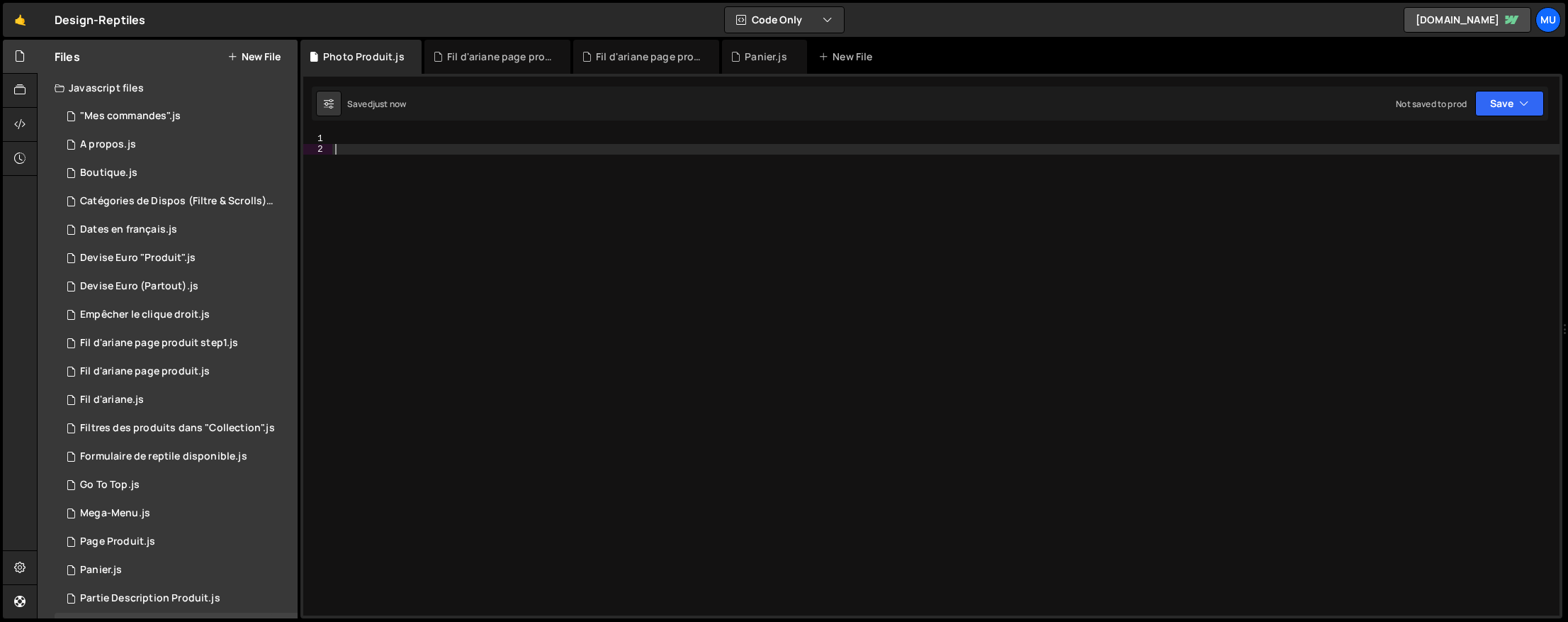
click at [784, 280] on div at bounding box center [946, 385] width 1227 height 503
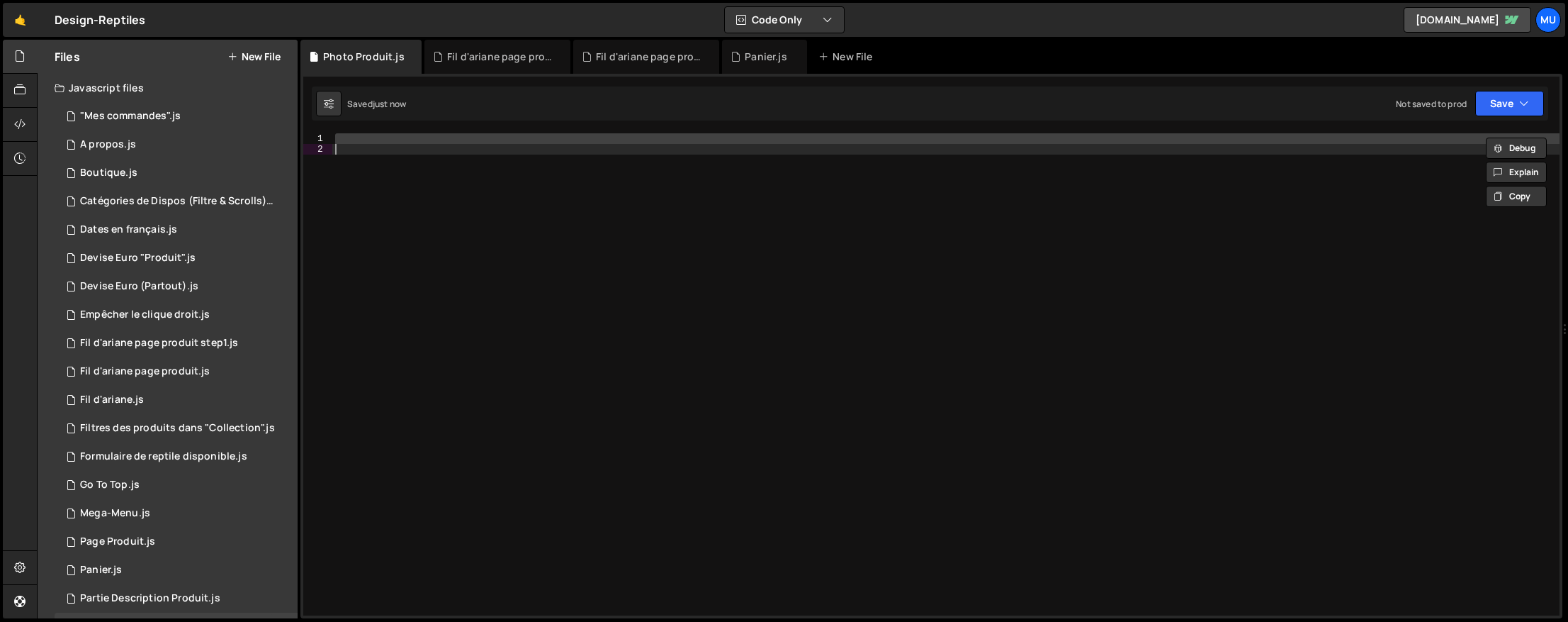
paste textarea
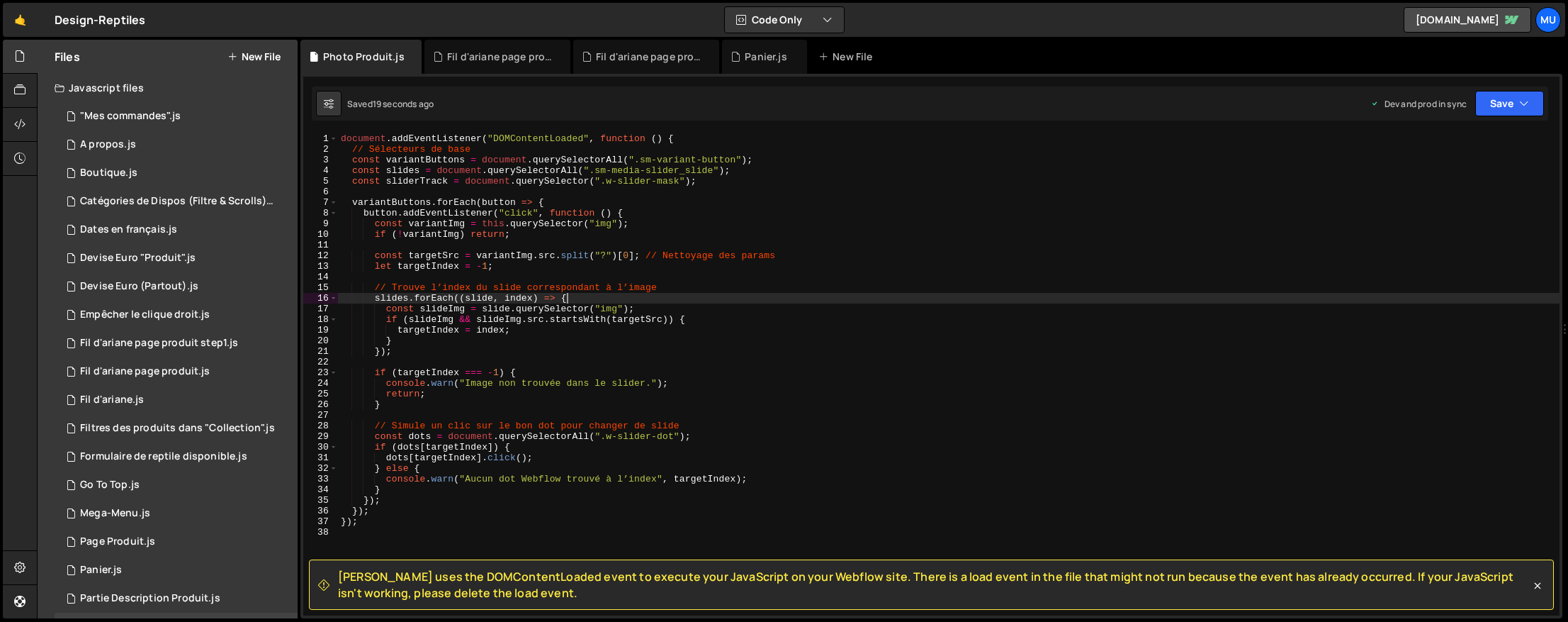
click at [926, 300] on div "document . addEventListener ( "DOMContentLoaded" , function ( ) { // Sélecteurs…" at bounding box center [949, 385] width 1222 height 503
type textarea "});"
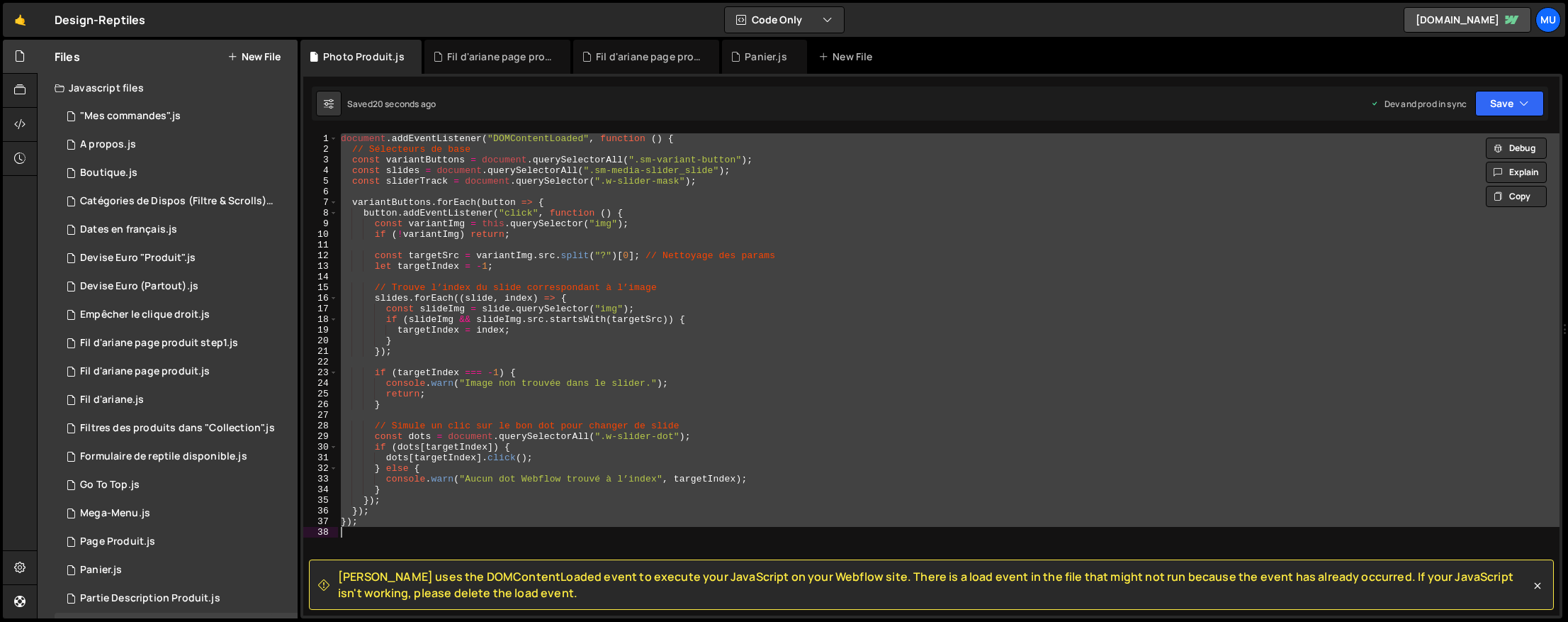
paste textarea
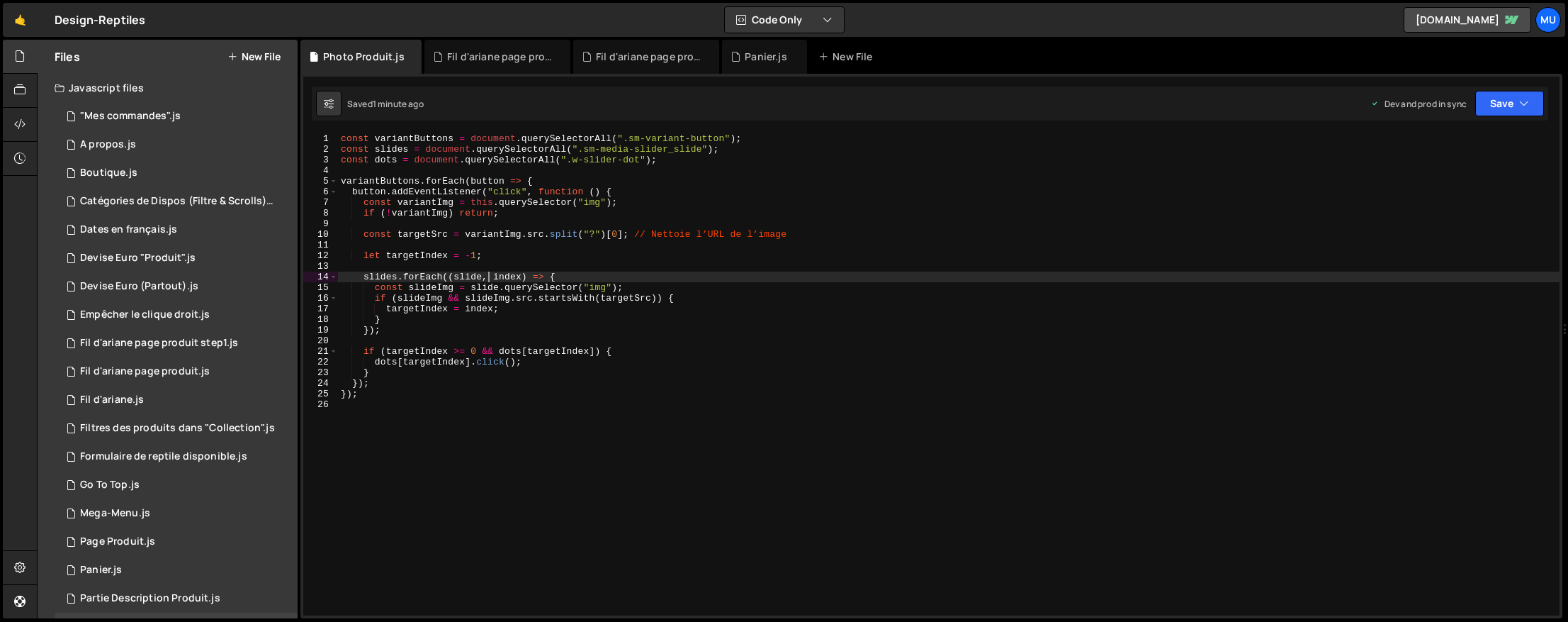
click at [490, 280] on div "const variantButtons = document . querySelectorAll ( ".sm-variant-button" ) ; c…" at bounding box center [949, 385] width 1222 height 503
type textarea "});"
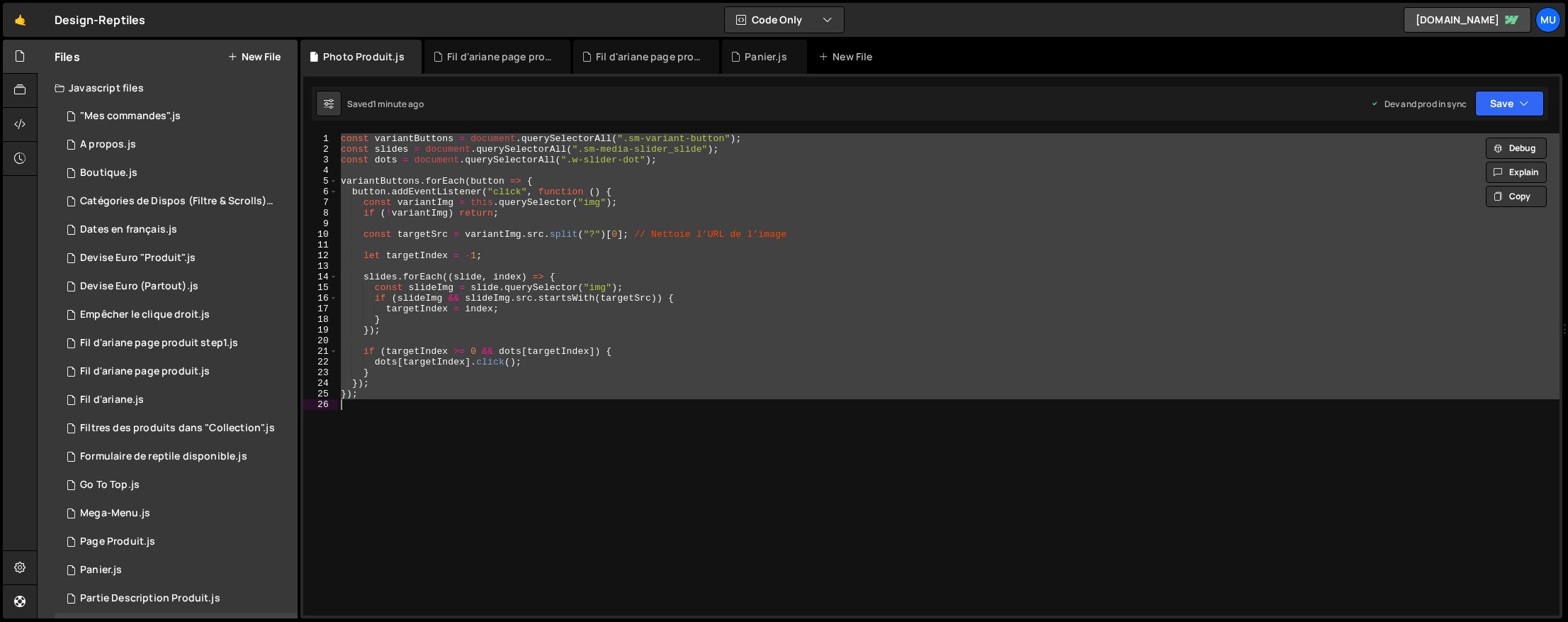
paste textarea
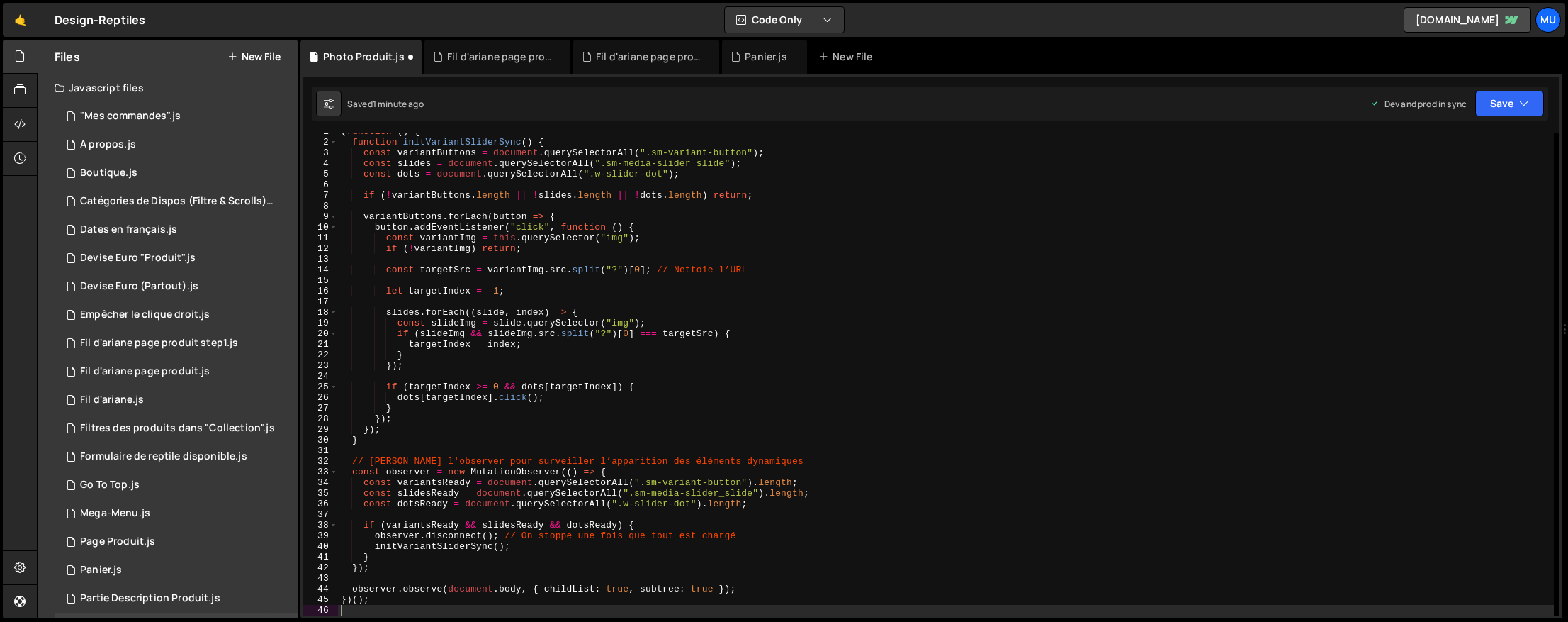
scroll to position [7, 0]
click at [554, 225] on div "( function ( ) { function initVariantSliderSync ( ) { const variantButtons = do…" at bounding box center [945, 378] width 1216 height 503
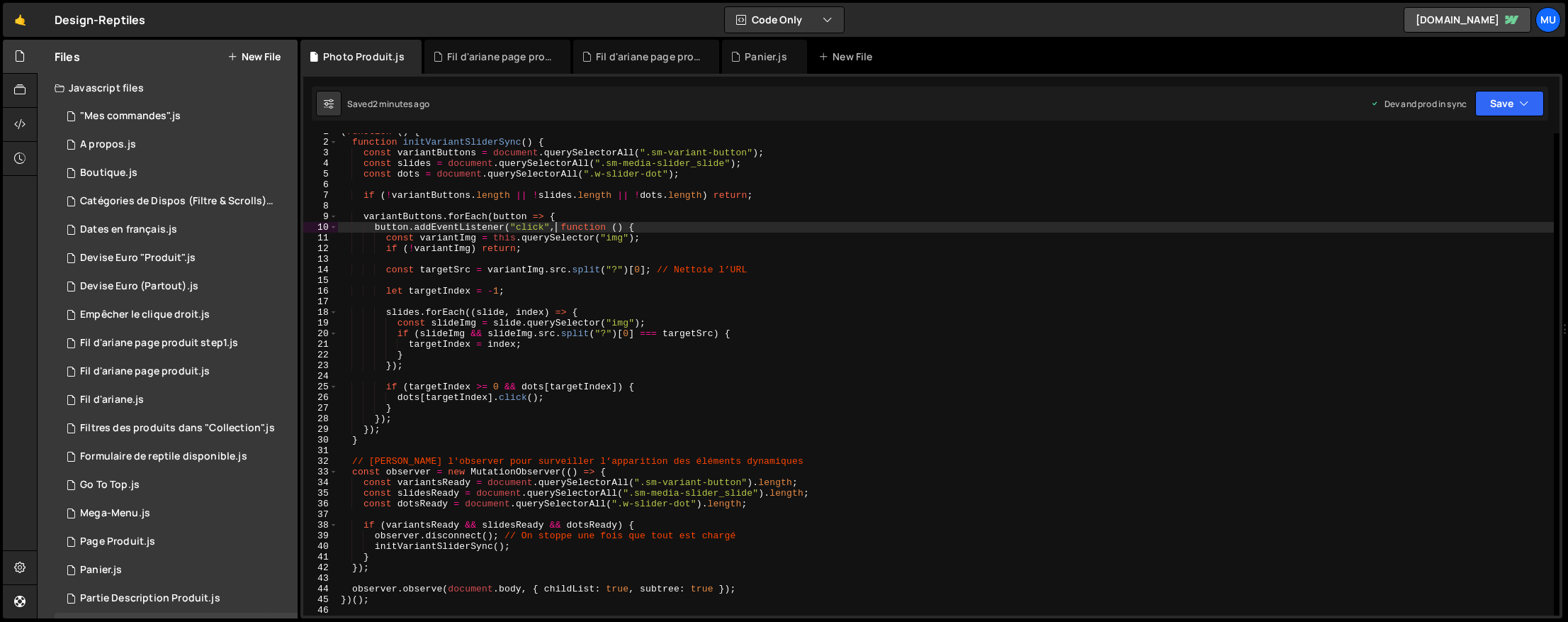
type textarea "})();"
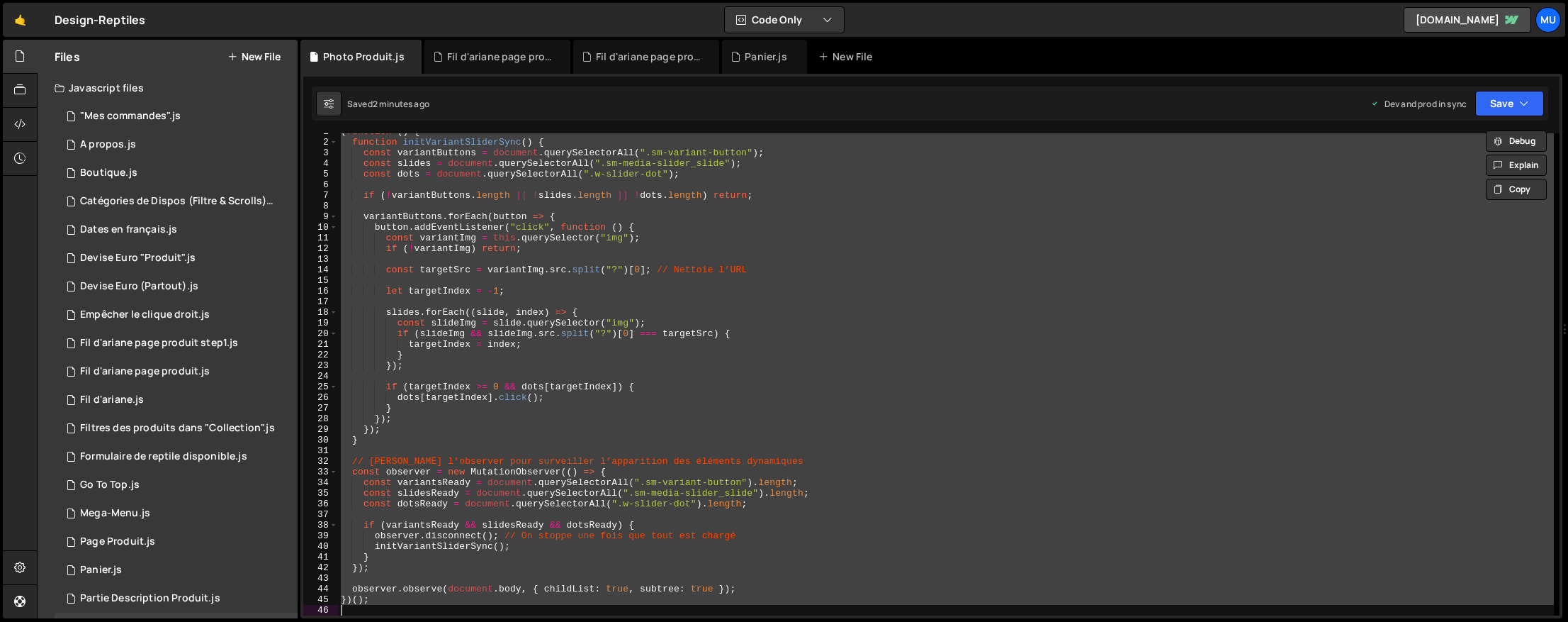
paste textarea
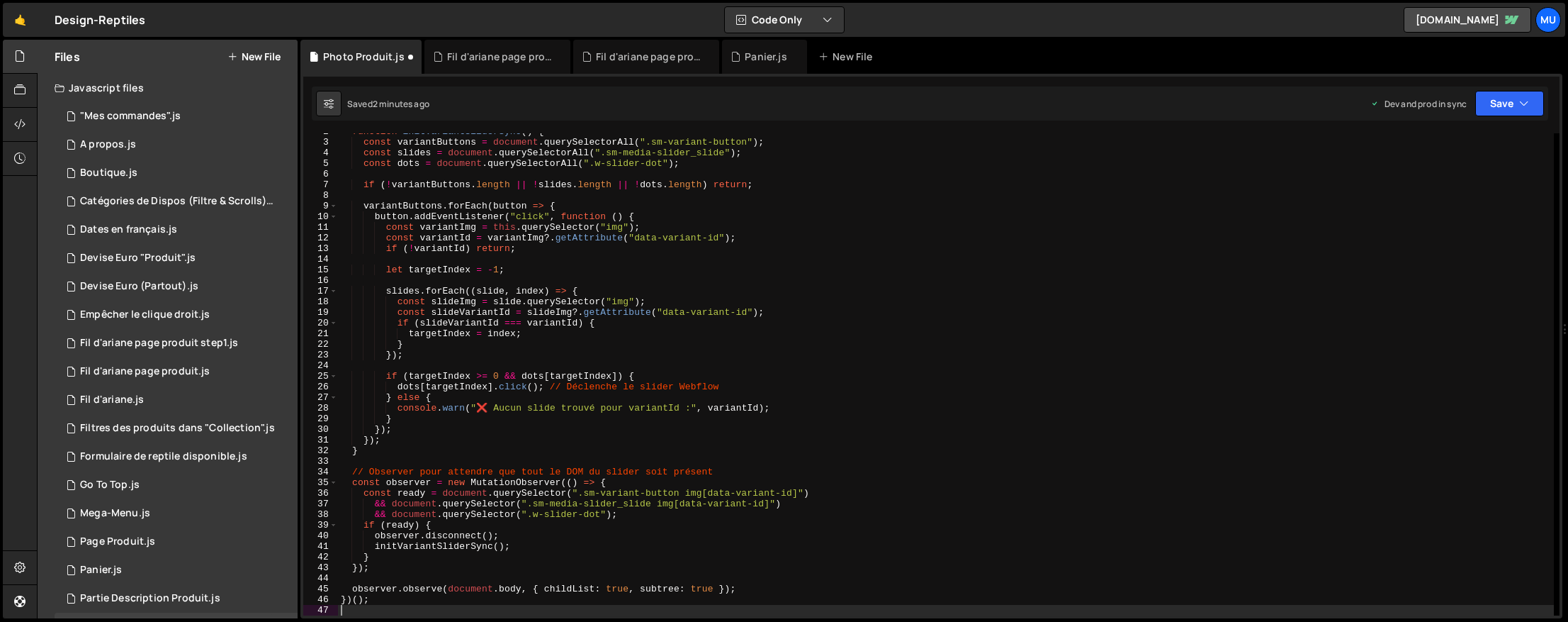
scroll to position [292, 0]
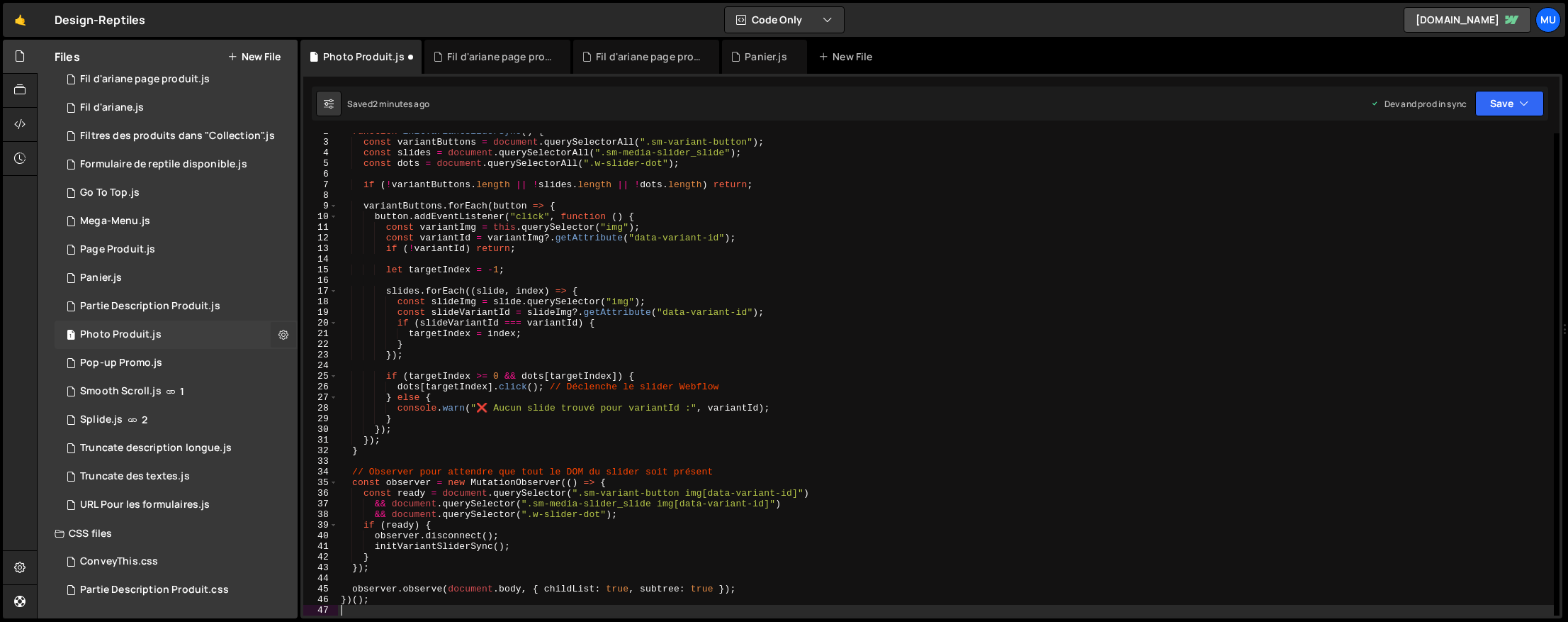
click at [279, 329] on icon at bounding box center [283, 333] width 10 height 13
type input "Photo Produit"
radio input "true"
checkbox input "true"
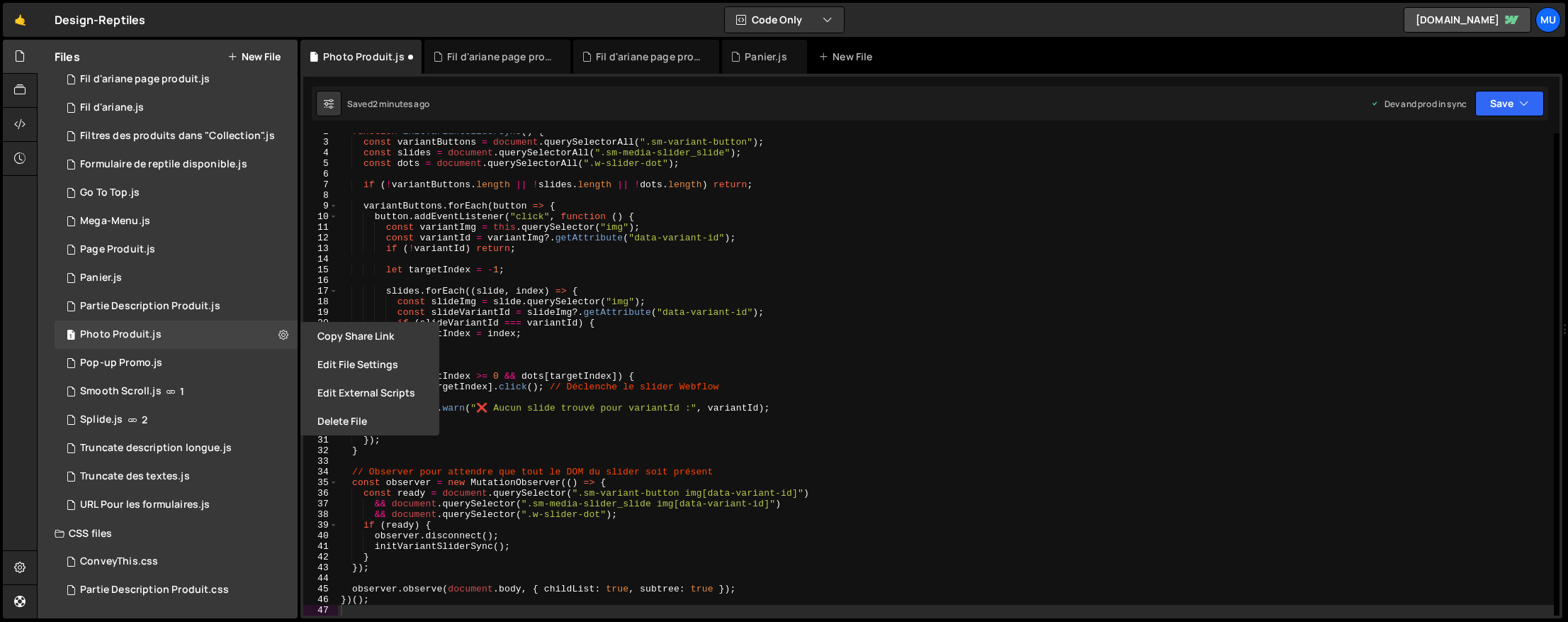
click at [332, 359] on button "Edit File Settings" at bounding box center [369, 365] width 139 height 29
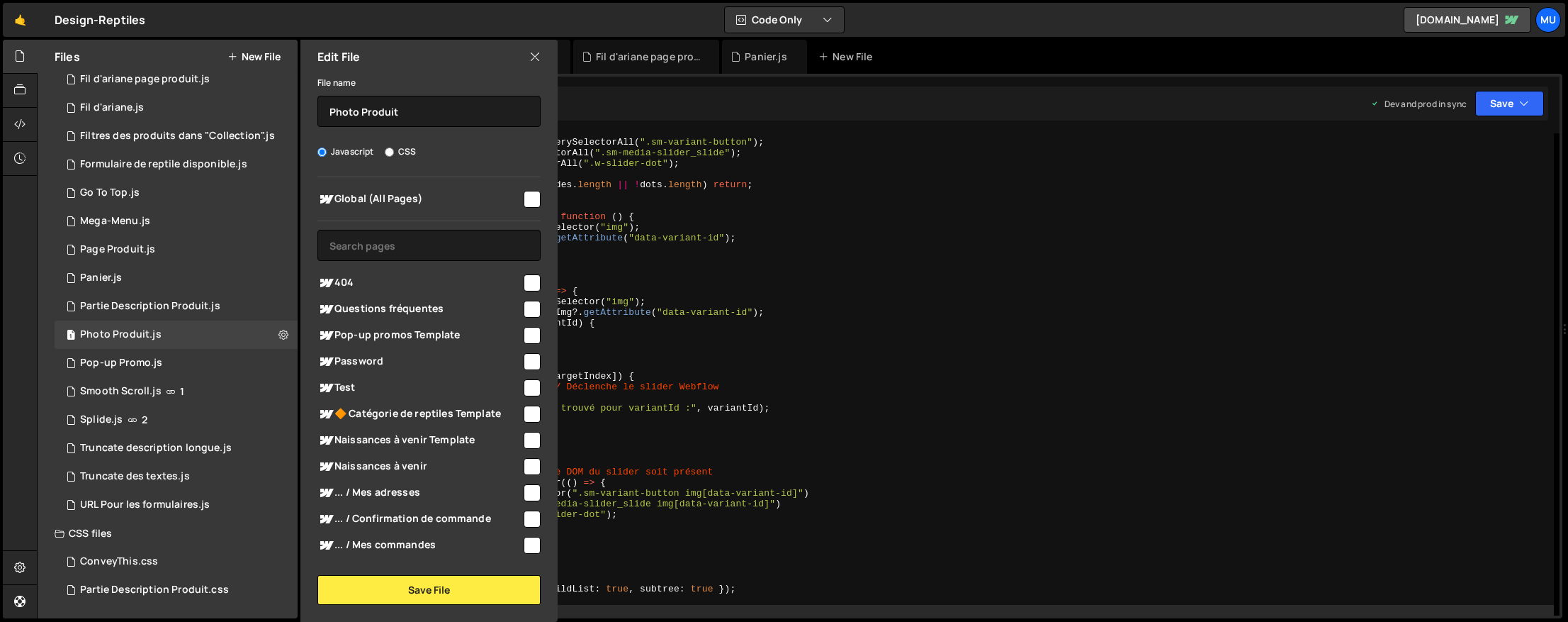
scroll to position [850, 0]
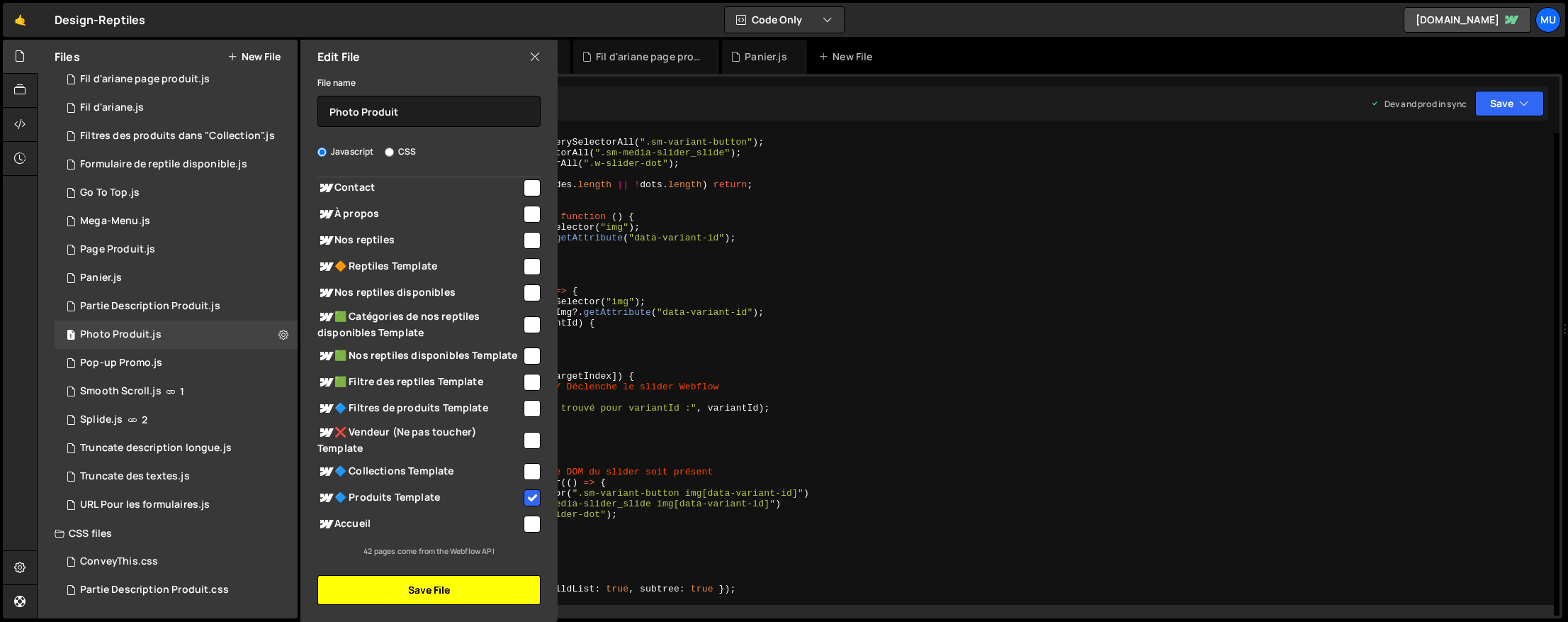
click at [437, 582] on button "Save File" at bounding box center [429, 590] width 223 height 30
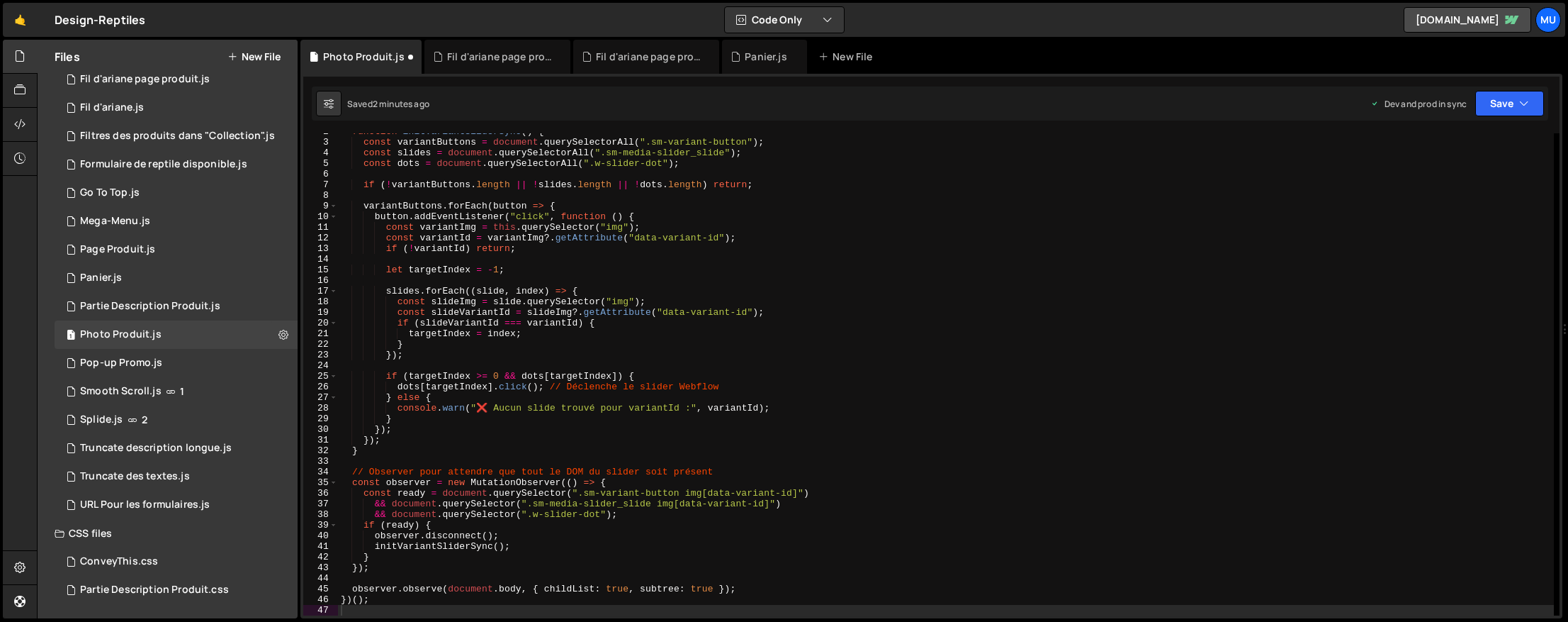
click at [746, 388] on div "function initVariantSliderSync ( ) { const variantButtons = document . querySel…" at bounding box center [945, 378] width 1216 height 503
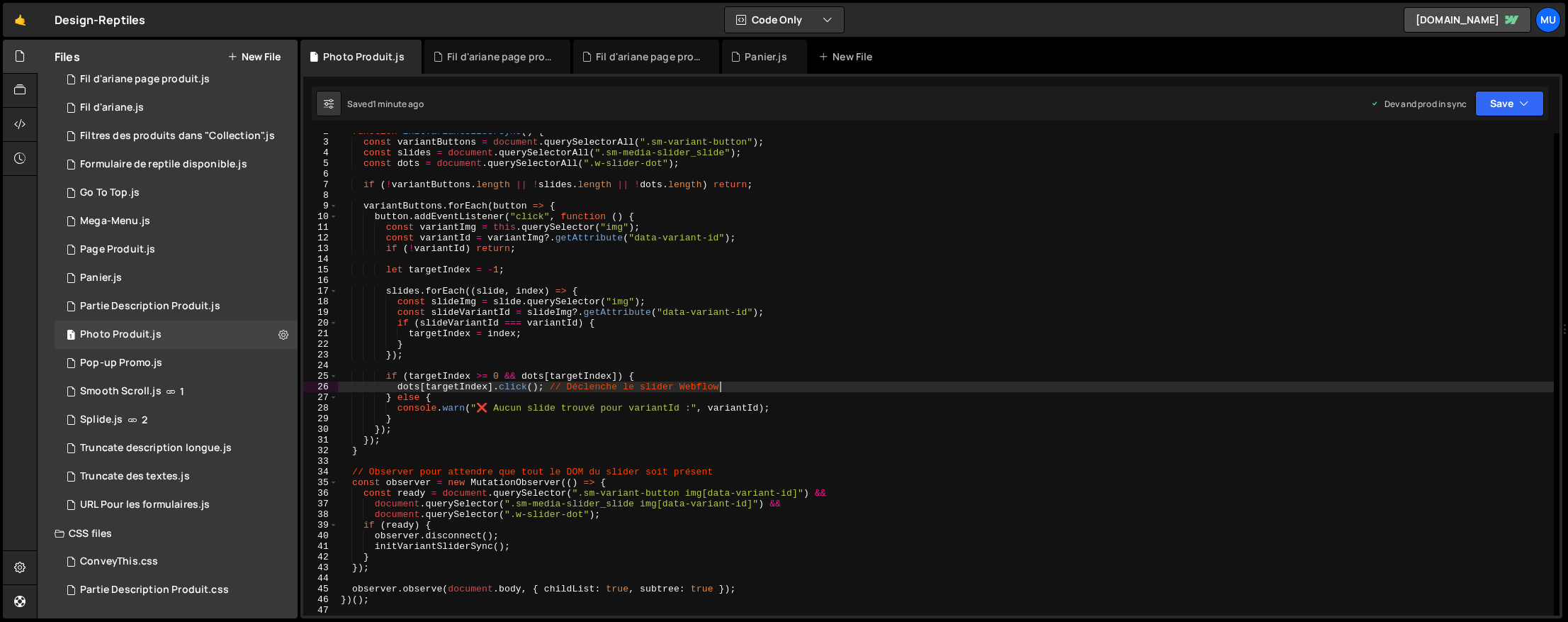
click at [625, 272] on div "function initVariantSliderSync ( ) { const variantButtons = document . querySel…" at bounding box center [945, 378] width 1216 height 503
type textarea "let targetIndex = -1;"
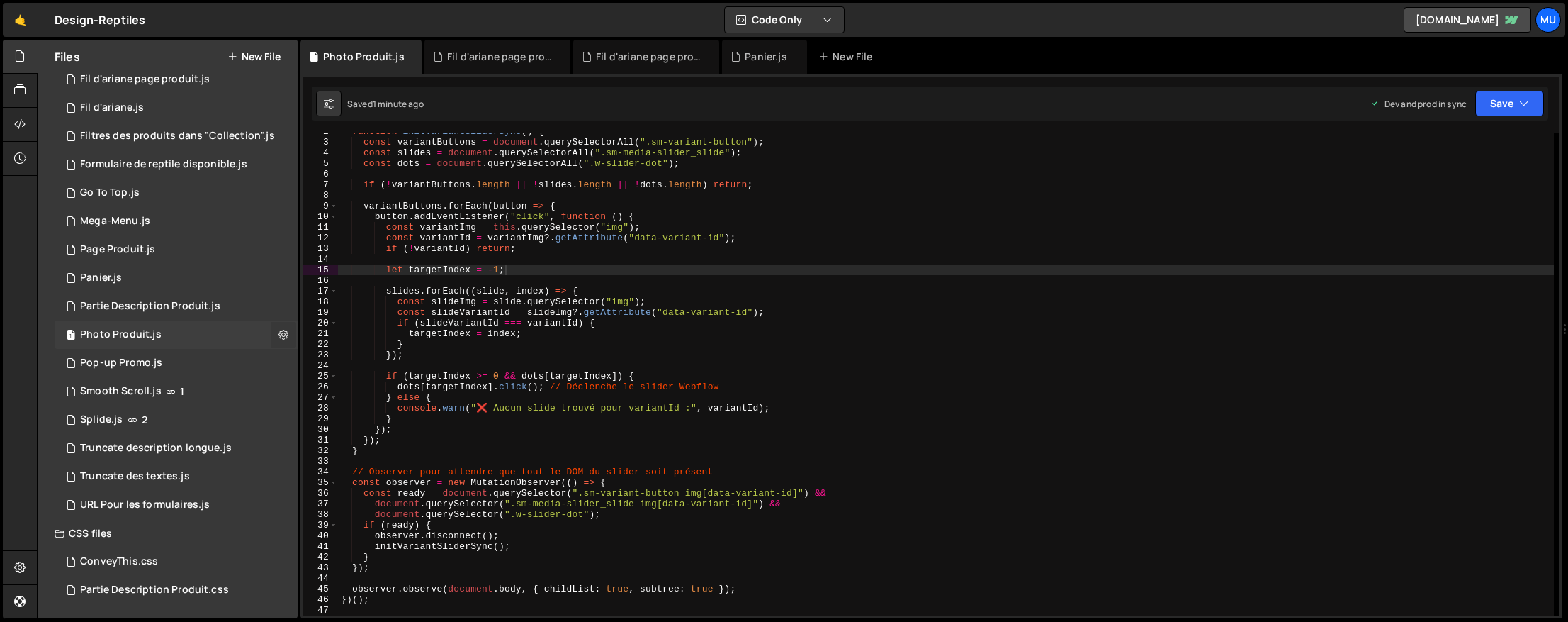
click at [279, 328] on icon at bounding box center [283, 333] width 10 height 13
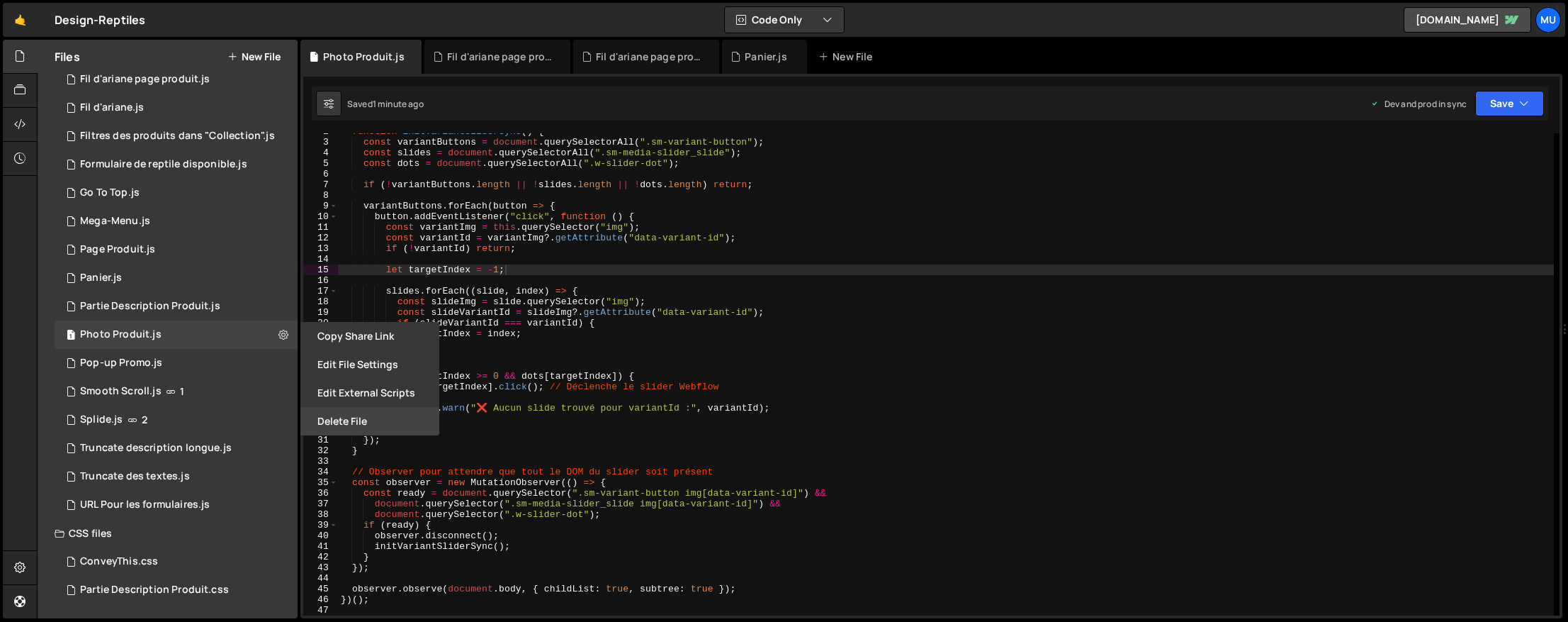
click at [338, 416] on button "Delete File" at bounding box center [369, 422] width 139 height 29
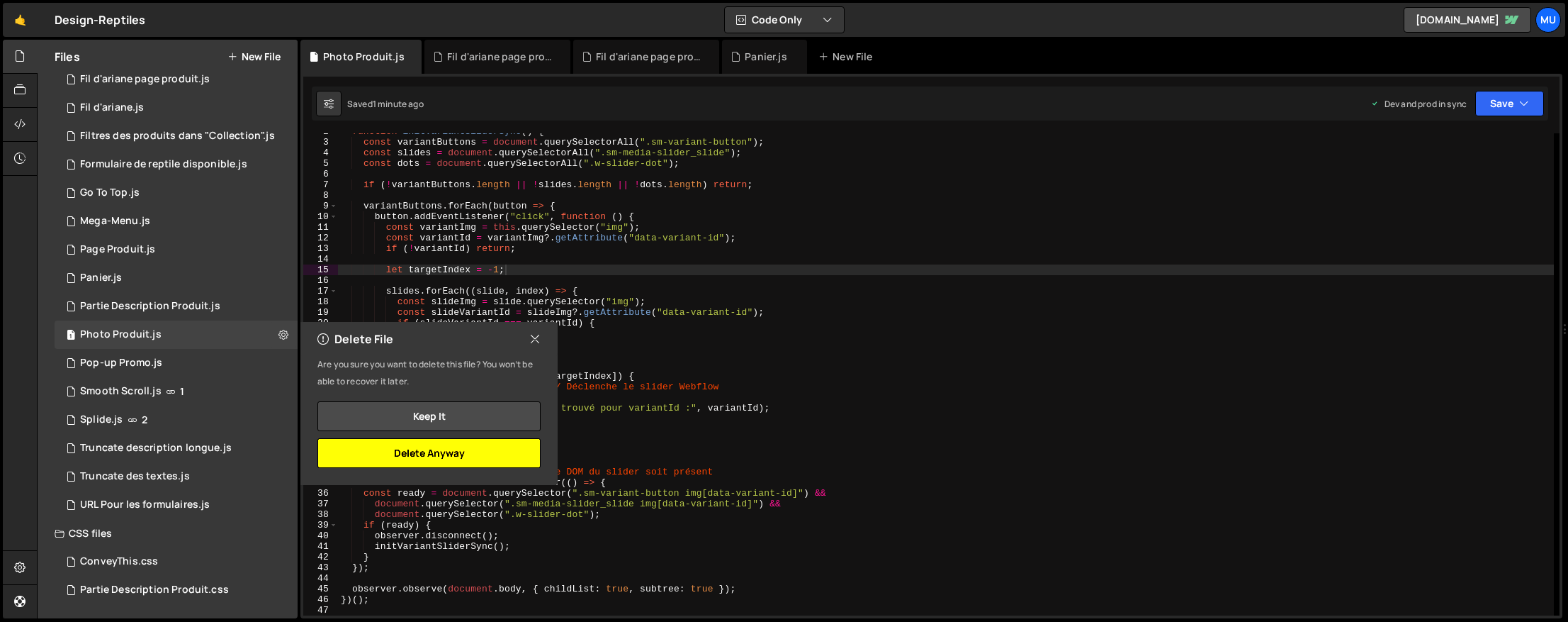
click at [434, 453] on button "Delete Anyway" at bounding box center [429, 452] width 223 height 30
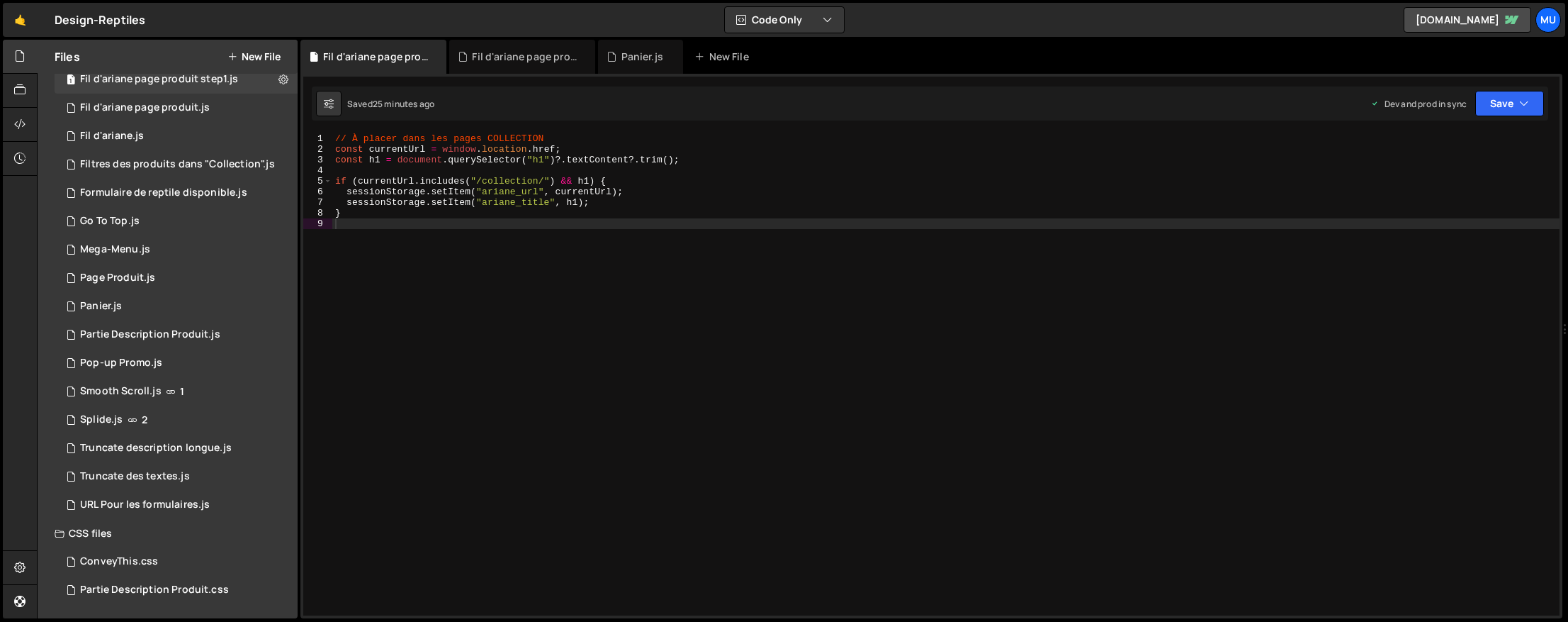
scroll to position [263, 0]
click at [280, 56] on div "Files New File" at bounding box center [167, 57] width 260 height 34
click at [277, 57] on button "New File" at bounding box center [253, 57] width 53 height 12
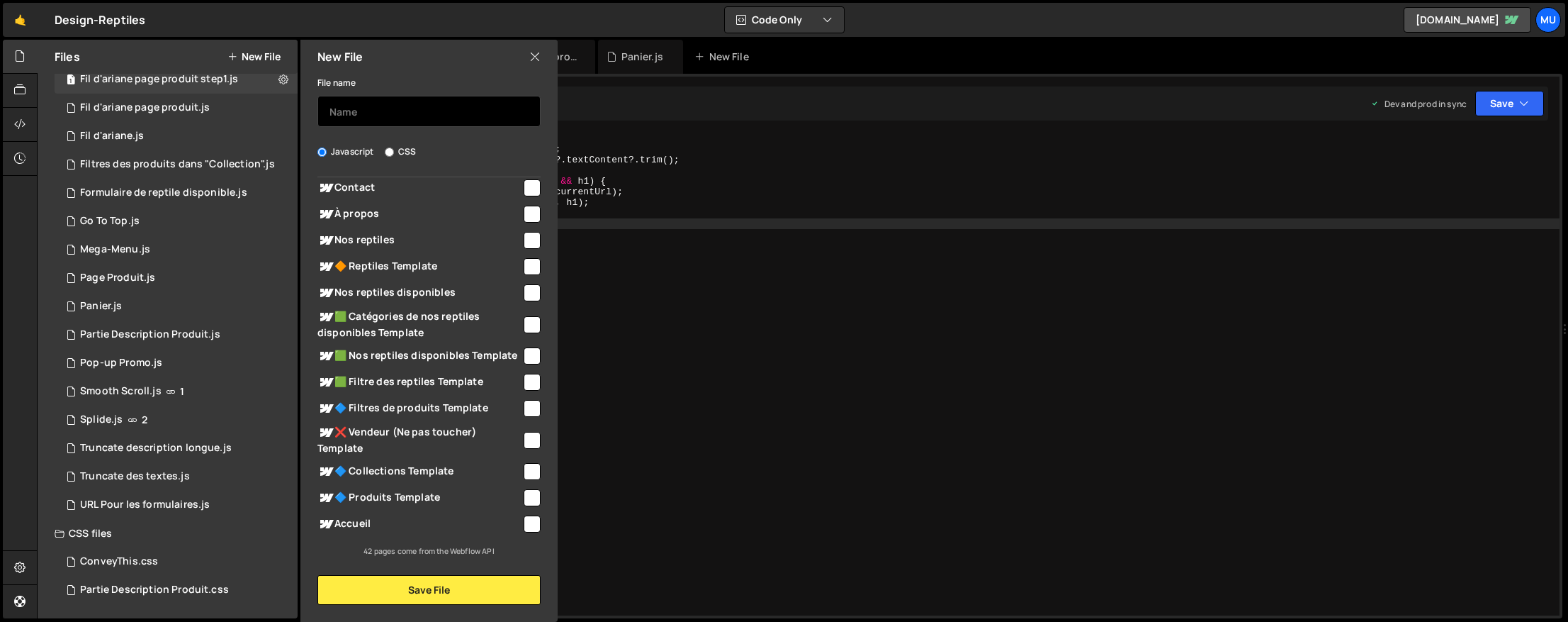
click at [385, 106] on input "text" at bounding box center [429, 111] width 223 height 31
type input "Photo Page "Produit""
click at [379, 493] on span "🔷 Produits Template" at bounding box center [419, 497] width 204 height 17
checkbox input "true"
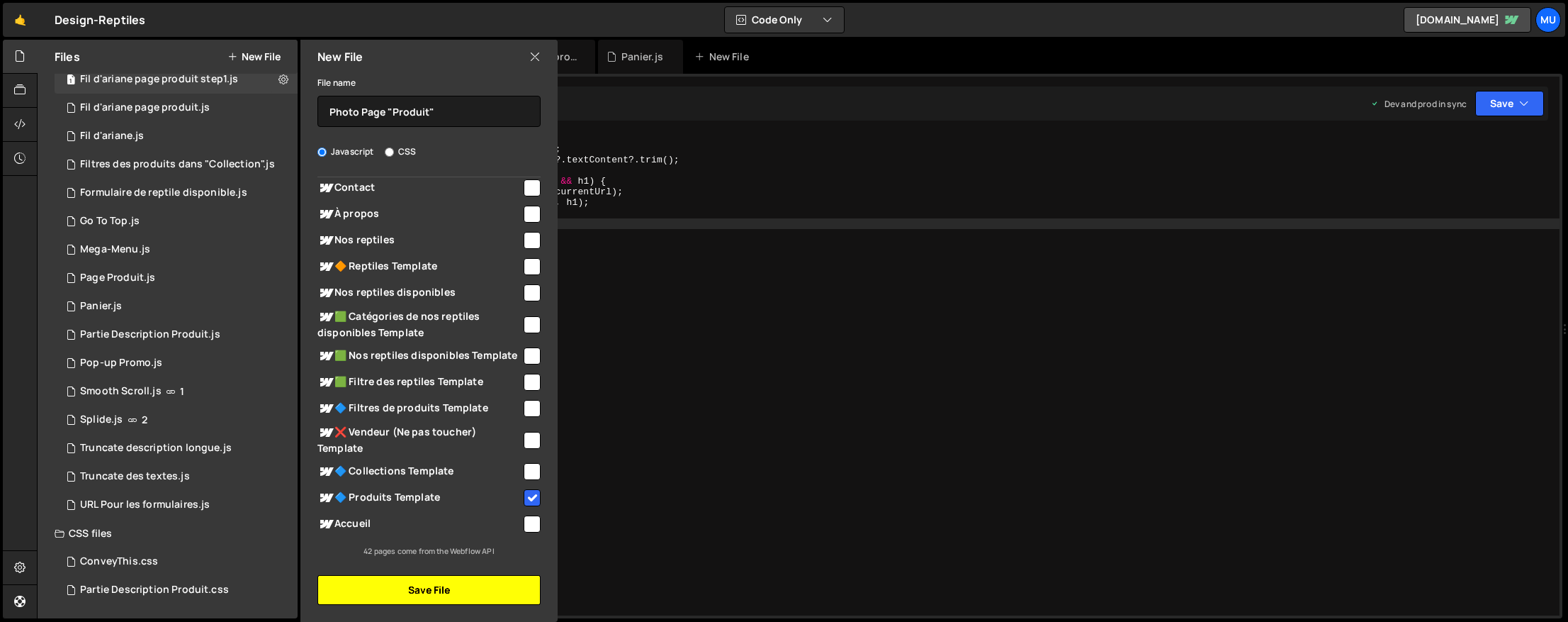
click at [395, 583] on button "Save File" at bounding box center [429, 590] width 223 height 30
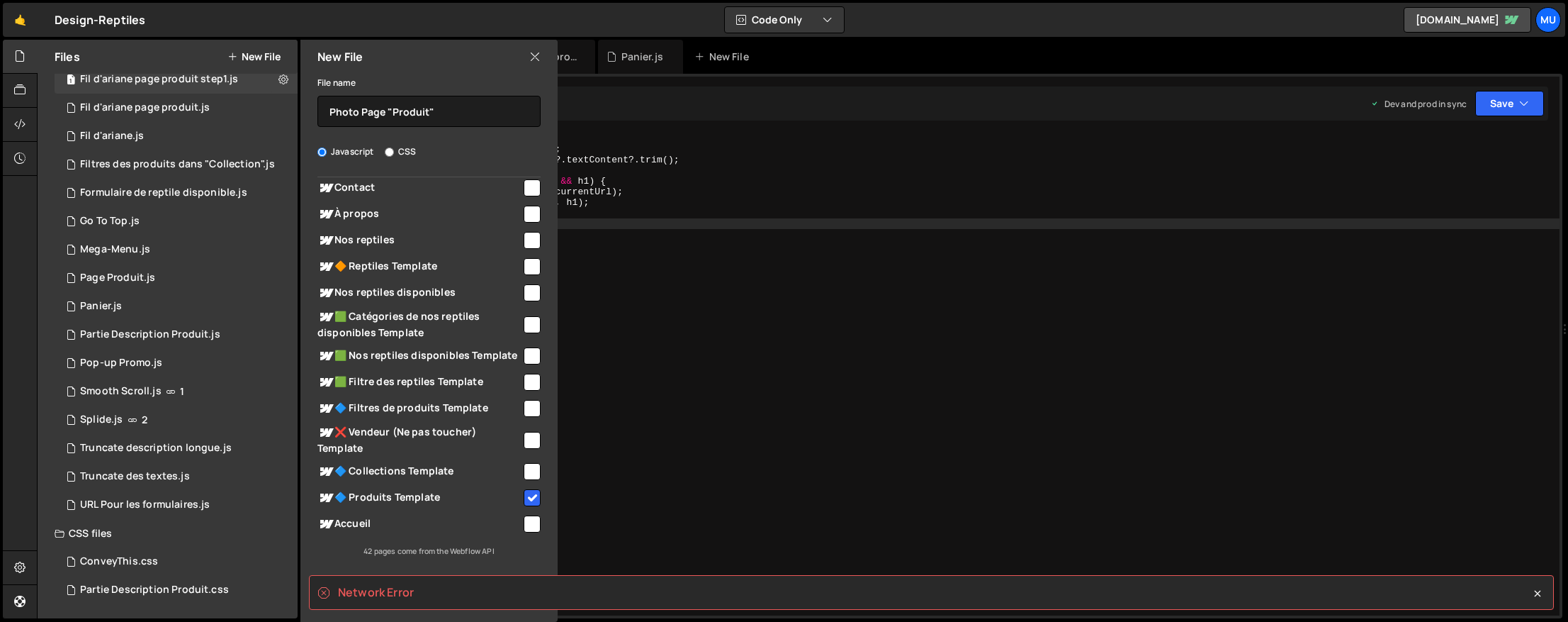
click at [443, 79] on div "File name Photo Page "Produit"" at bounding box center [429, 100] width 223 height 53
click at [353, 565] on div "File name Photo Page "Produit" Javascript CSS Global (All Pages)" at bounding box center [429, 339] width 257 height 531
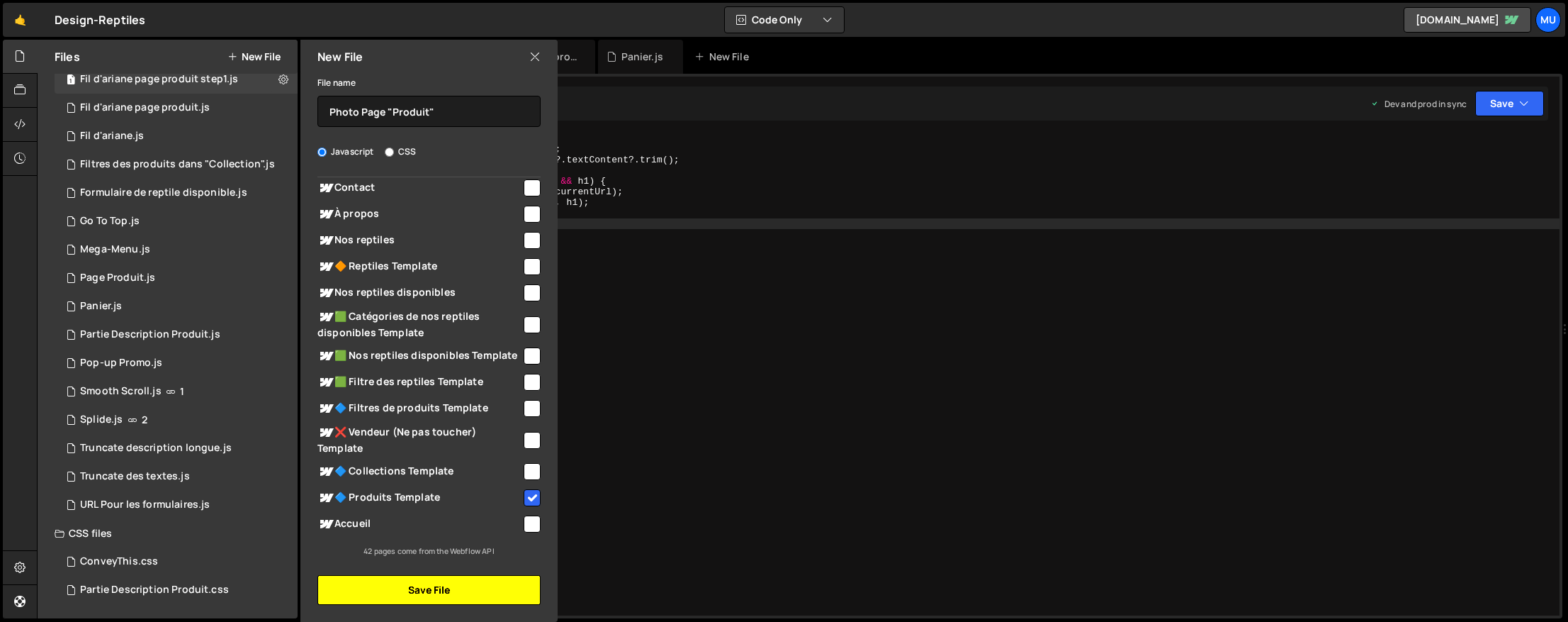
click at [360, 592] on button "Save File" at bounding box center [429, 590] width 223 height 30
checkbox input "false"
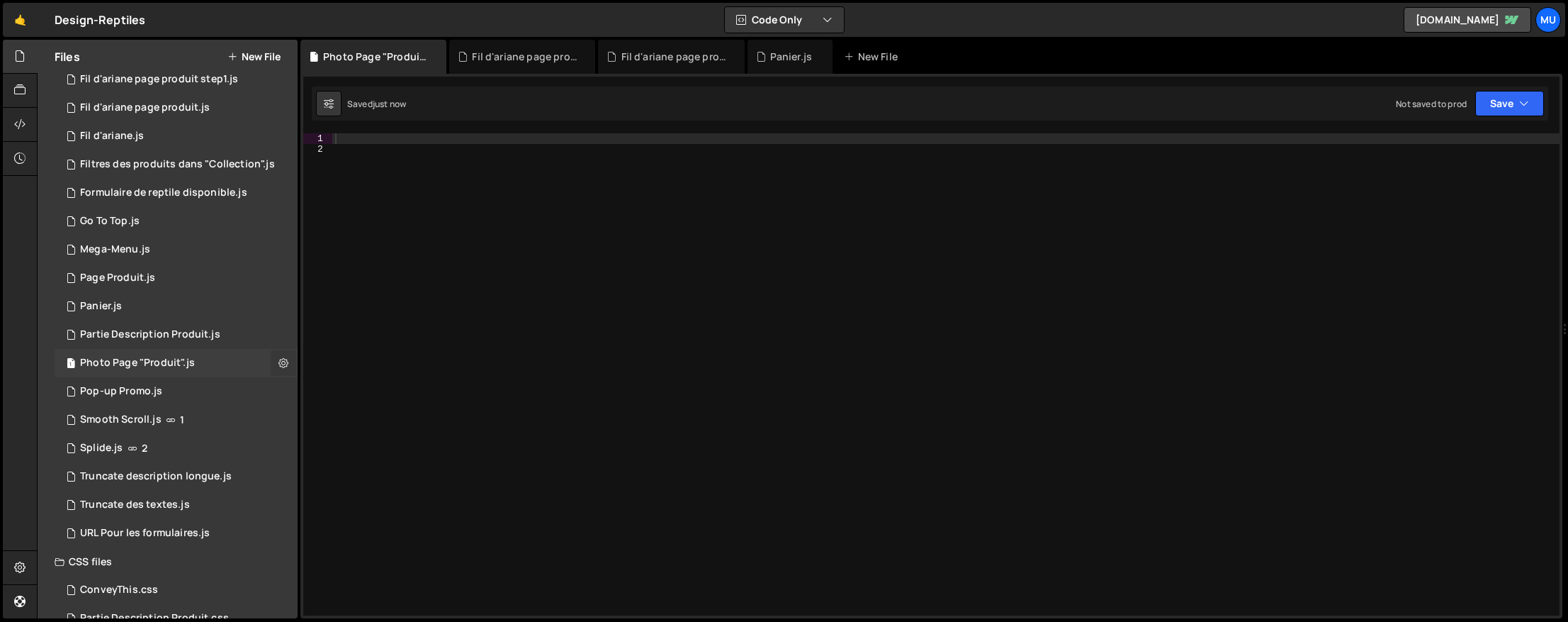
click at [279, 365] on icon at bounding box center [283, 362] width 10 height 13
type input "Photo Page"
radio input "true"
checkbox input "true"
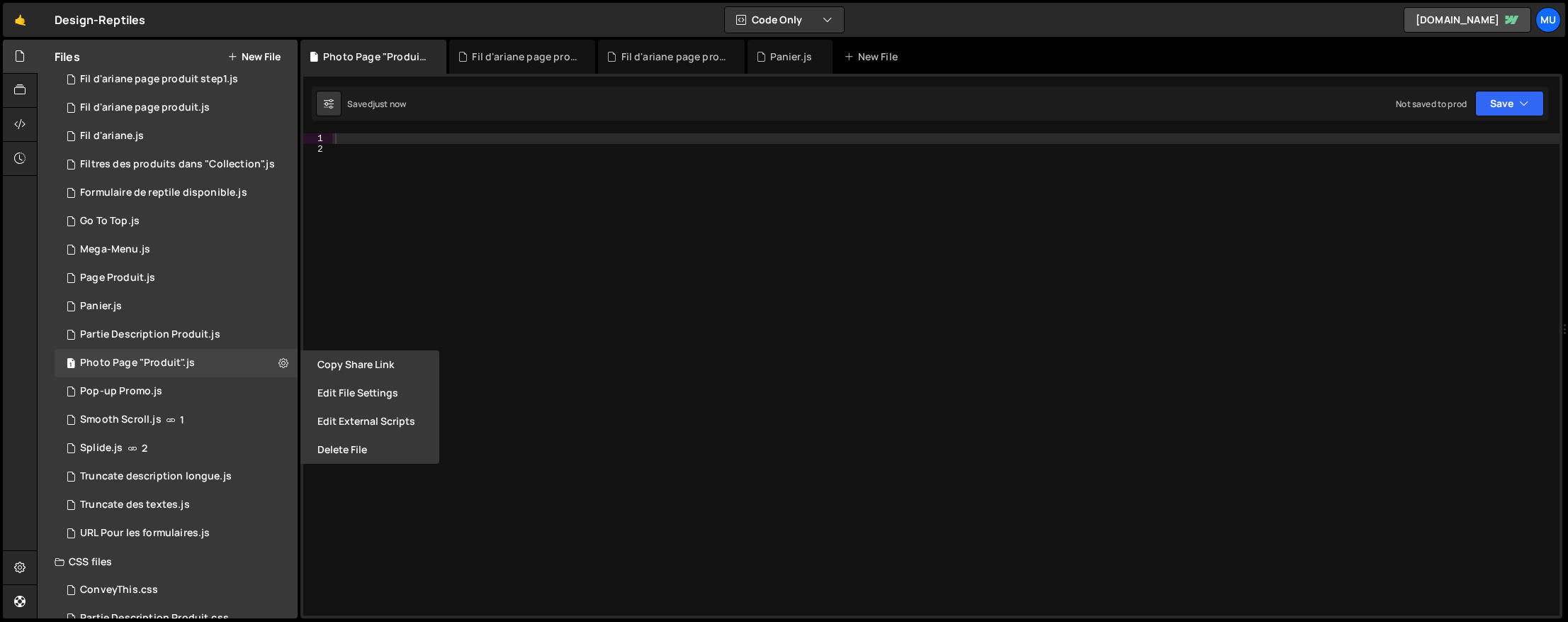
click at [360, 387] on button "Edit File Settings" at bounding box center [369, 393] width 139 height 29
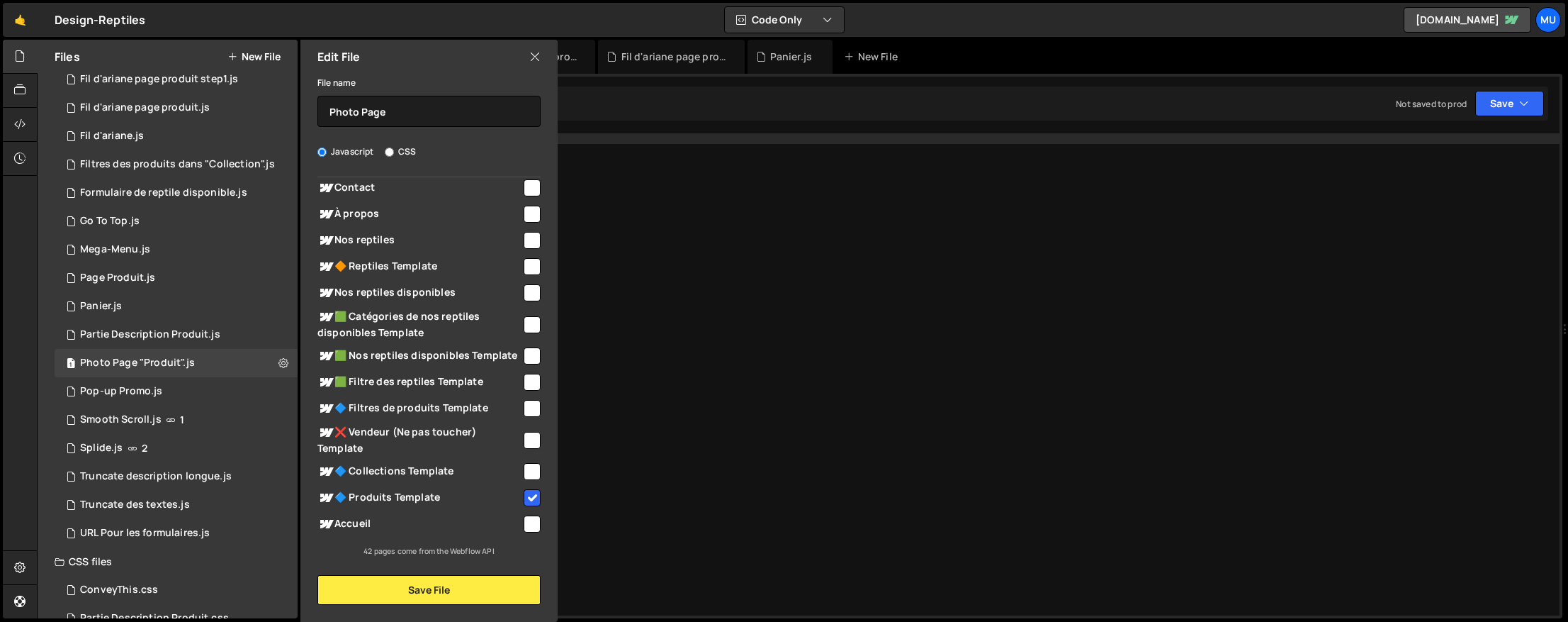
click at [533, 60] on icon at bounding box center [535, 56] width 12 height 15
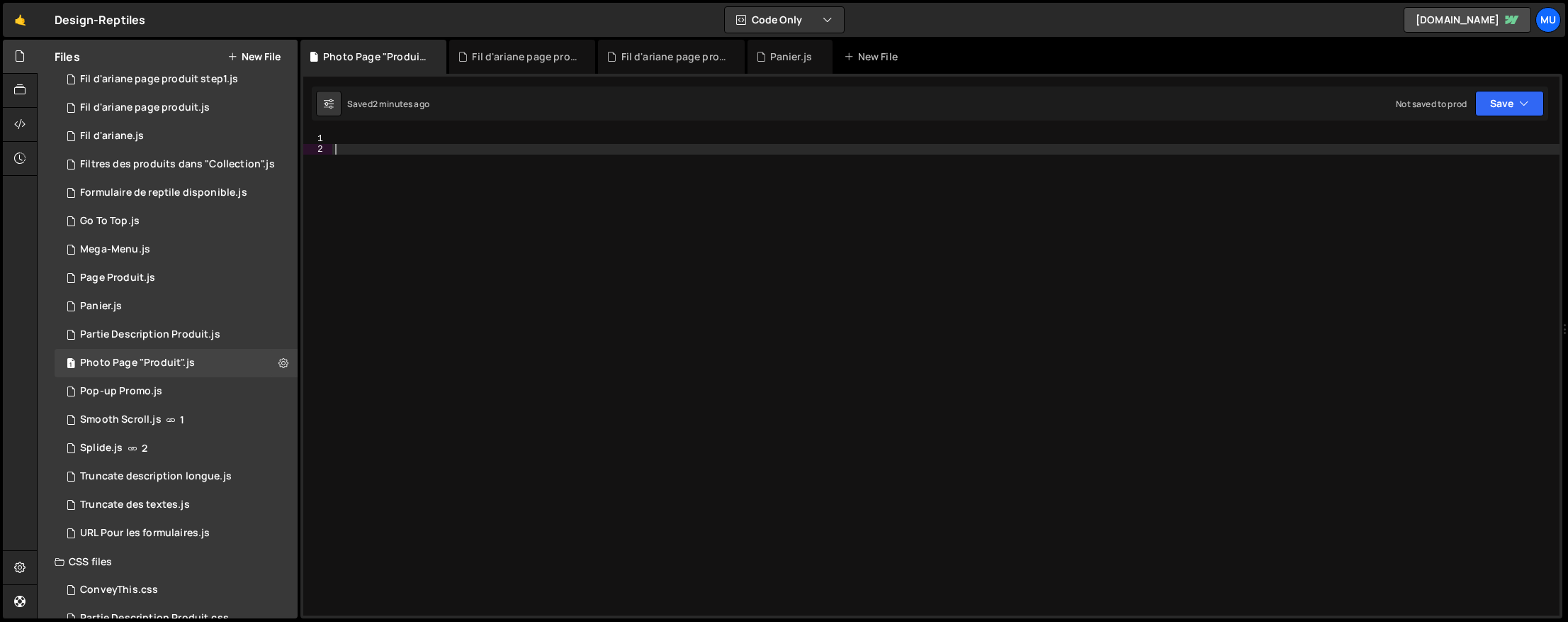
click at [964, 225] on div at bounding box center [946, 385] width 1227 height 503
click at [967, 142] on div at bounding box center [946, 385] width 1227 height 503
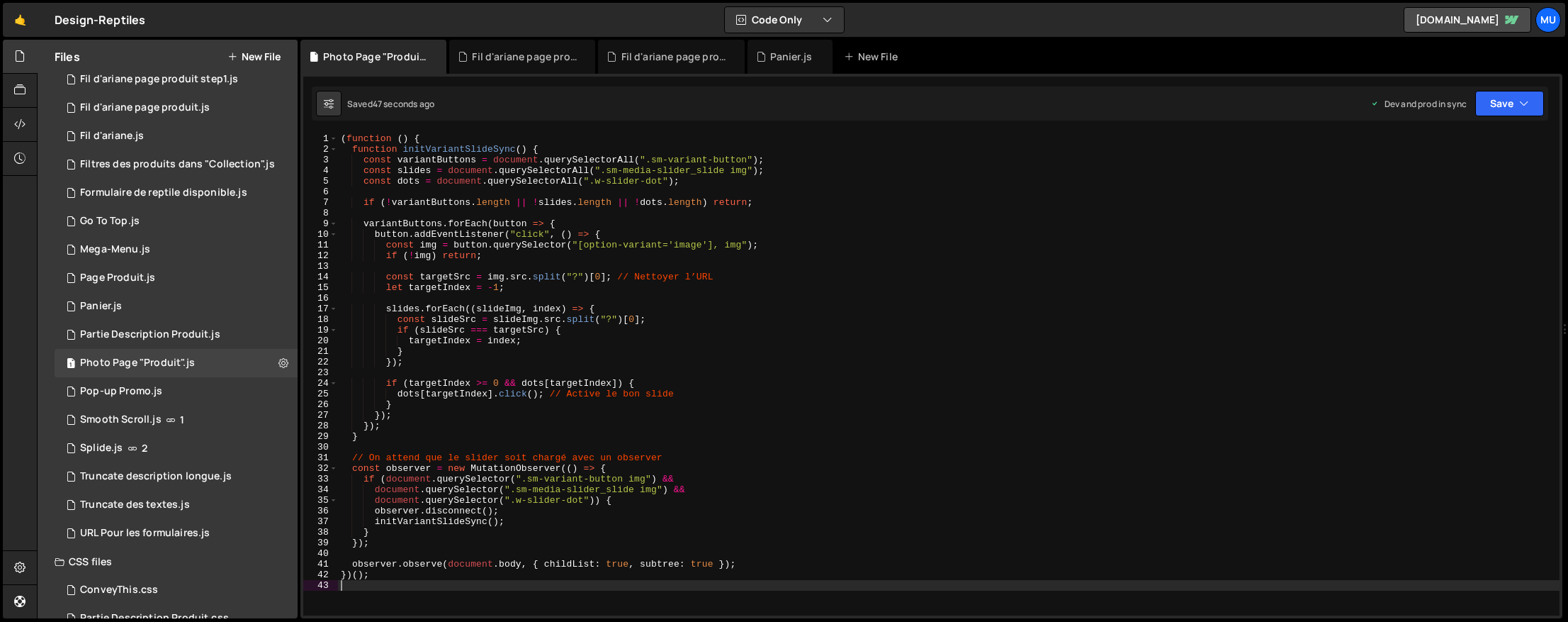
click at [599, 235] on div "( function ( ) { function initVariantSlideSync ( ) { const variantButtons = doc…" at bounding box center [949, 385] width 1222 height 503
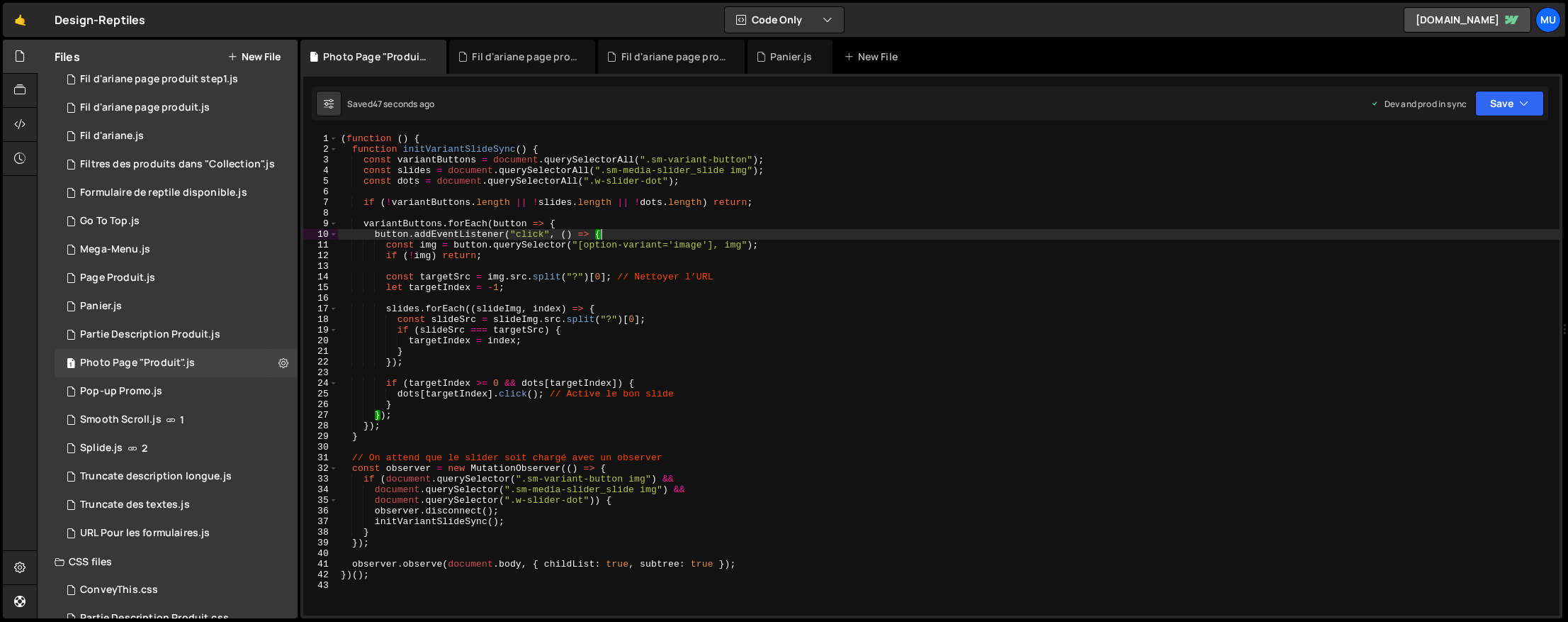
type textarea "})();"
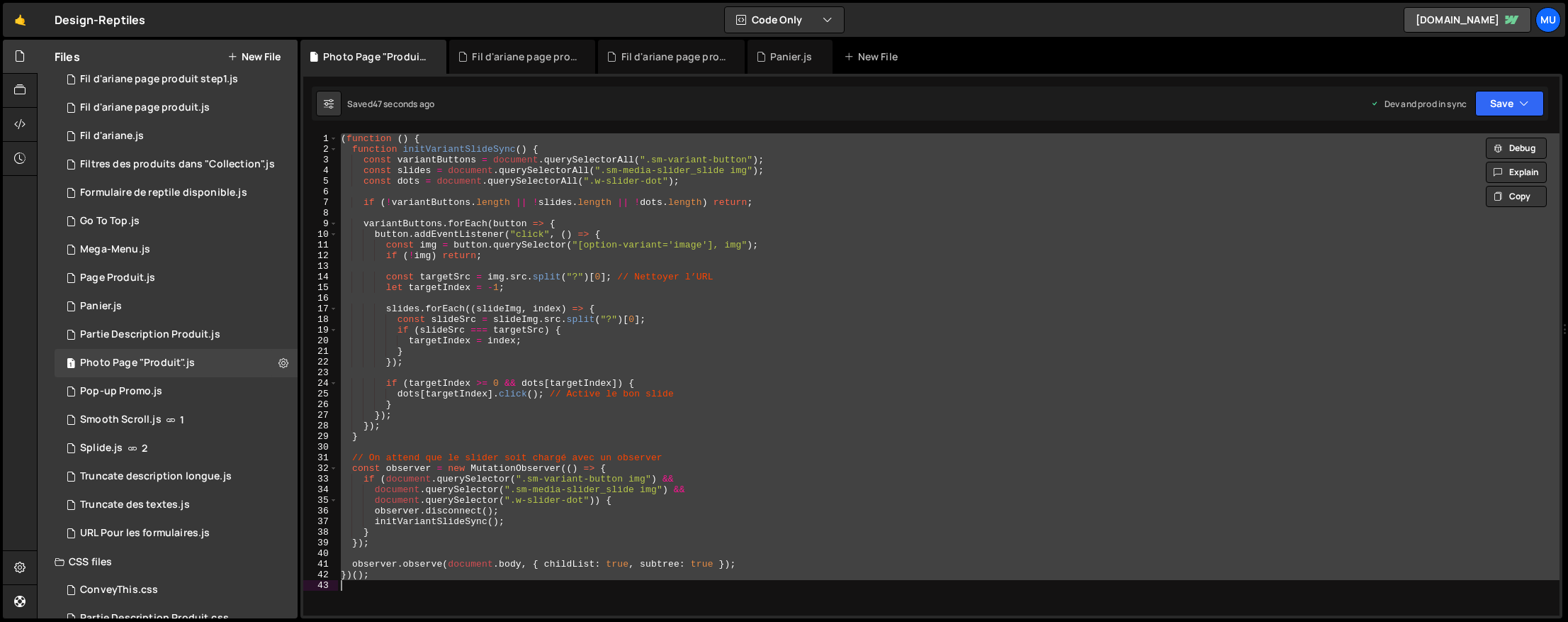
paste textarea
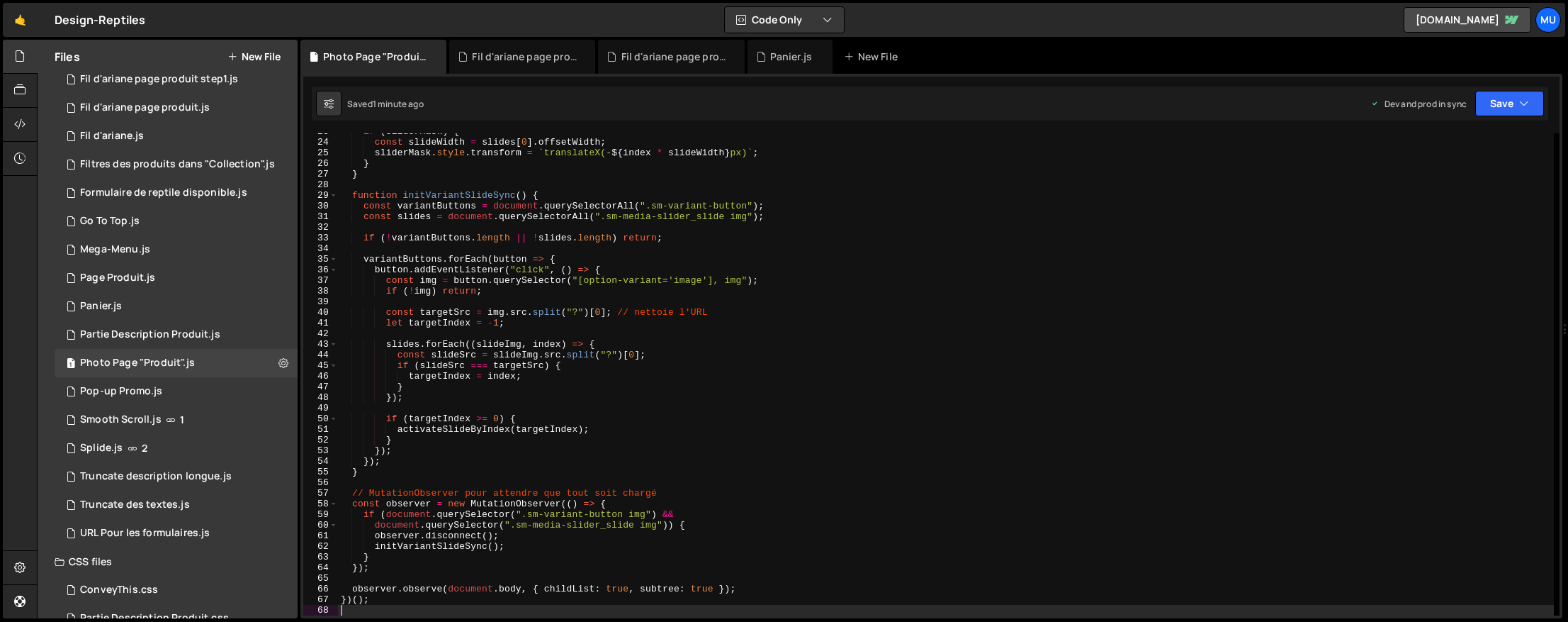
click at [661, 199] on div "if ( sliderMask ) { const slideWidth = slides [ 0 ] . offsetWidth ; sliderMask …" at bounding box center [945, 378] width 1216 height 503
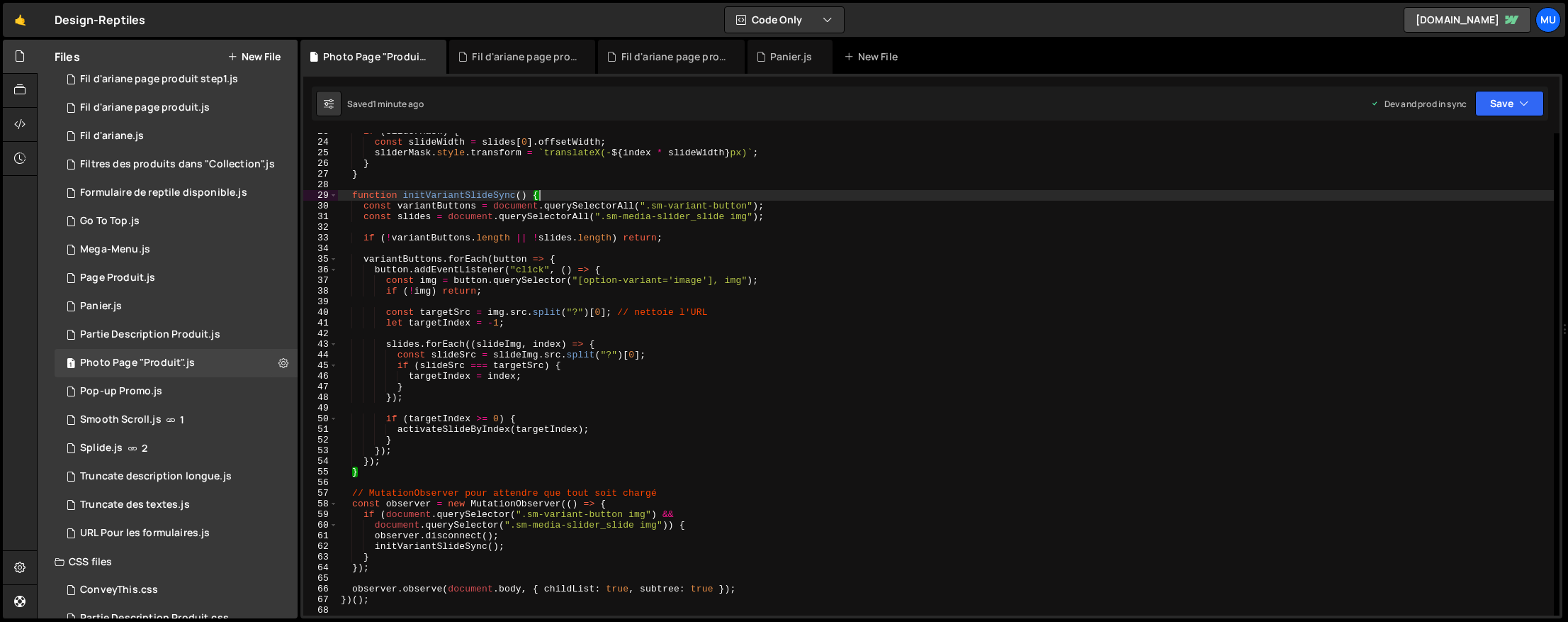
type textarea "})();"
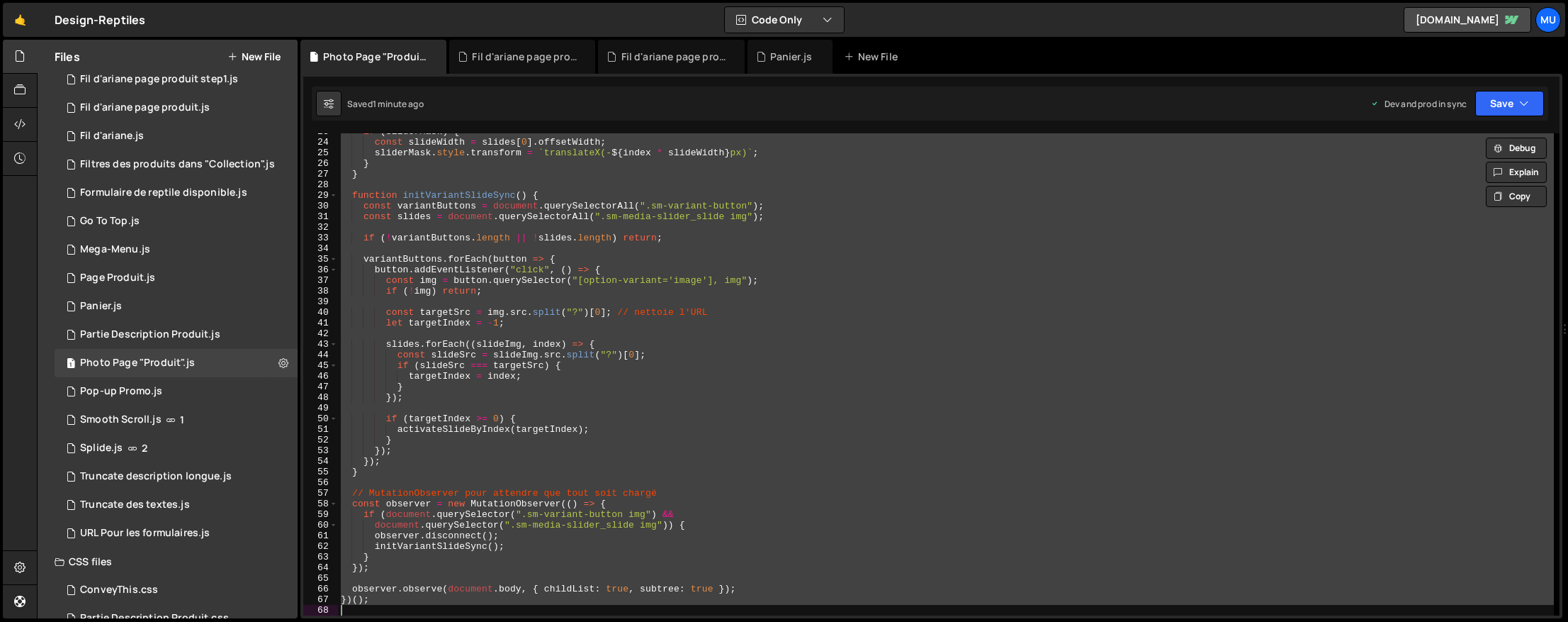
paste textarea
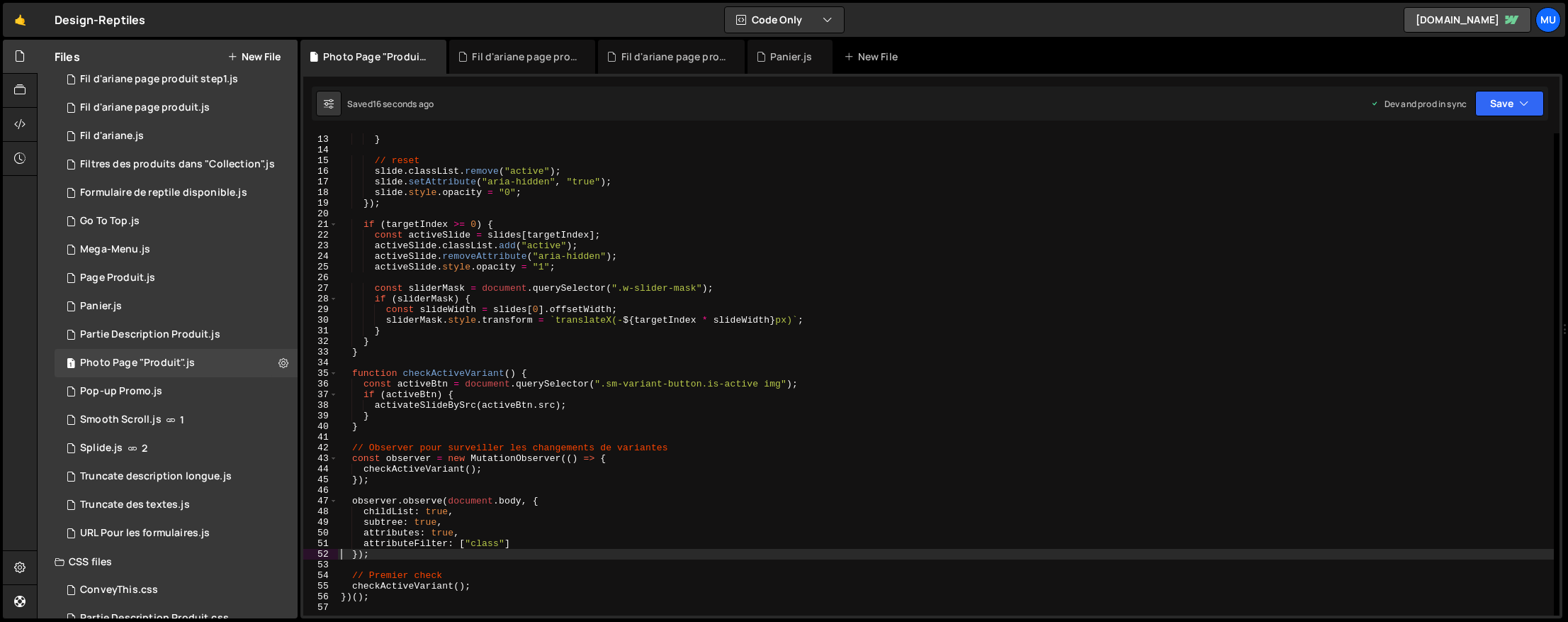
scroll to position [83, 0]
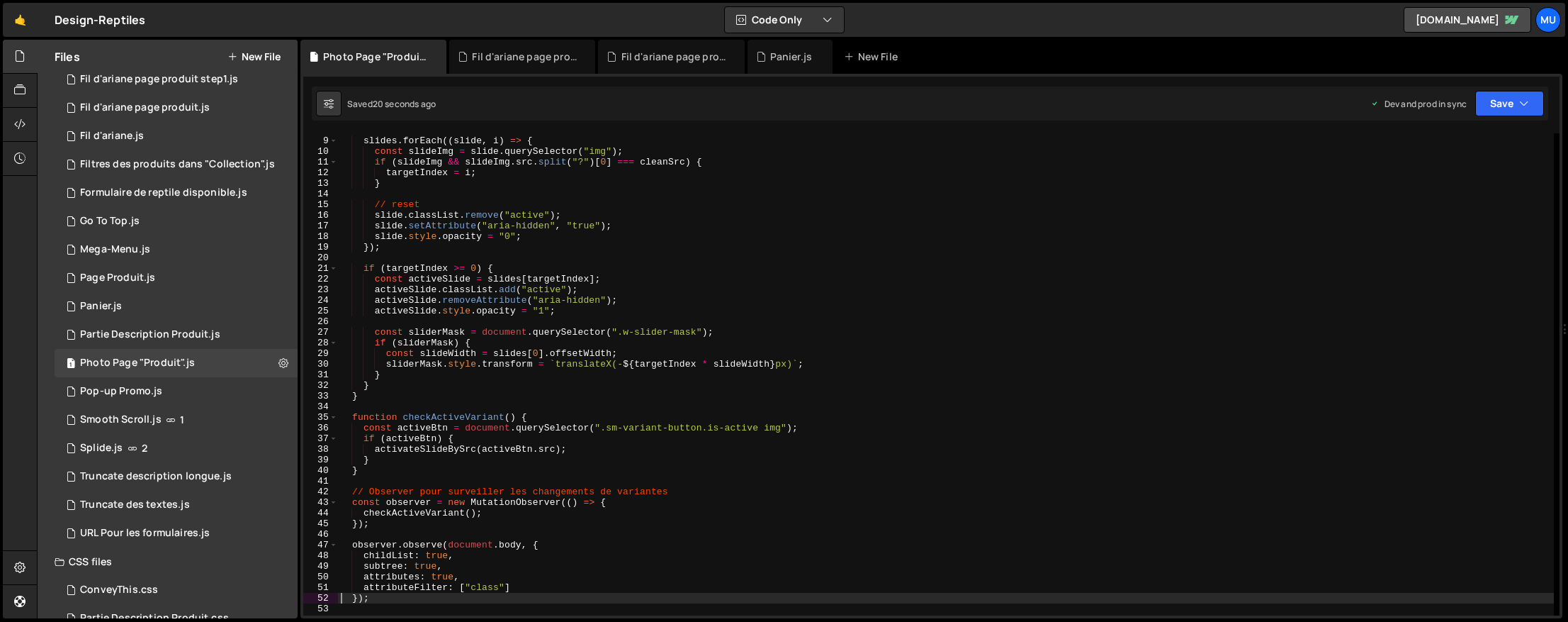
click at [807, 268] on div "slides . forEach (( slide , i ) => { const slideImg = slide . querySelector ( "…" at bounding box center [945, 377] width 1216 height 503
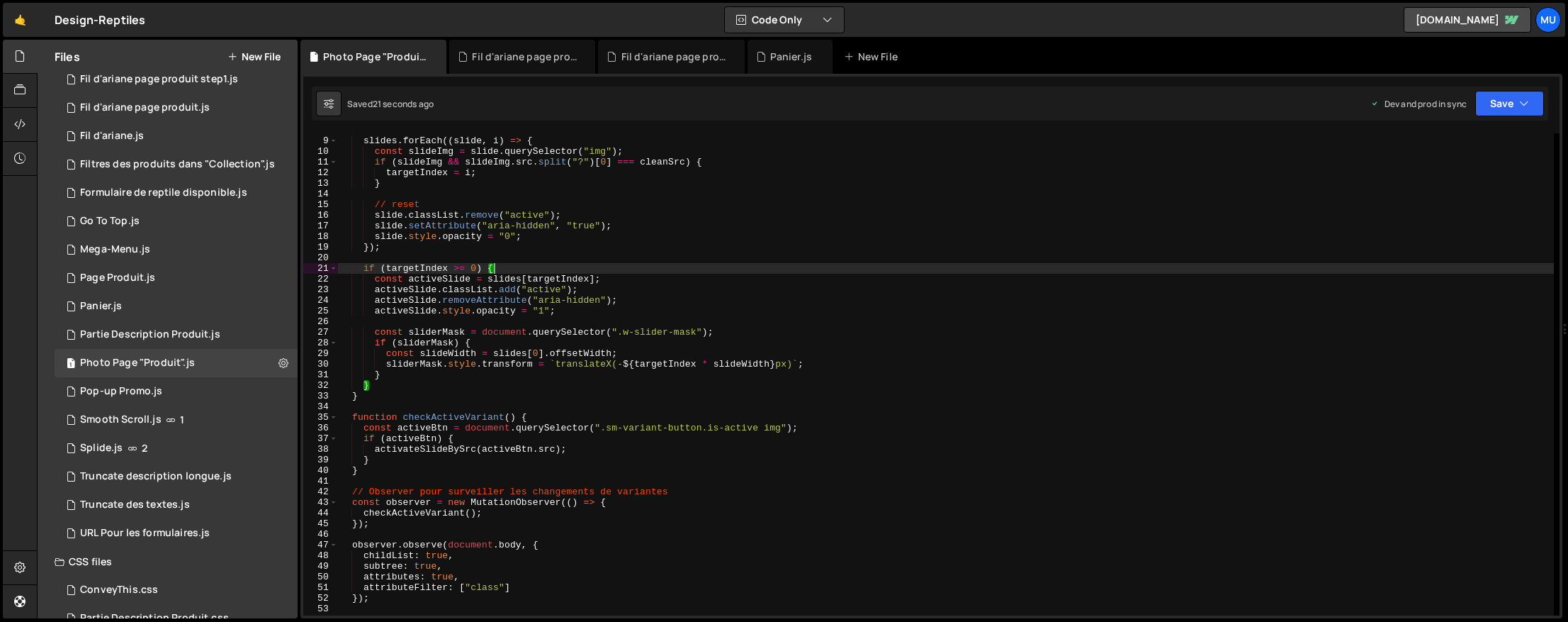
type textarea "})();"
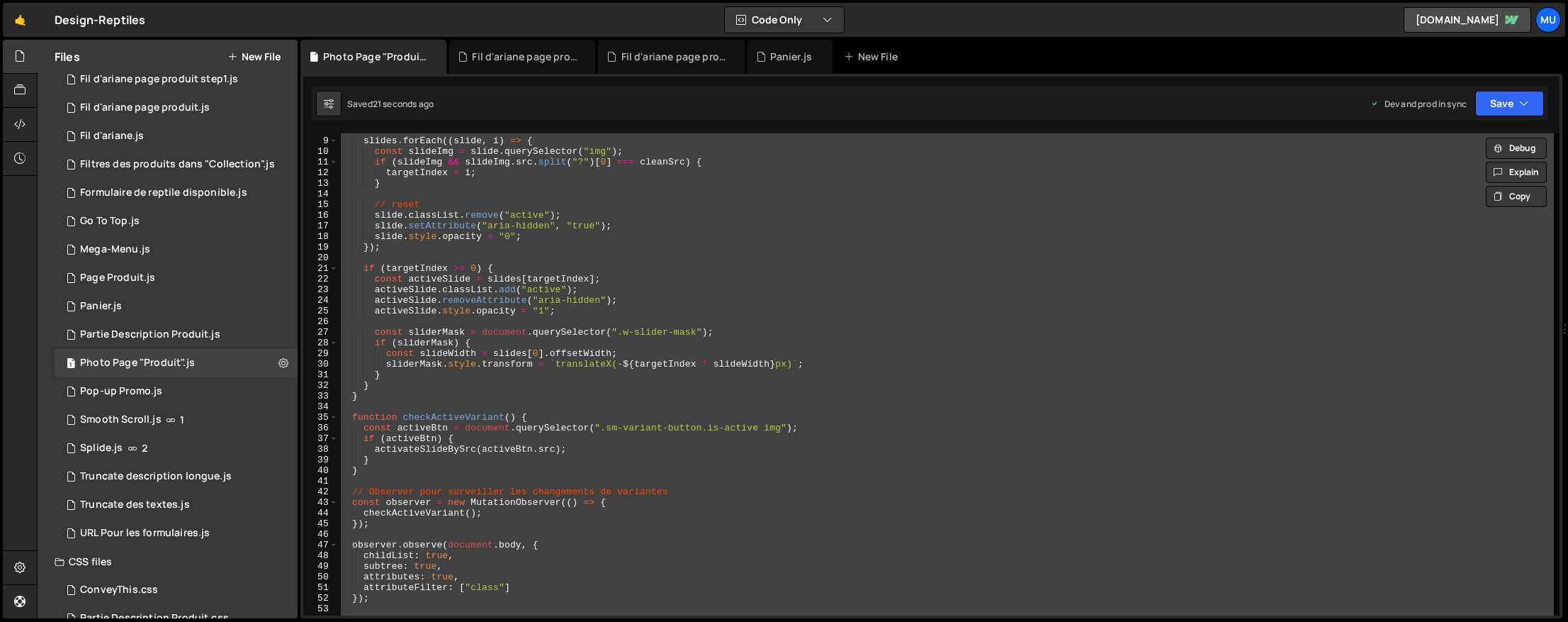
paste textarea
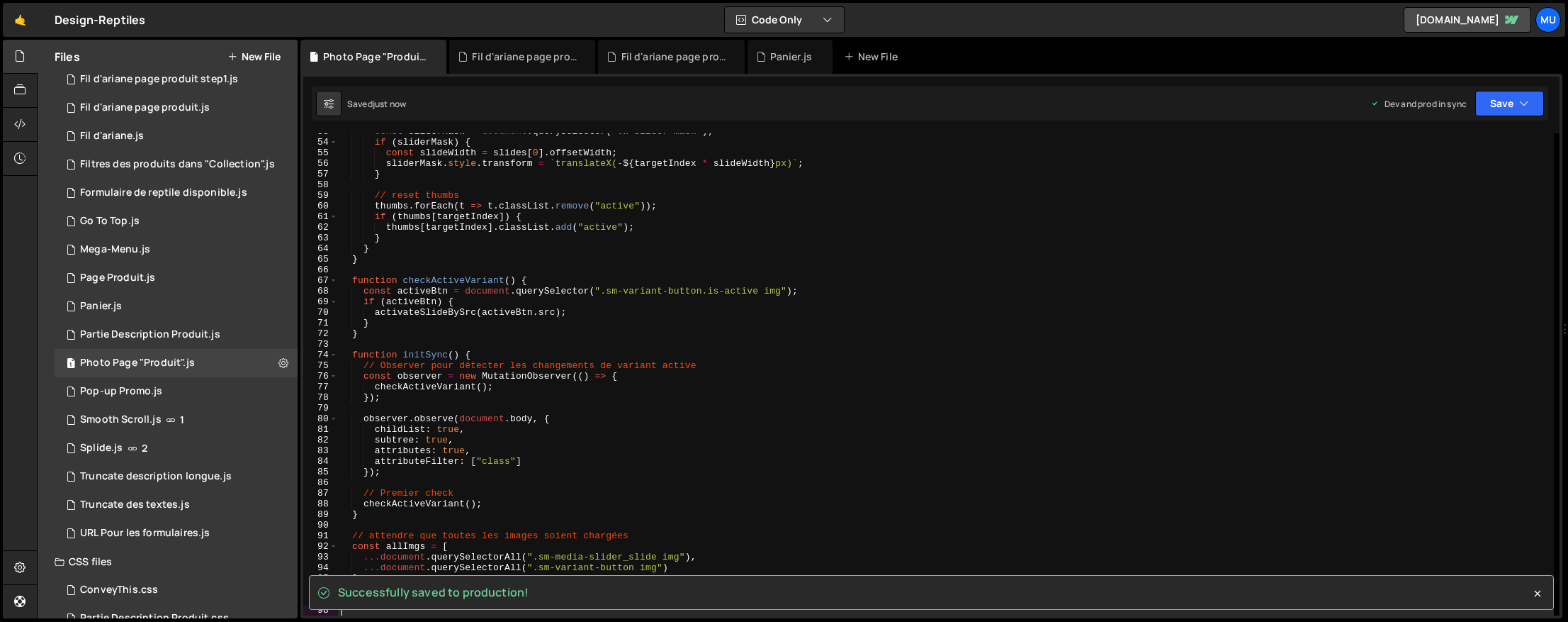
scroll to position [796, 0]
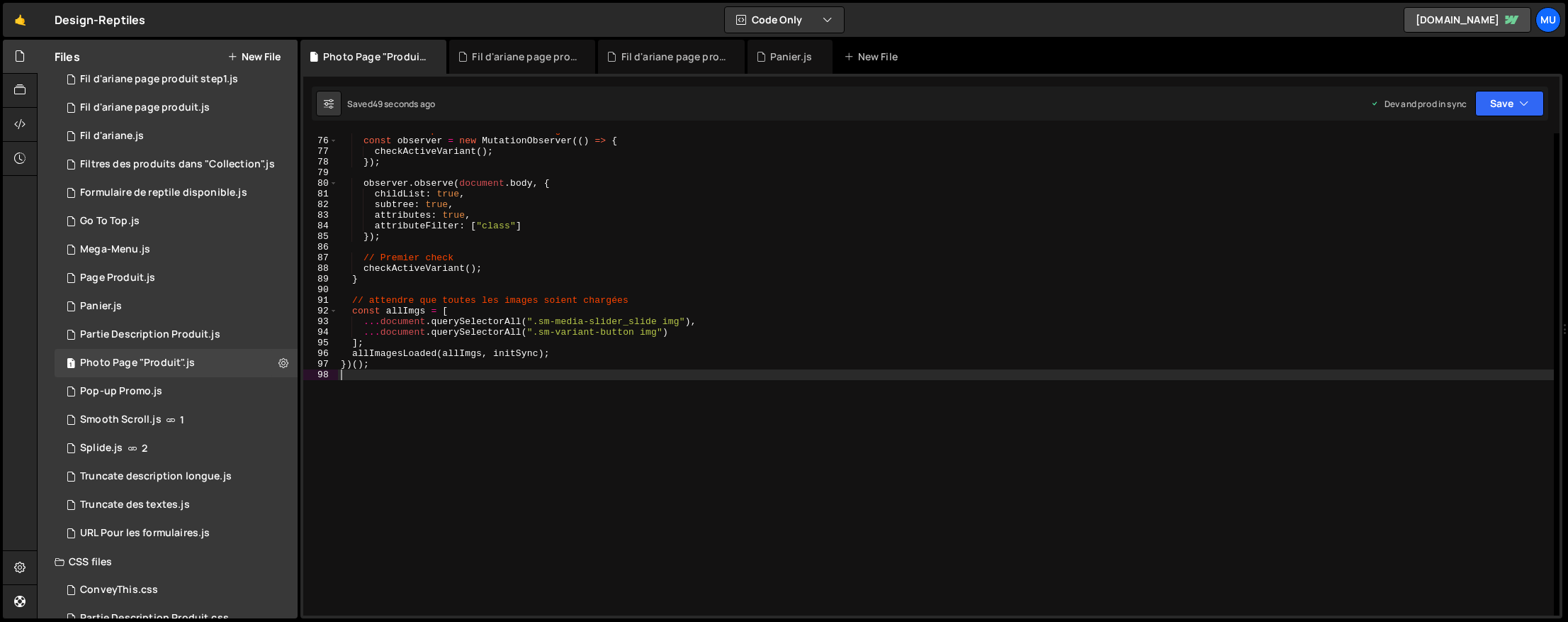
click at [936, 343] on div "// Observer pour détecter les changements de variant active const observer = ne…" at bounding box center [945, 377] width 1216 height 503
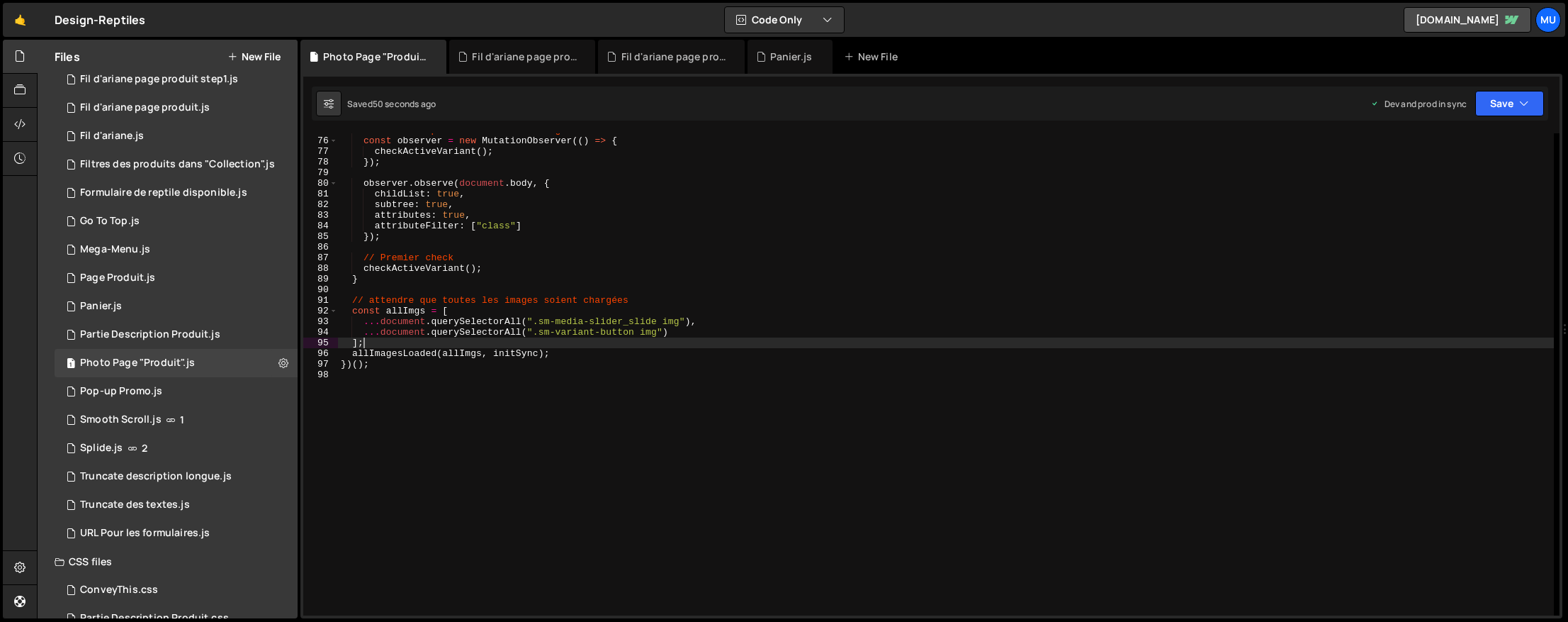
type textarea "})();"
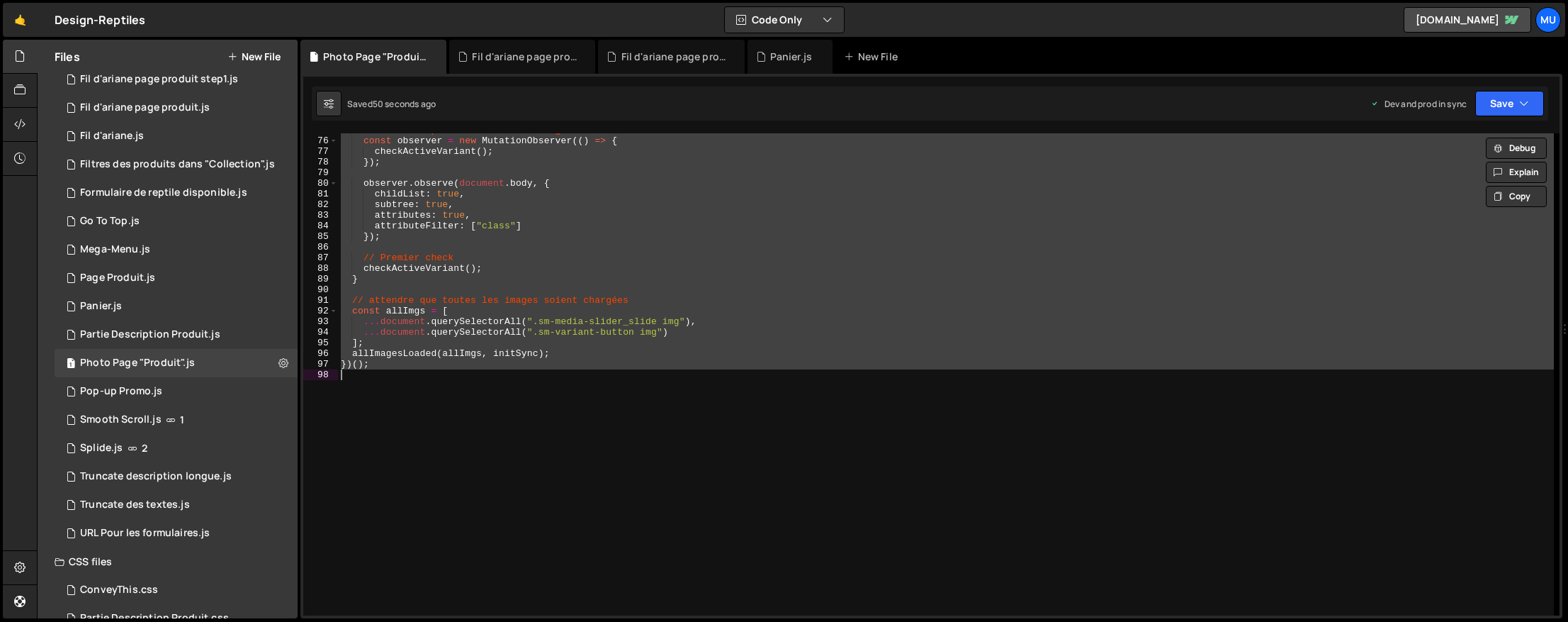
paste textarea
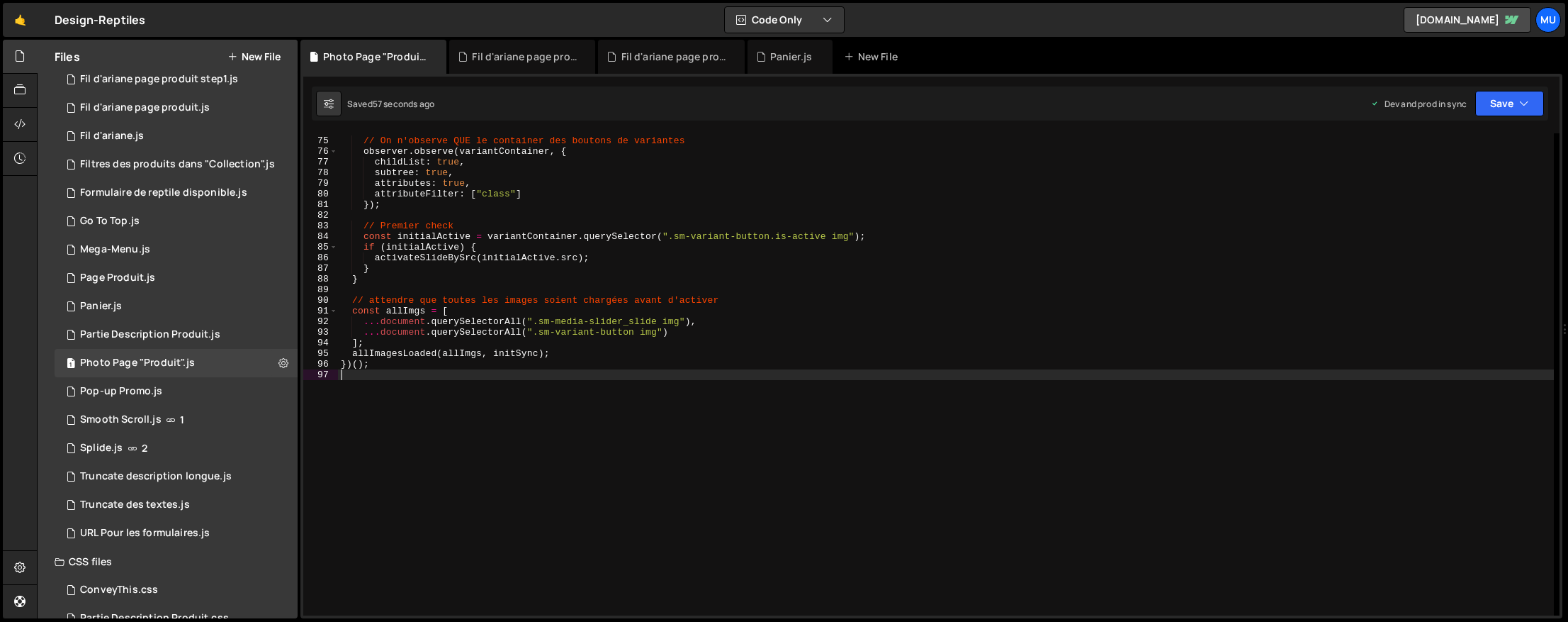
click at [719, 341] on div "// On n'observe QUE le container des boutons de variantes observer . observe ( …" at bounding box center [945, 377] width 1216 height 503
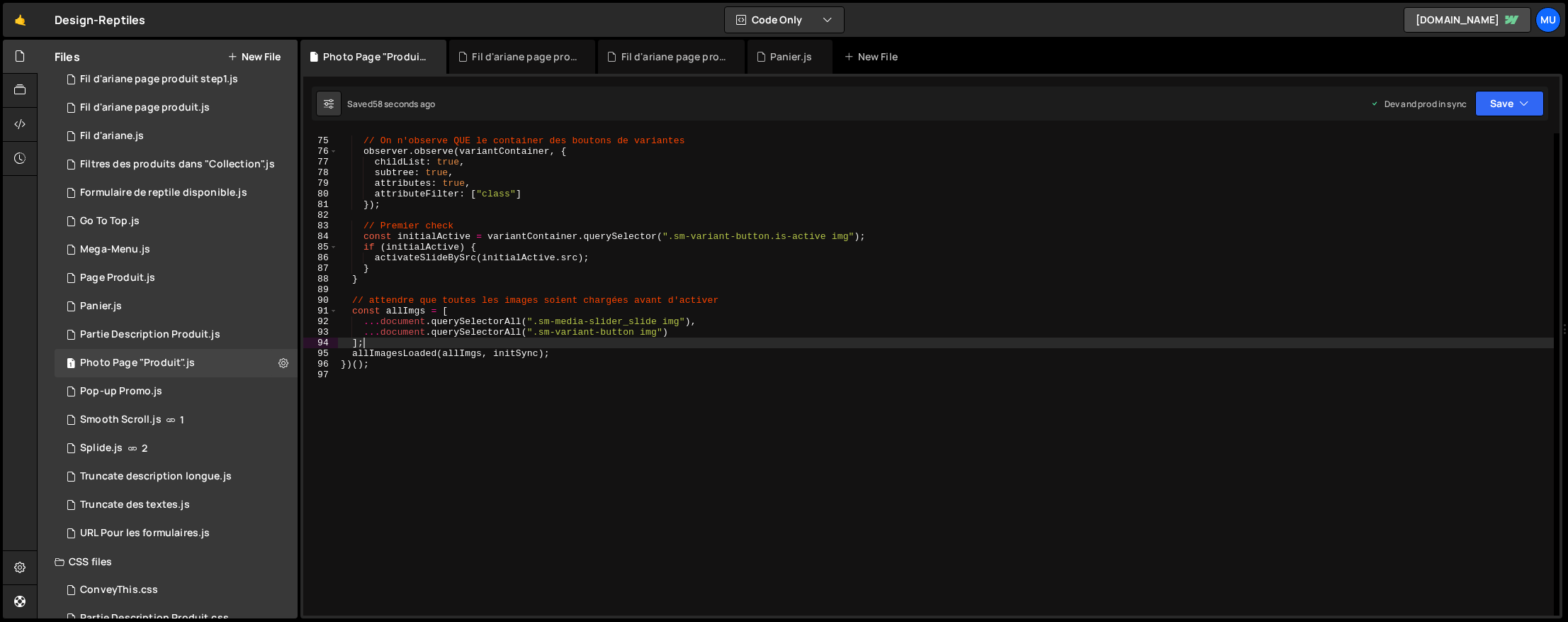
type textarea "})();"
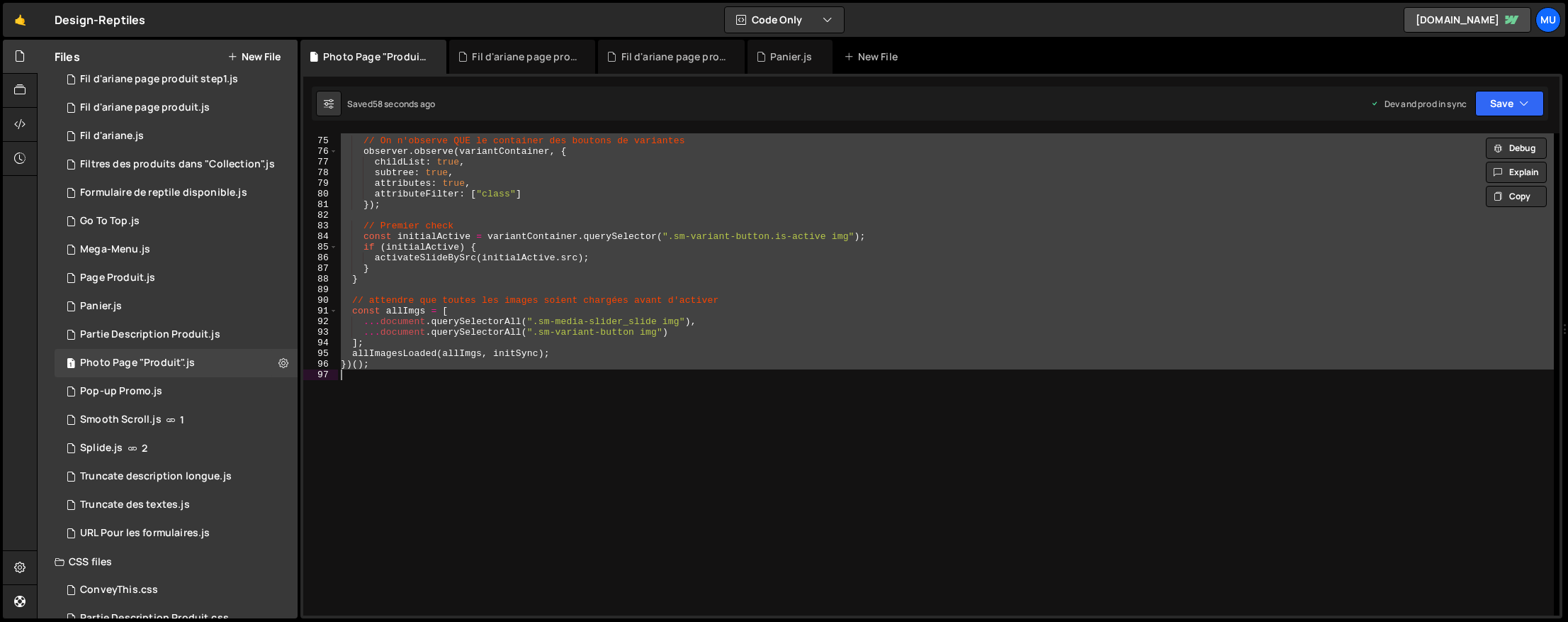
paste textarea
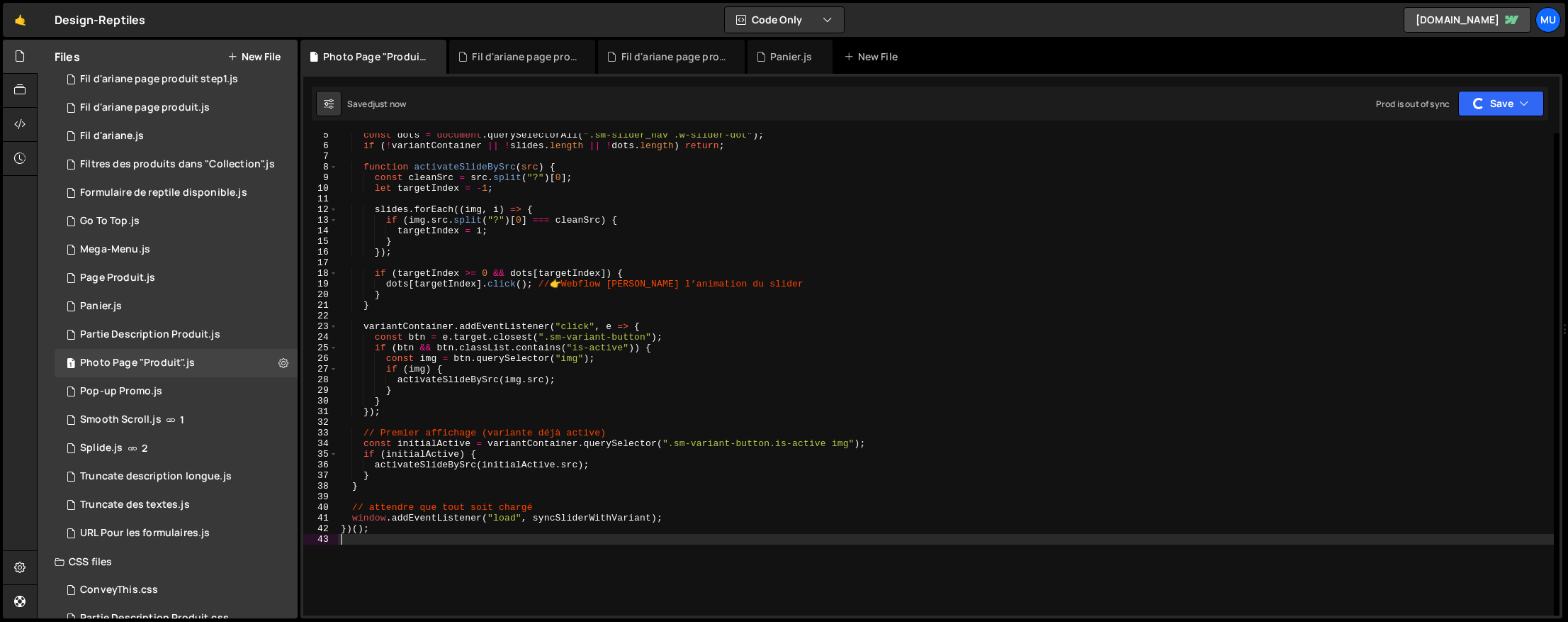
scroll to position [0, 0]
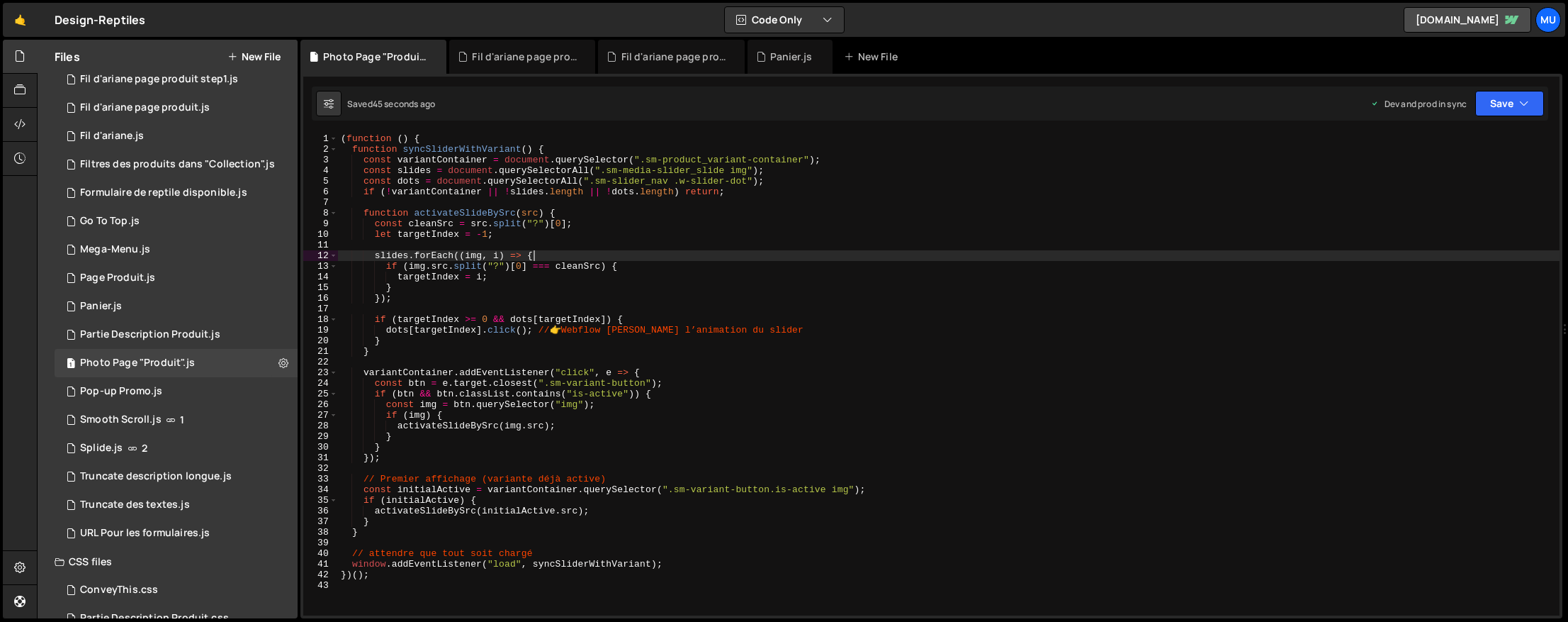
click at [701, 251] on div "( function ( ) { function syncSliderWithVariant ( ) { const variantContainer = …" at bounding box center [949, 385] width 1222 height 503
type textarea "})();"
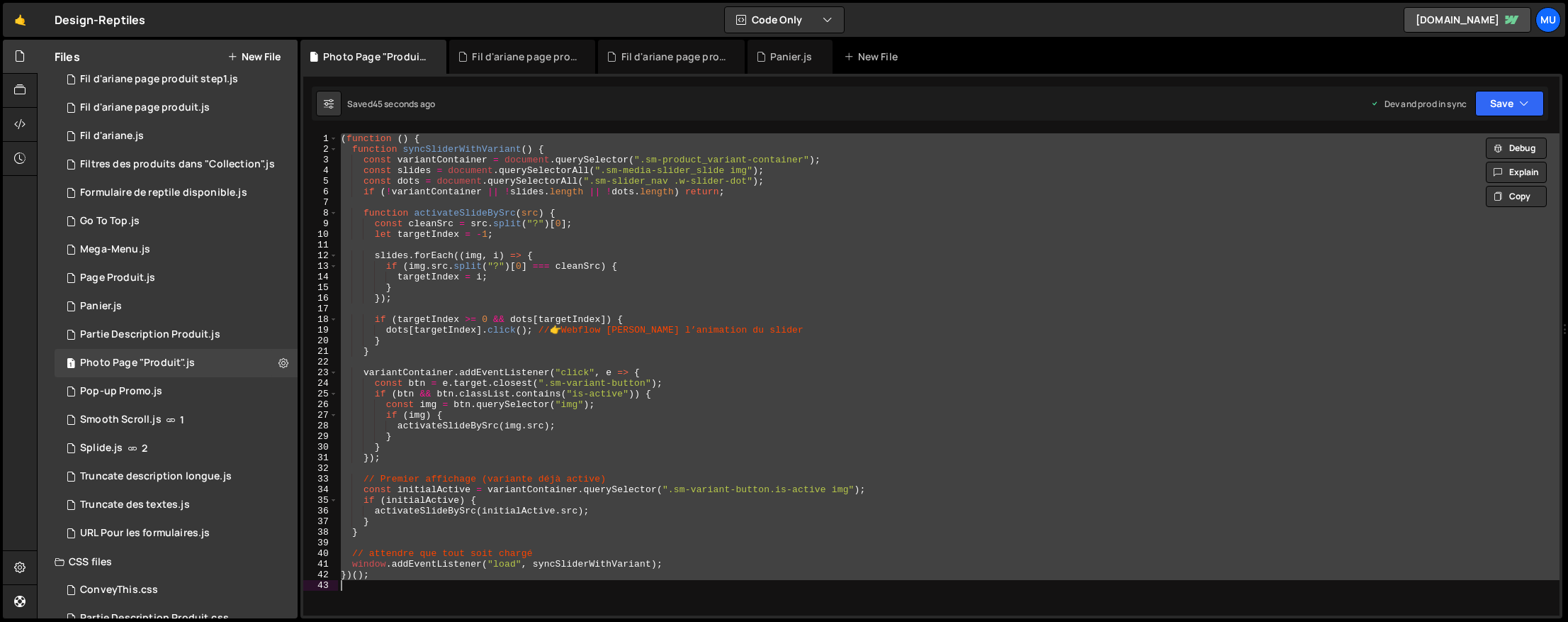
paste textarea
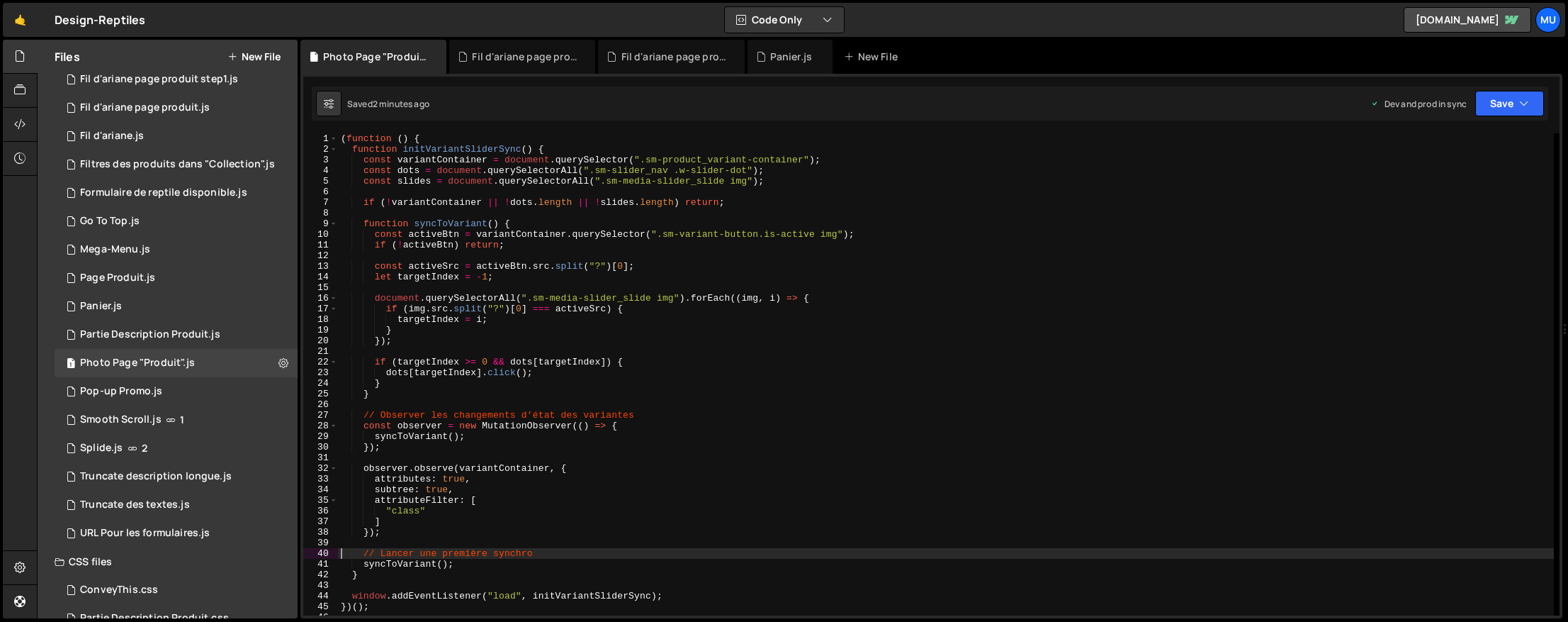
click at [645, 303] on div "( function ( ) { function initVariantSliderSync ( ) { const variantContainer = …" at bounding box center [945, 385] width 1216 height 503
type textarea "})();"
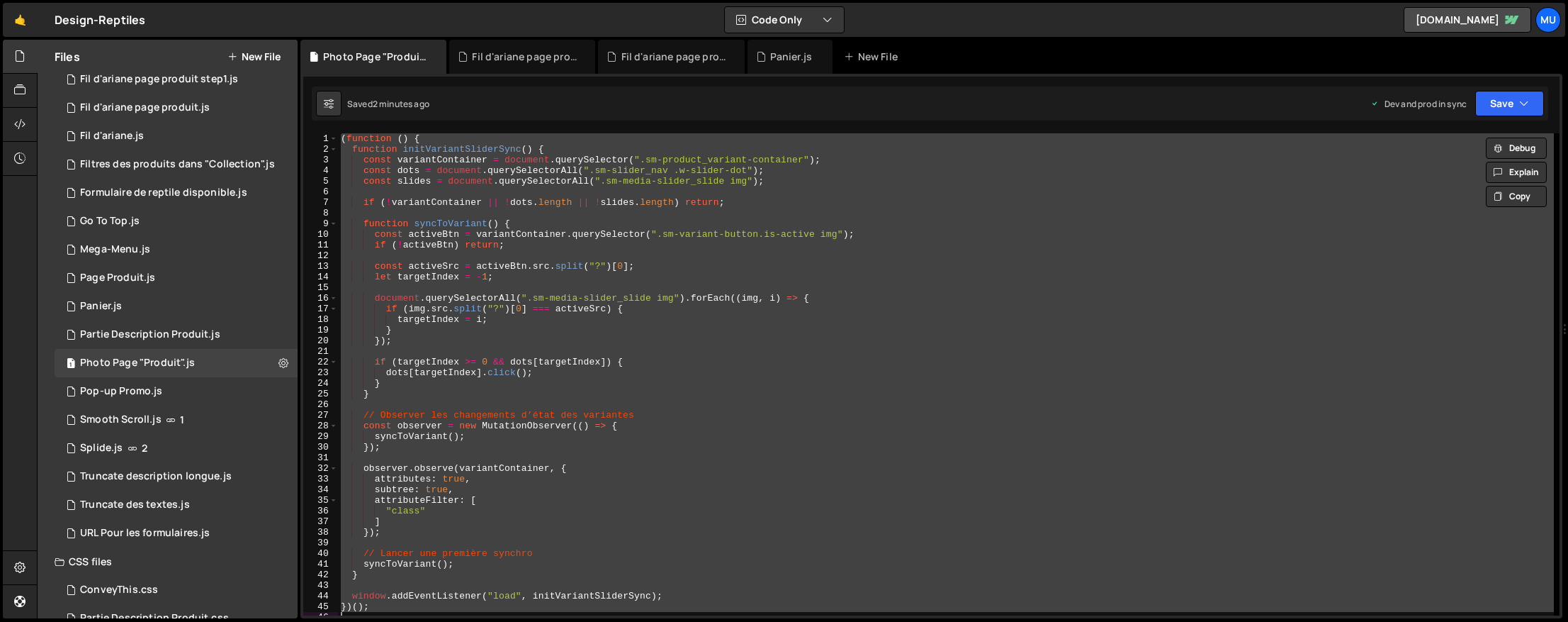
paste textarea
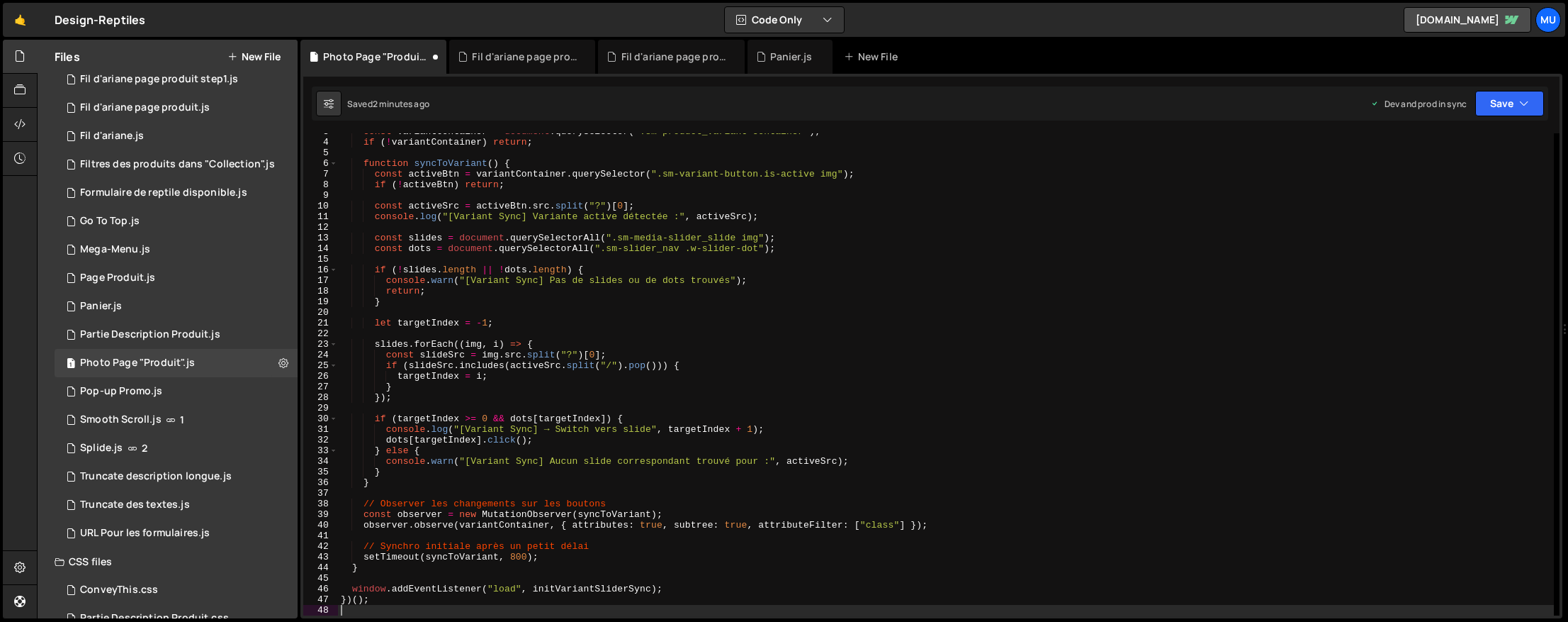
type textarea "// Synchro initiale après un petit délai"
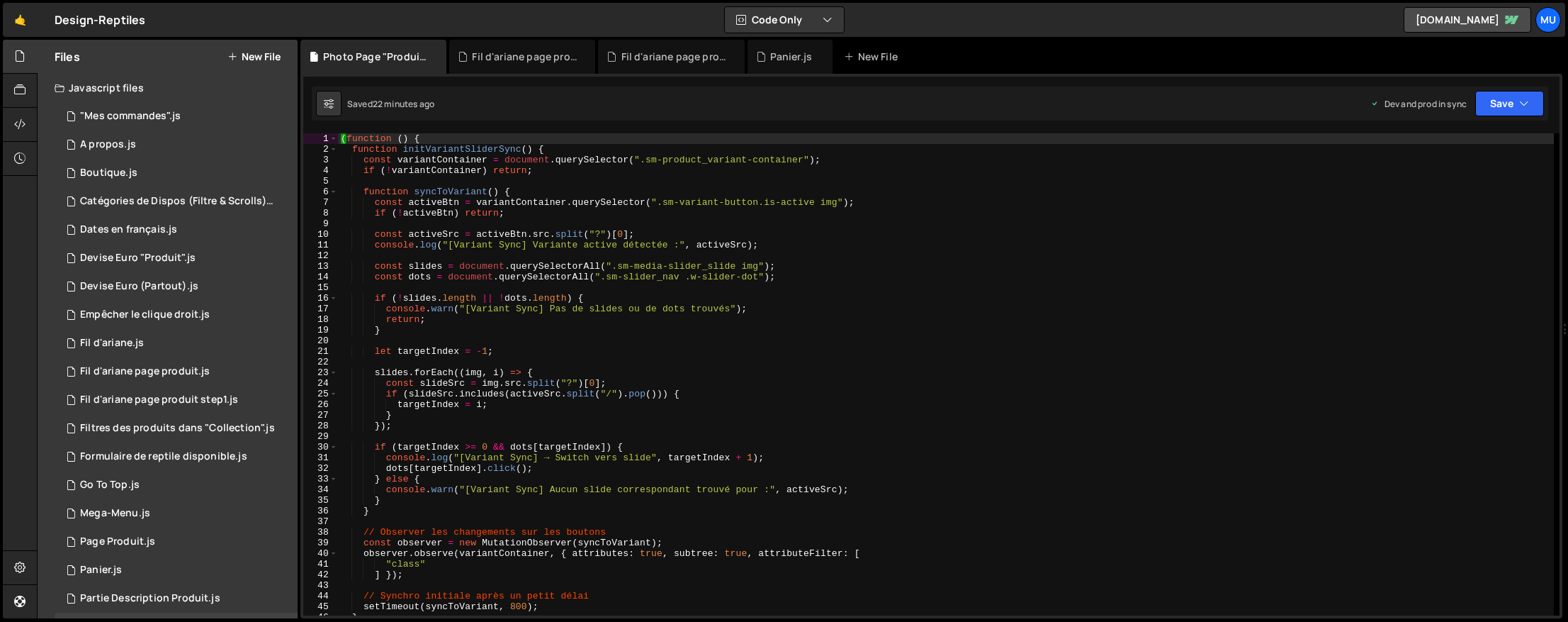
scroll to position [292, 0]
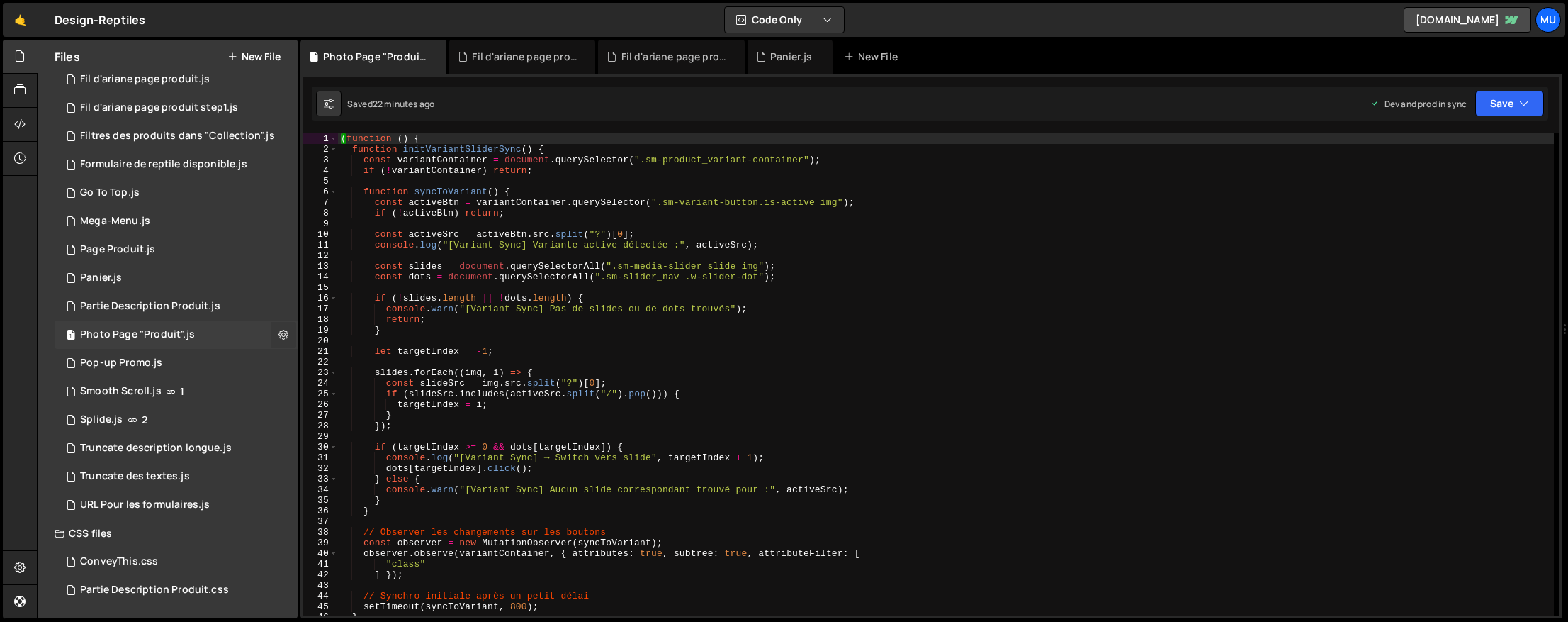
click at [280, 334] on icon at bounding box center [283, 333] width 10 height 13
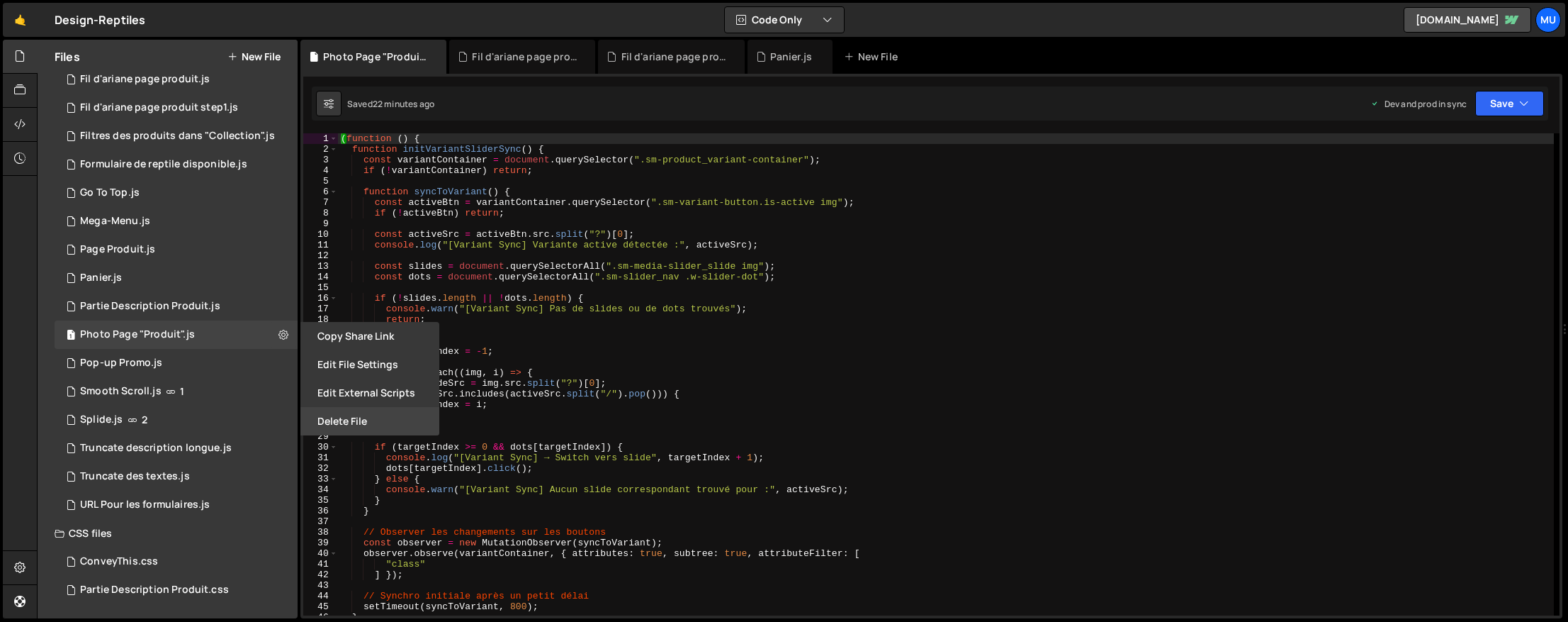
click at [328, 423] on button "Delete File" at bounding box center [369, 422] width 139 height 29
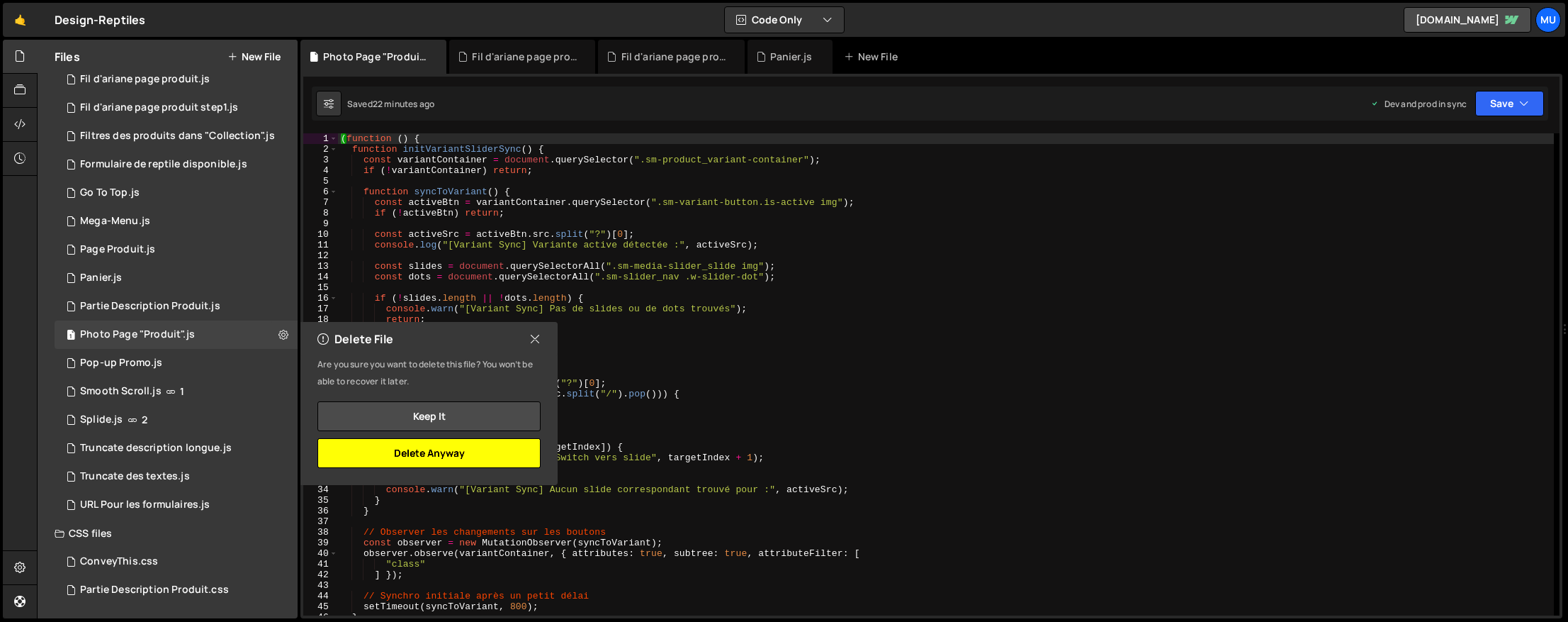
click at [414, 457] on button "Delete Anyway" at bounding box center [429, 452] width 223 height 30
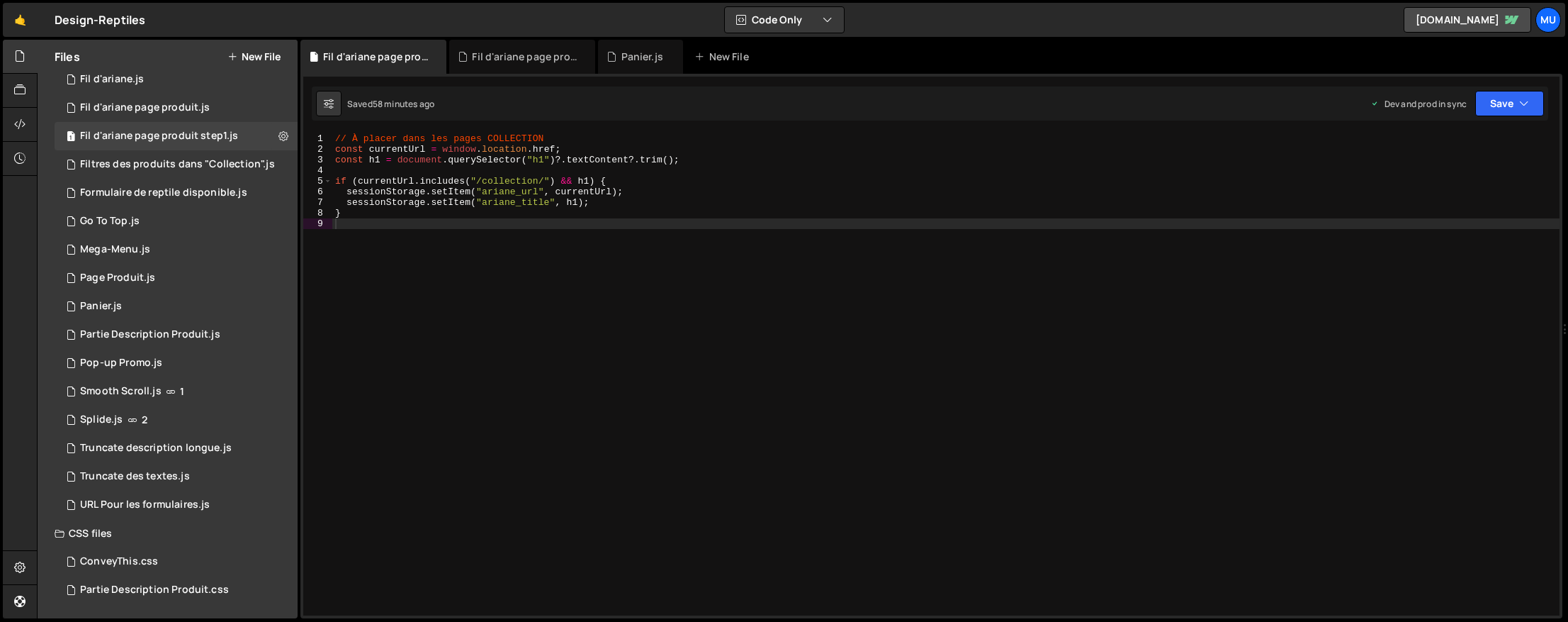
scroll to position [263, 0]
click at [616, 348] on div "// À placer dans les pages COLLECTION const currentUrl = window . location . hr…" at bounding box center [946, 385] width 1227 height 503
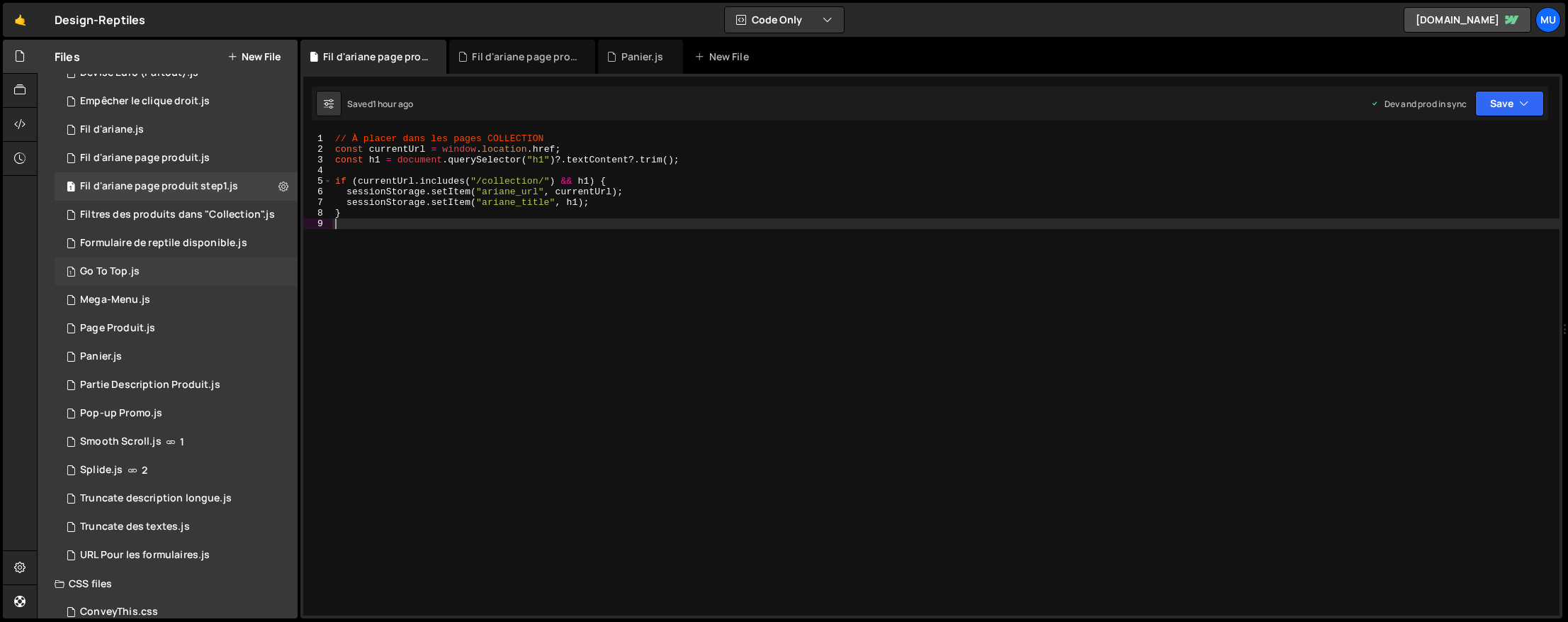
scroll to position [67, 0]
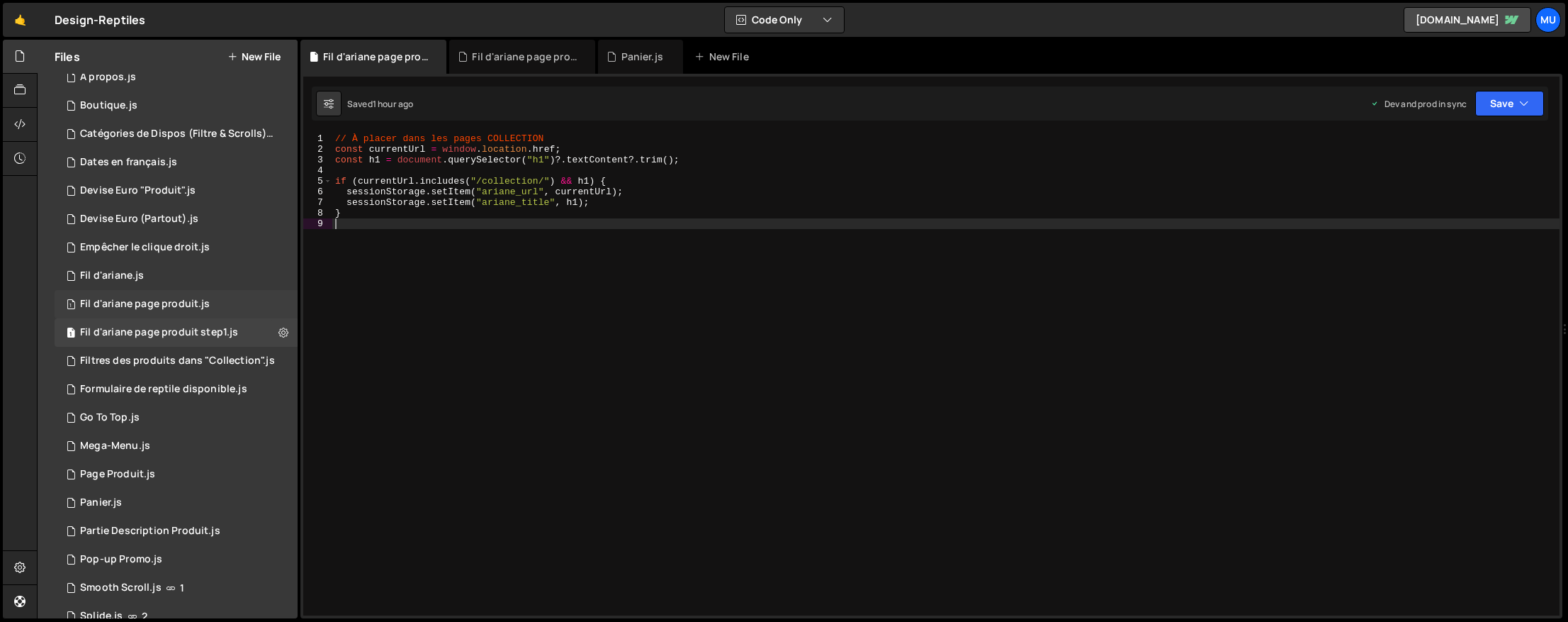
click at [193, 307] on div "Fil d'ariane page produit.js" at bounding box center [145, 304] width 129 height 13
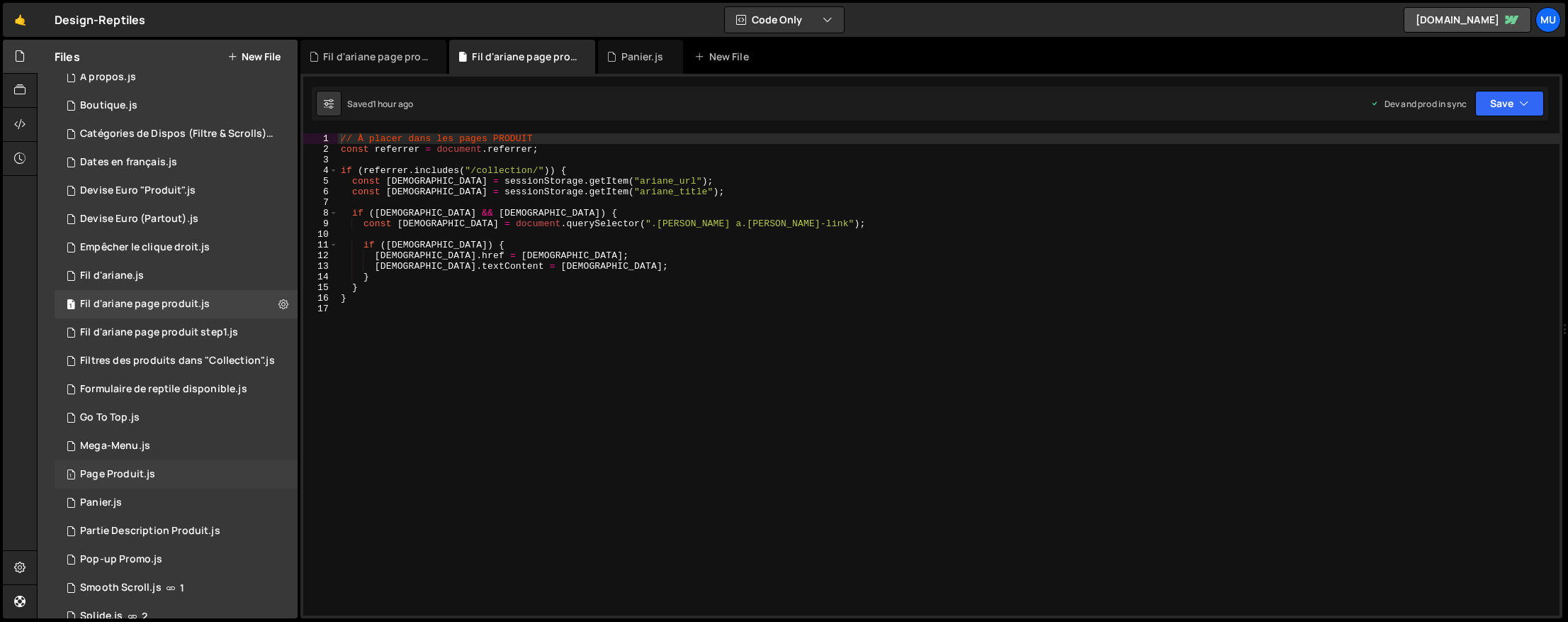
scroll to position [263, 0]
